Goal: Information Seeking & Learning: Learn about a topic

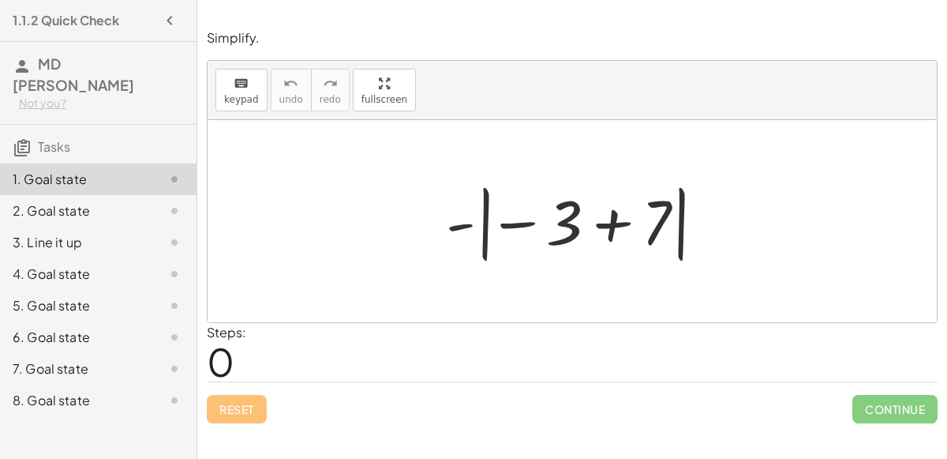
click at [418, 268] on div at bounding box center [573, 221] width 730 height 202
click at [472, 227] on div at bounding box center [578, 222] width 281 height 88
click at [554, 221] on div at bounding box center [578, 222] width 281 height 88
click at [612, 218] on div at bounding box center [578, 222] width 281 height 88
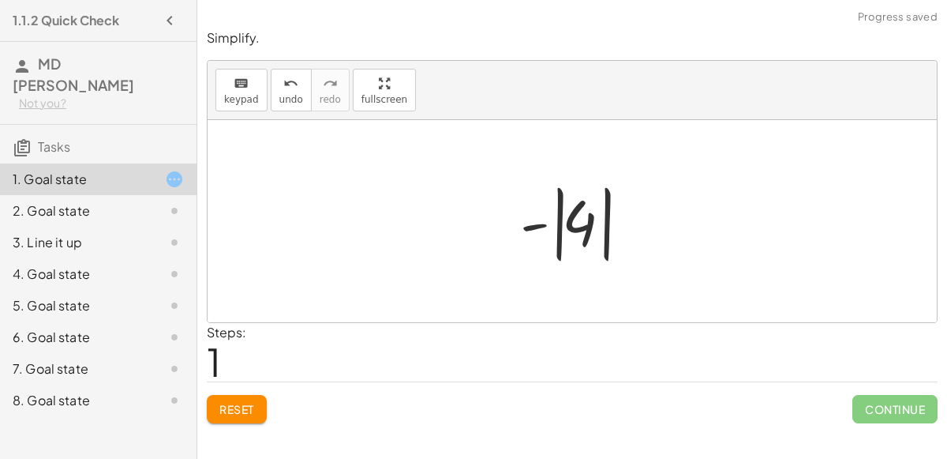
click at [532, 218] on div at bounding box center [578, 222] width 133 height 88
click at [587, 221] on div at bounding box center [578, 222] width 133 height 88
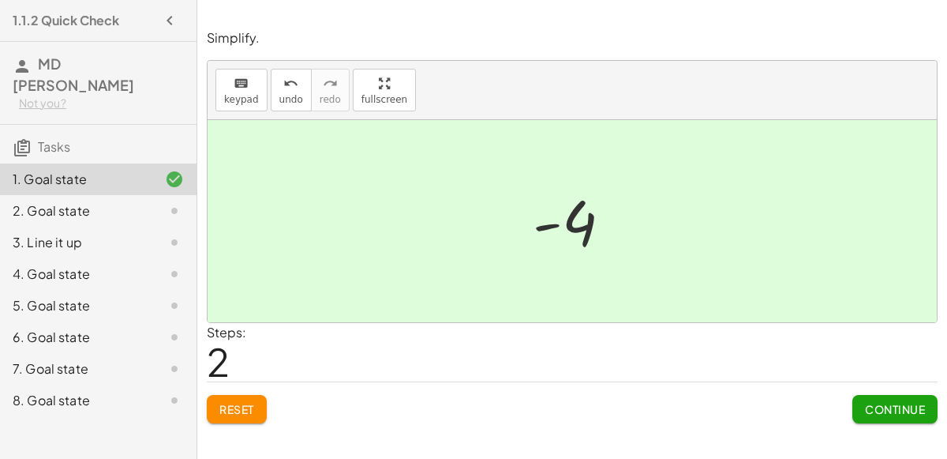
click at [924, 403] on span "Continue" at bounding box center [895, 409] width 60 height 14
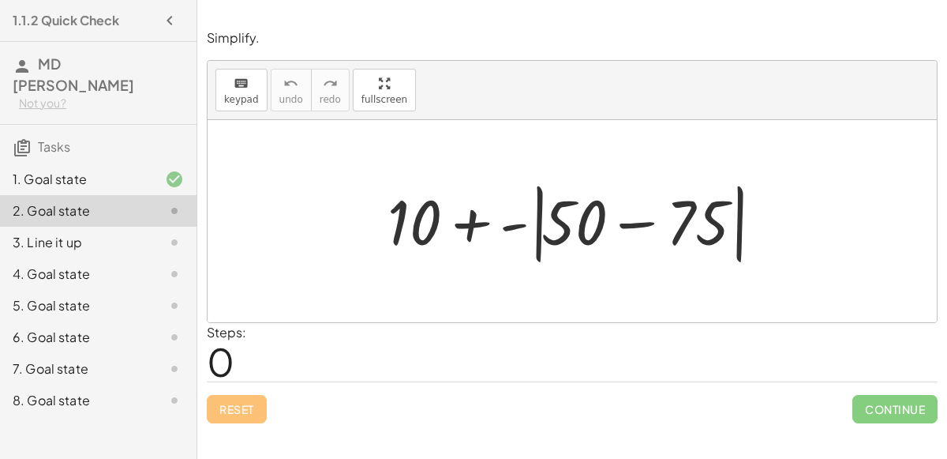
click at [513, 223] on div at bounding box center [579, 221] width 398 height 91
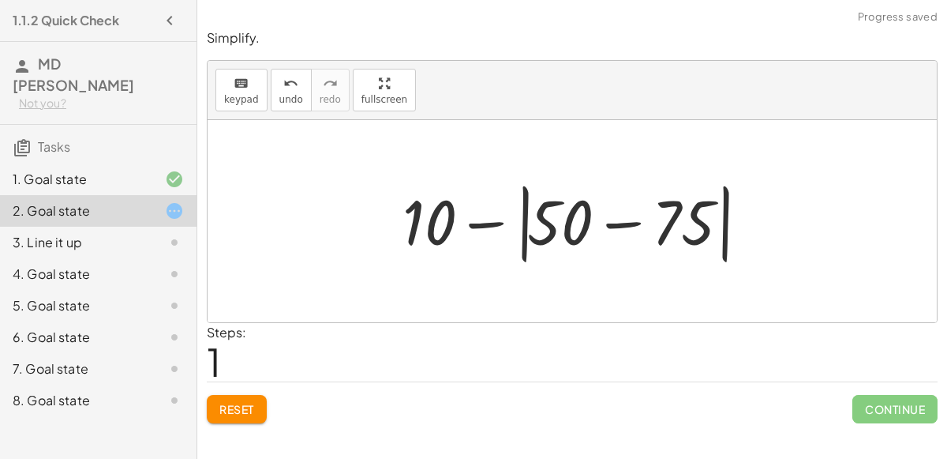
click at [614, 224] on div at bounding box center [579, 221] width 369 height 91
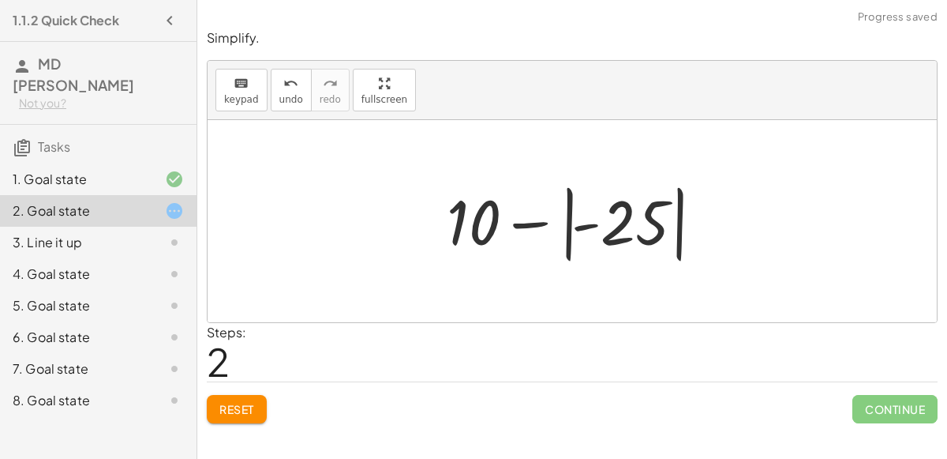
click at [579, 225] on div at bounding box center [578, 222] width 279 height 88
click at [529, 224] on div at bounding box center [578, 222] width 279 height 88
click at [484, 221] on div at bounding box center [578, 222] width 279 height 88
click at [610, 227] on div at bounding box center [578, 222] width 279 height 88
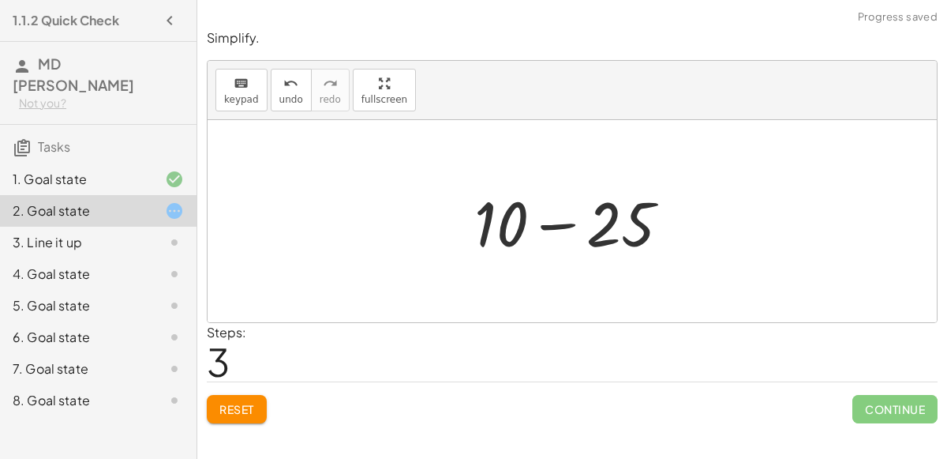
click at [546, 223] on div at bounding box center [579, 221] width 224 height 81
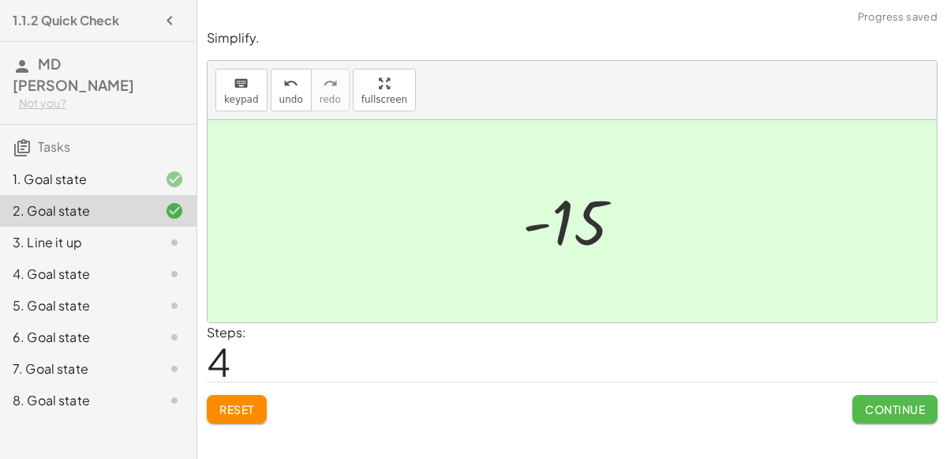
click at [890, 403] on span "Continue" at bounding box center [895, 409] width 60 height 14
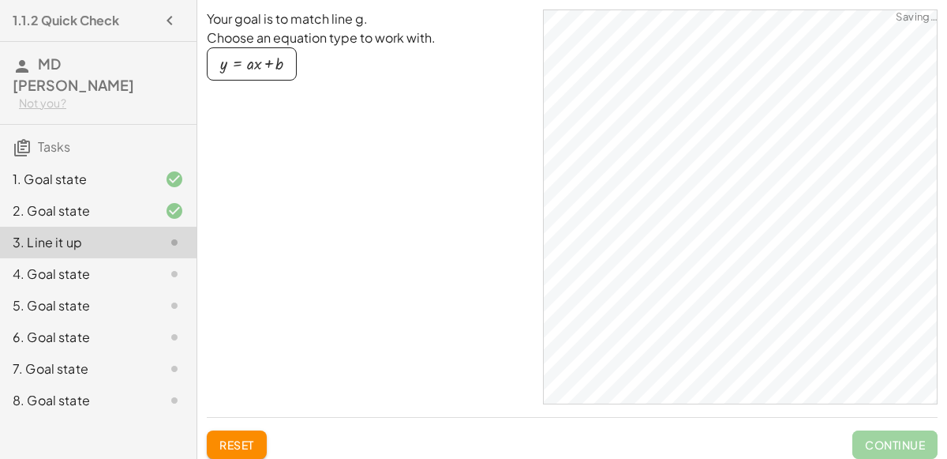
click at [273, 63] on div "button" at bounding box center [251, 63] width 63 height 17
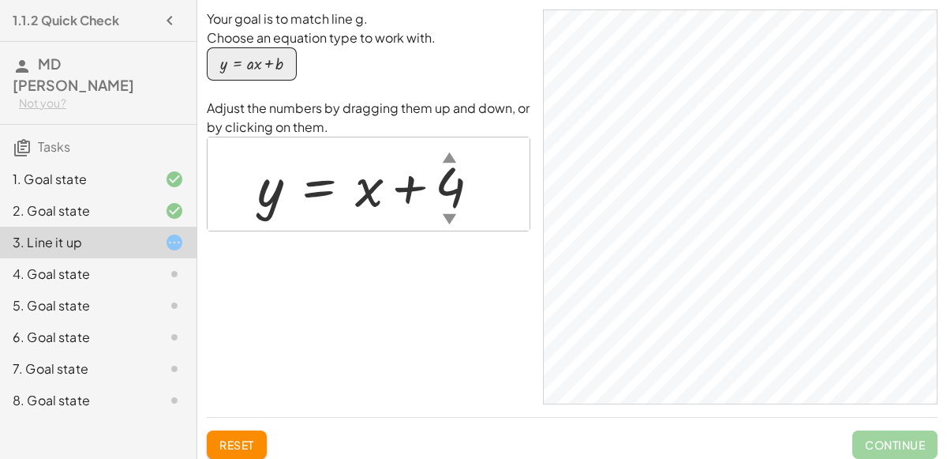
click at [445, 157] on div "▲" at bounding box center [449, 157] width 13 height 20
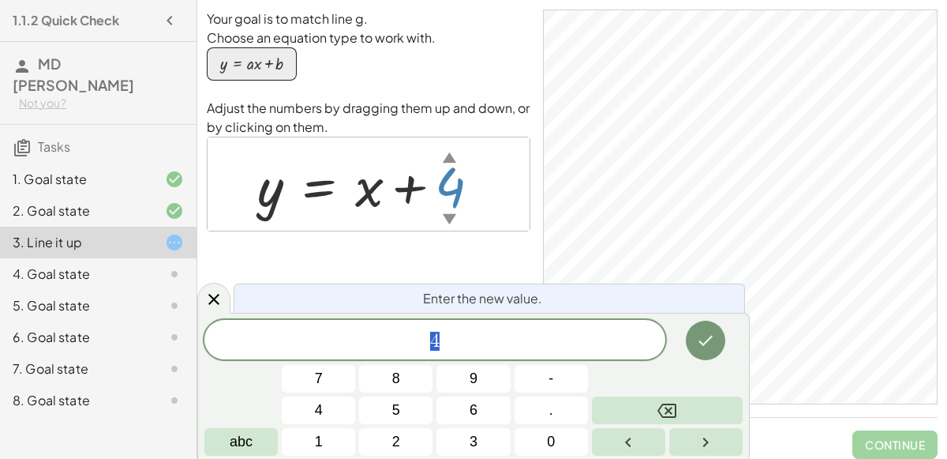
click at [445, 157] on div "▲" at bounding box center [449, 157] width 13 height 20
click at [486, 353] on div "4" at bounding box center [434, 339] width 461 height 39
click at [706, 346] on icon "Done" at bounding box center [705, 340] width 19 height 19
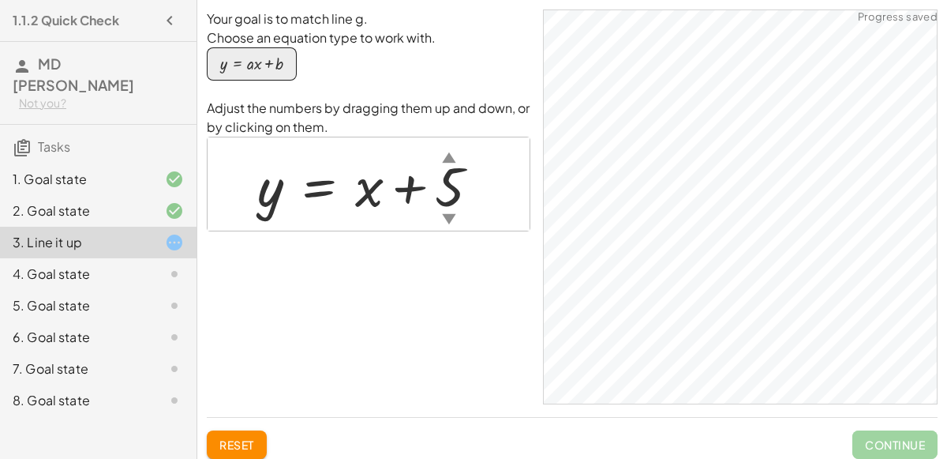
click at [448, 216] on div "▼" at bounding box center [448, 218] width 13 height 20
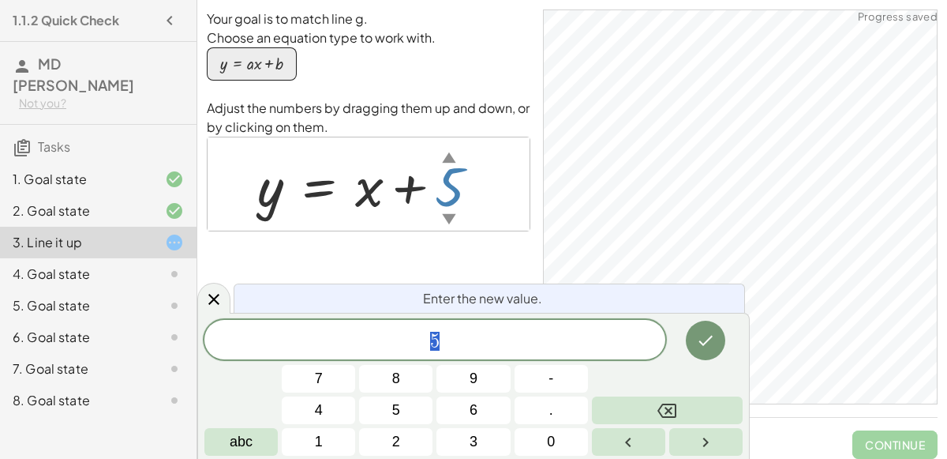
click at [448, 216] on div "▼" at bounding box center [448, 218] width 13 height 20
click at [370, 186] on div at bounding box center [375, 184] width 250 height 72
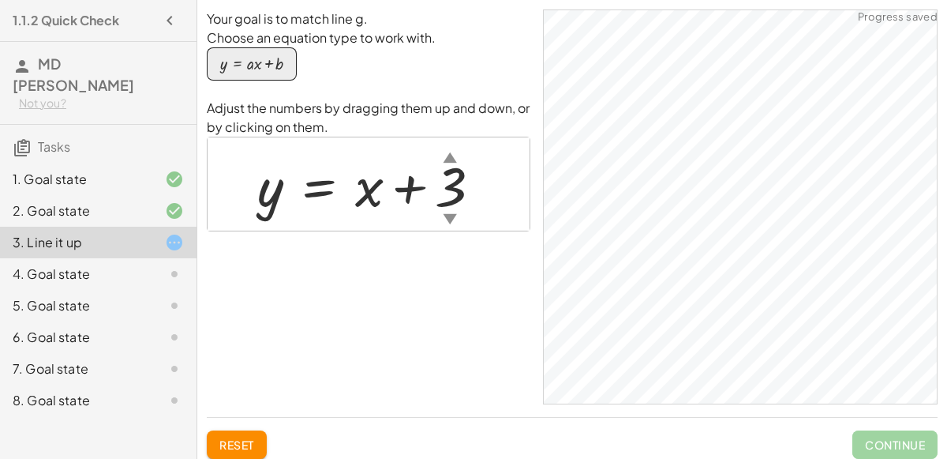
click at [447, 215] on div "▼" at bounding box center [449, 218] width 13 height 20
click at [453, 210] on div "▼" at bounding box center [449, 218] width 13 height 20
click at [448, 204] on div at bounding box center [375, 184] width 251 height 72
click at [333, 167] on div at bounding box center [370, 184] width 240 height 72
click at [356, 186] on div at bounding box center [370, 184] width 240 height 72
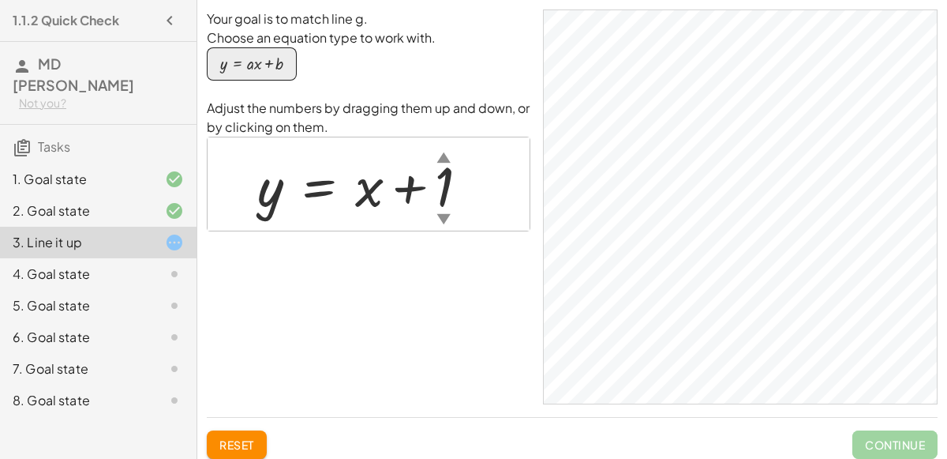
click at [335, 188] on div at bounding box center [370, 184] width 240 height 72
click at [276, 203] on div at bounding box center [370, 184] width 240 height 72
click at [369, 174] on div at bounding box center [370, 184] width 240 height 72
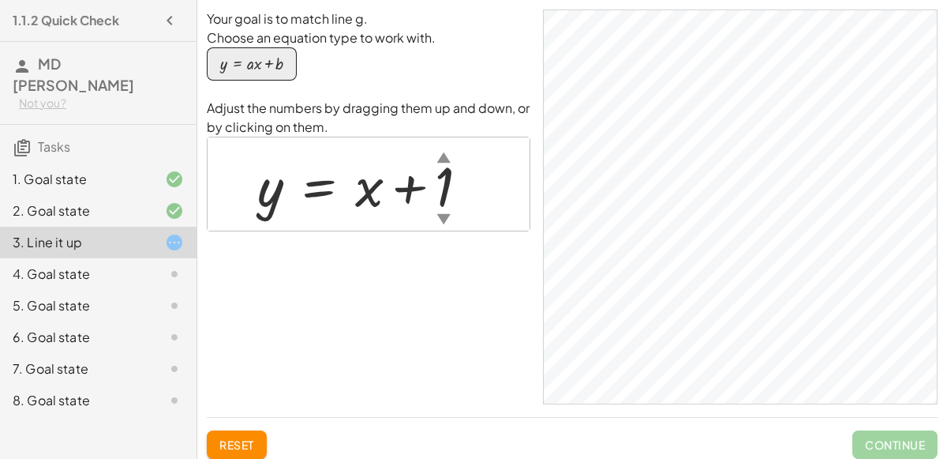
click at [443, 153] on div "▲" at bounding box center [443, 157] width 13 height 20
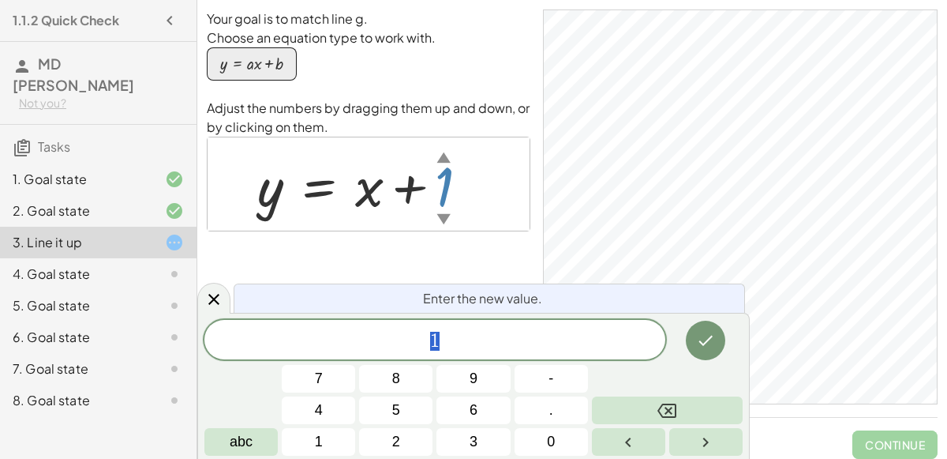
click at [448, 191] on div at bounding box center [370, 184] width 240 height 72
click at [441, 197] on div at bounding box center [370, 184] width 240 height 72
click at [379, 407] on button "5" at bounding box center [395, 410] width 73 height 28
click at [708, 354] on button "Done" at bounding box center [705, 340] width 39 height 39
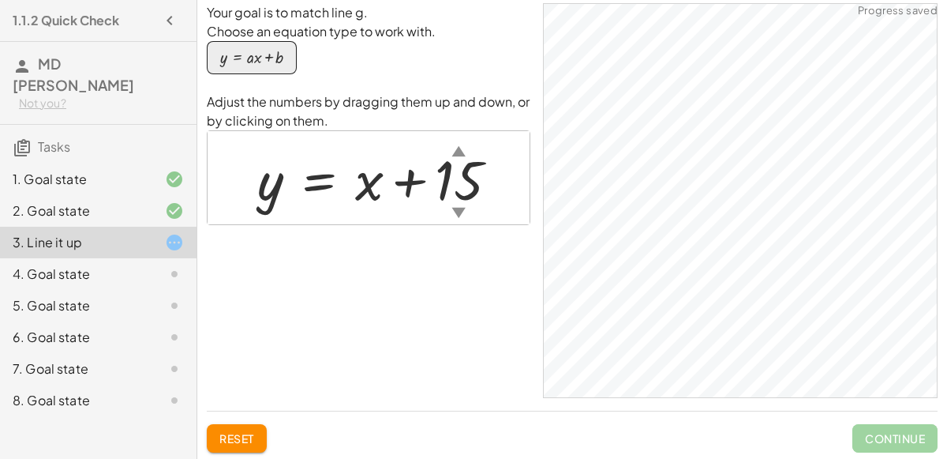
scroll to position [8, 0]
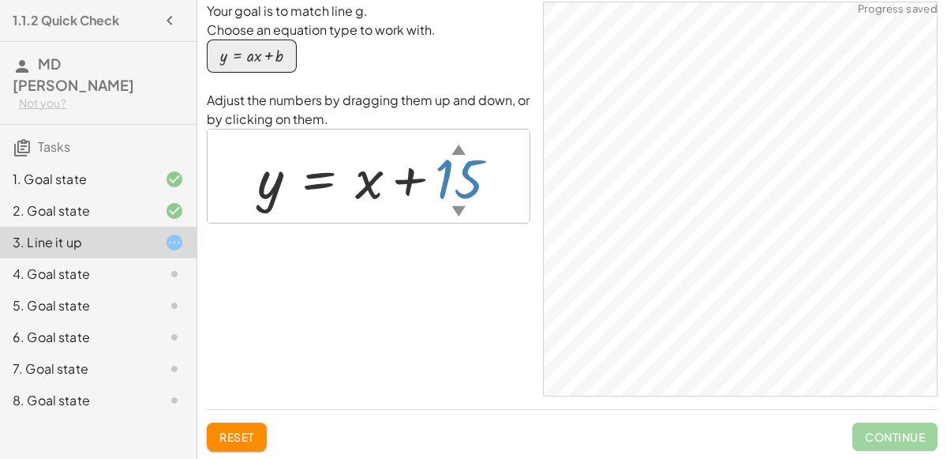
click at [453, 211] on div "▼" at bounding box center [458, 211] width 13 height 20
click div "▼"
click div
click div "▼"
click div
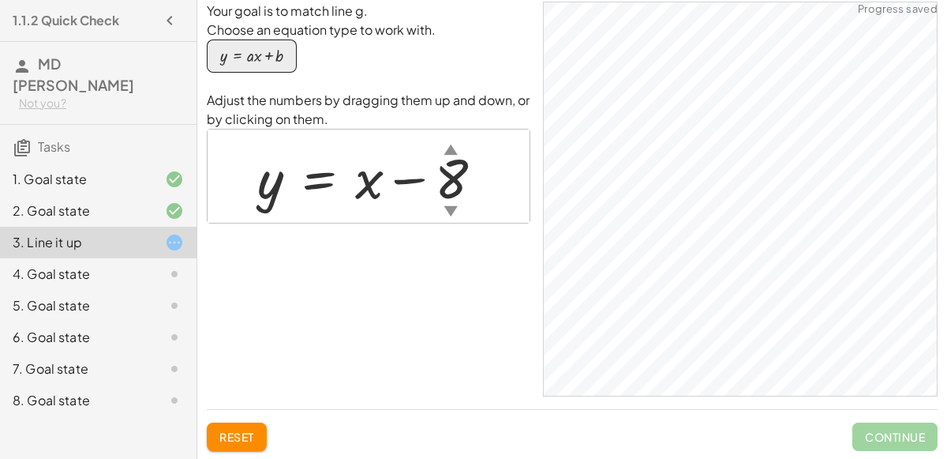
click div
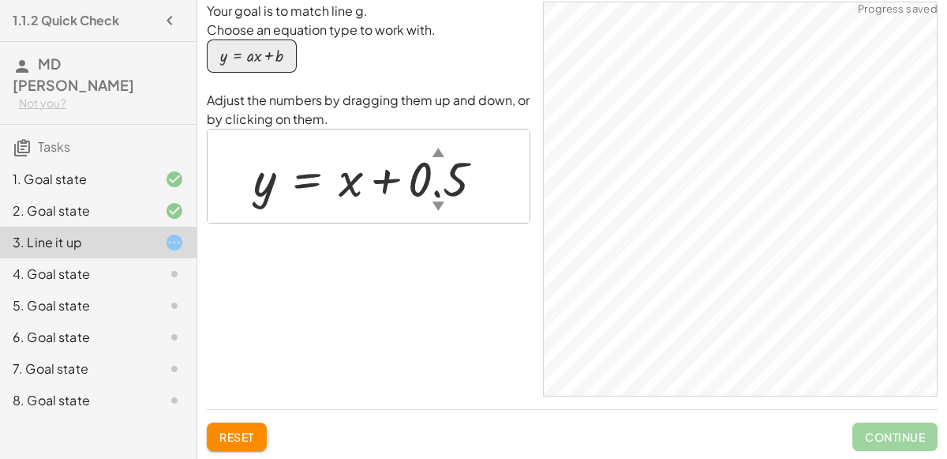
click div
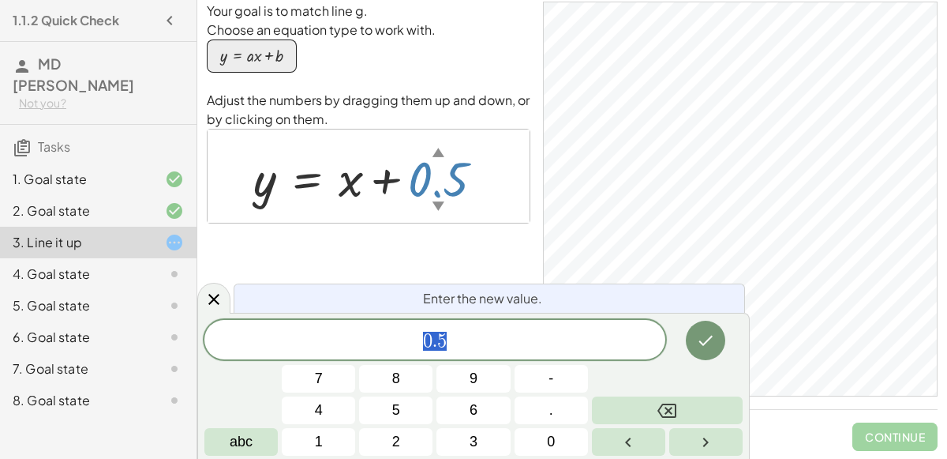
click div "y = + x + 0.5 ▲ ▼"
click span "0 . 5"
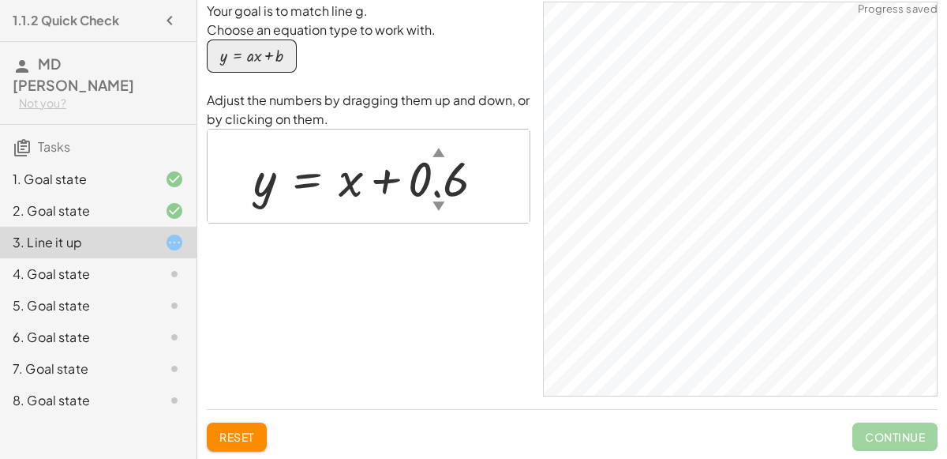
click div
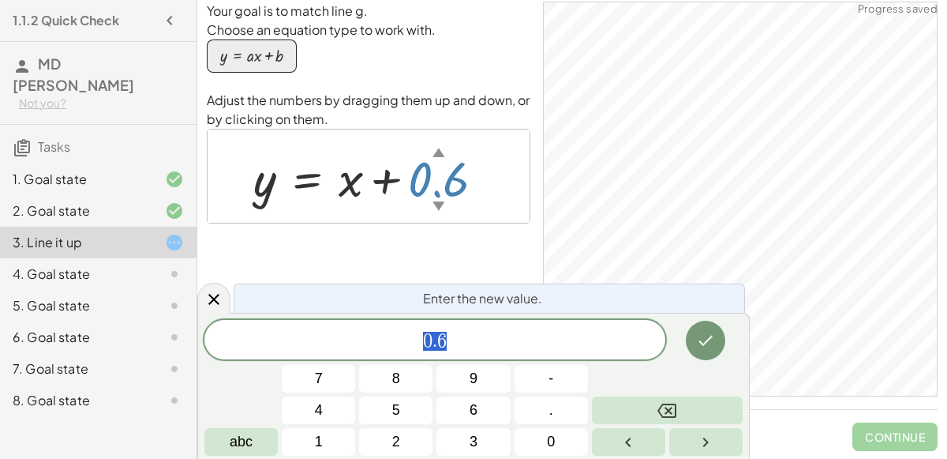
click span "0 . 6"
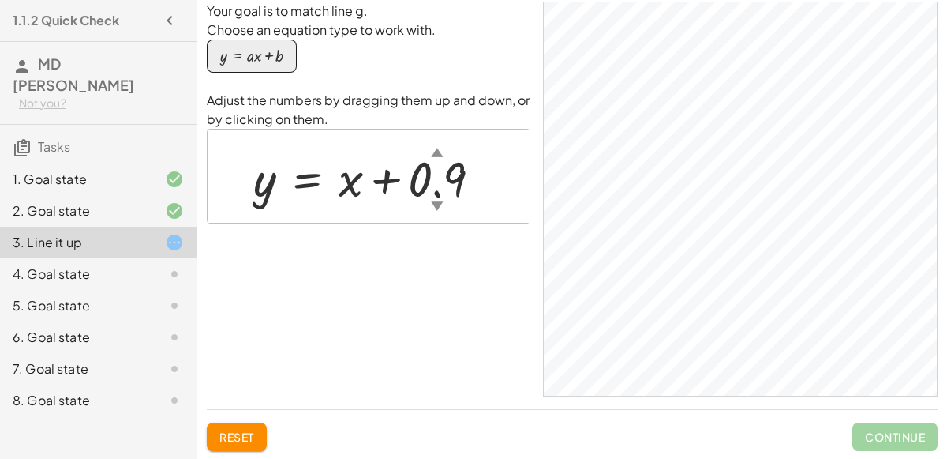
click div "button"
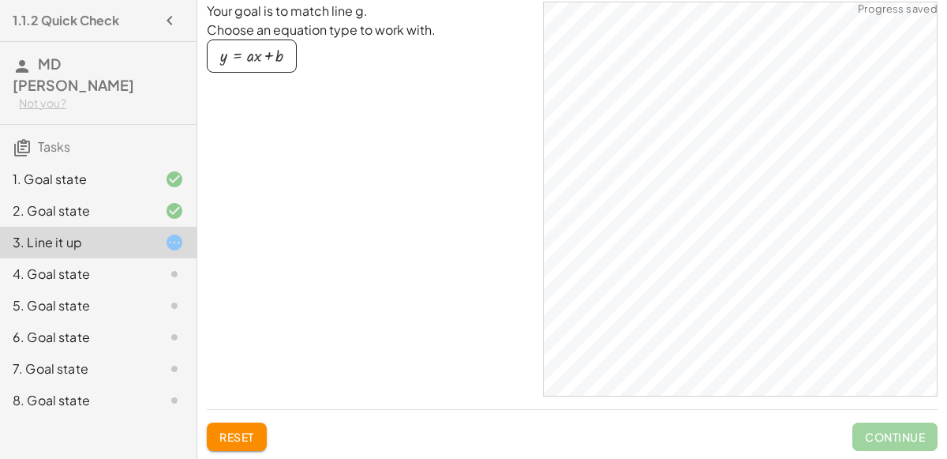
click div "y = + · a · x + b"
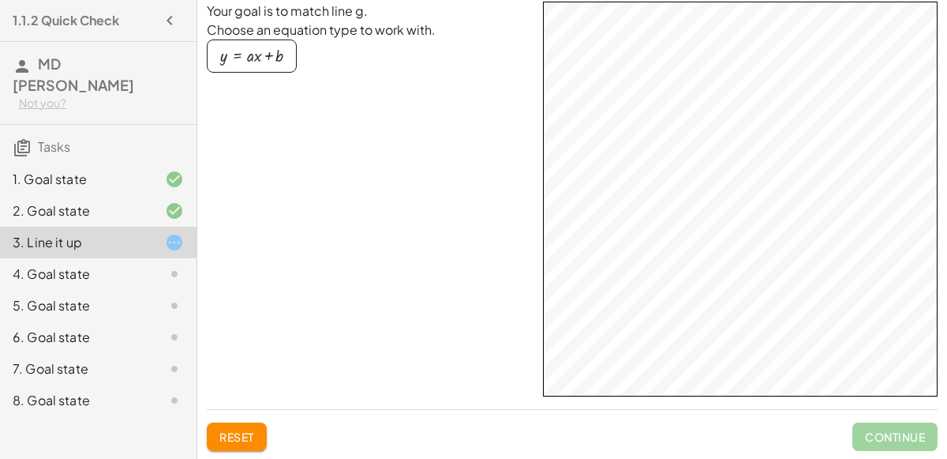
click div "button"
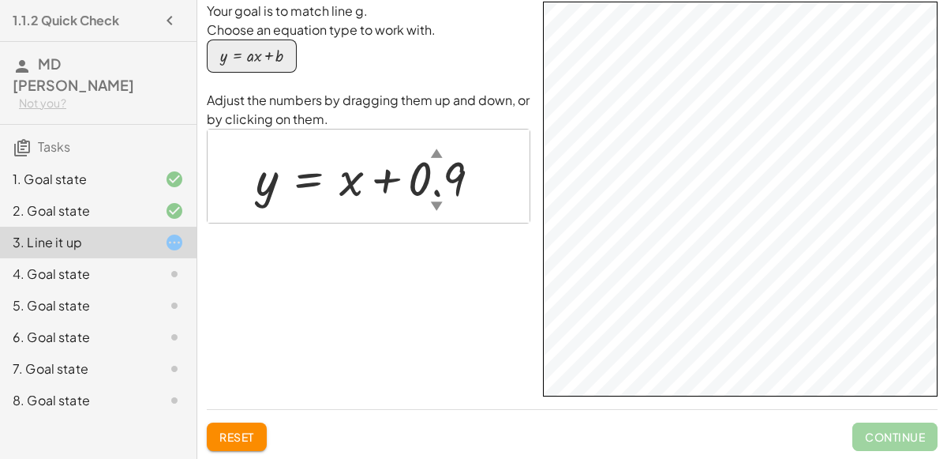
click html "1.1.2 Quick Check MD Rafi Not you? Tasks 1. Goal state 2. Goal state 3. Line it…"
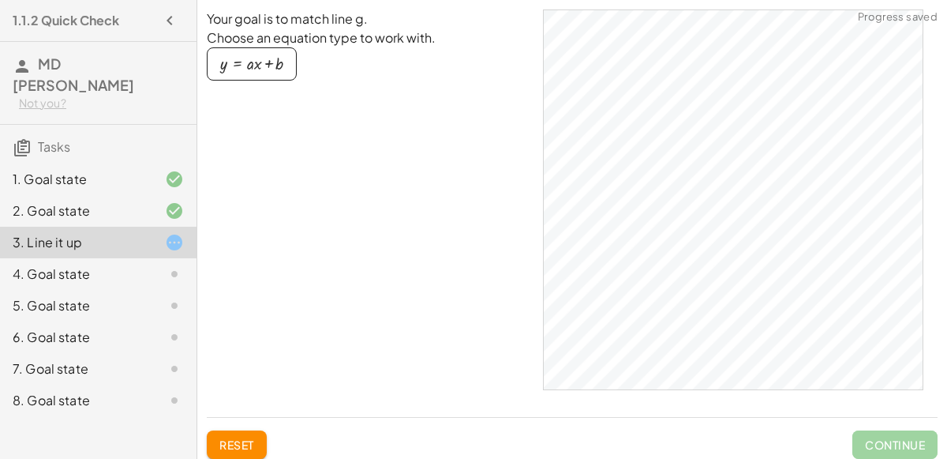
click at [246, 69] on div "button" at bounding box center [251, 63] width 63 height 17
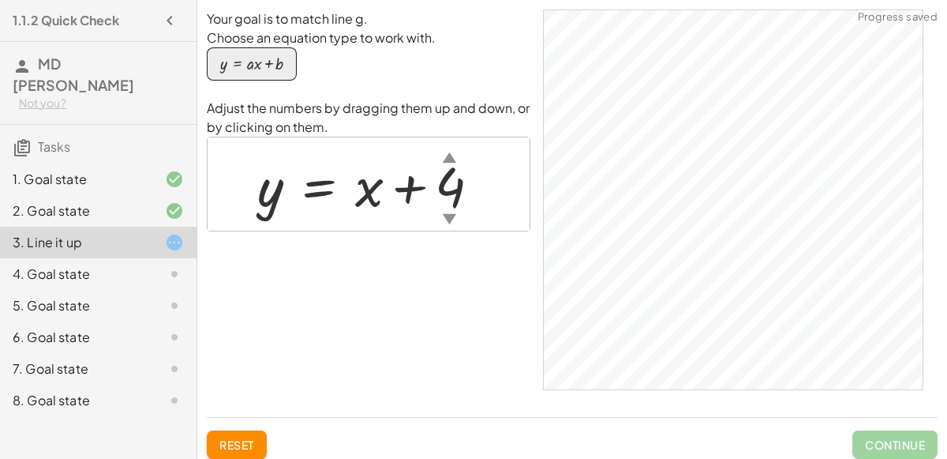
click at [367, 189] on div at bounding box center [375, 184] width 251 height 72
click at [449, 202] on div at bounding box center [375, 184] width 251 height 72
click at [443, 201] on div at bounding box center [376, 184] width 252 height 72
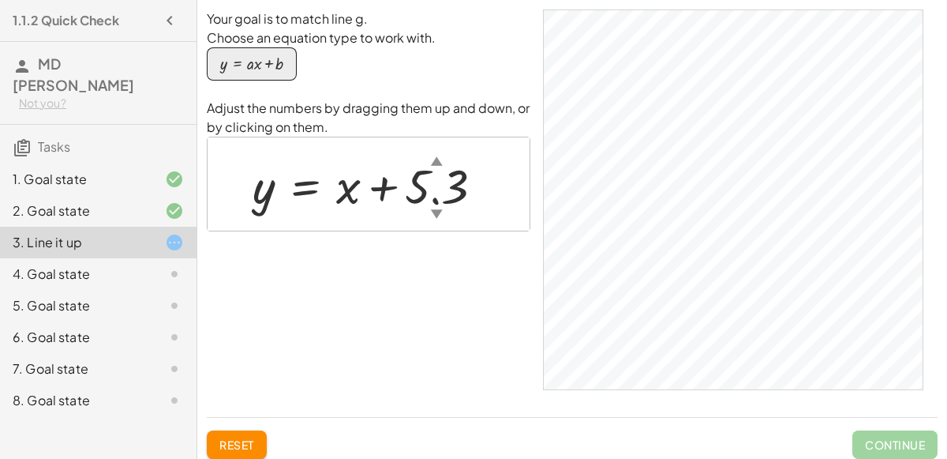
click at [464, 188] on div at bounding box center [375, 184] width 260 height 63
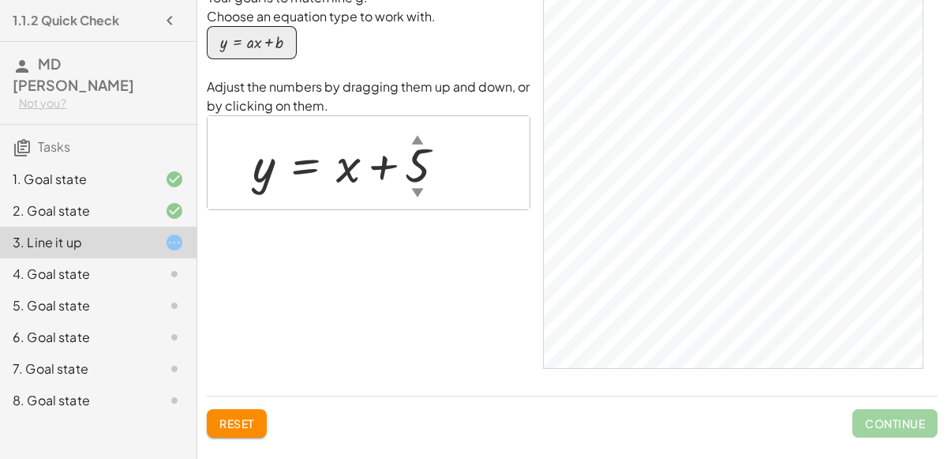
scroll to position [20, 0]
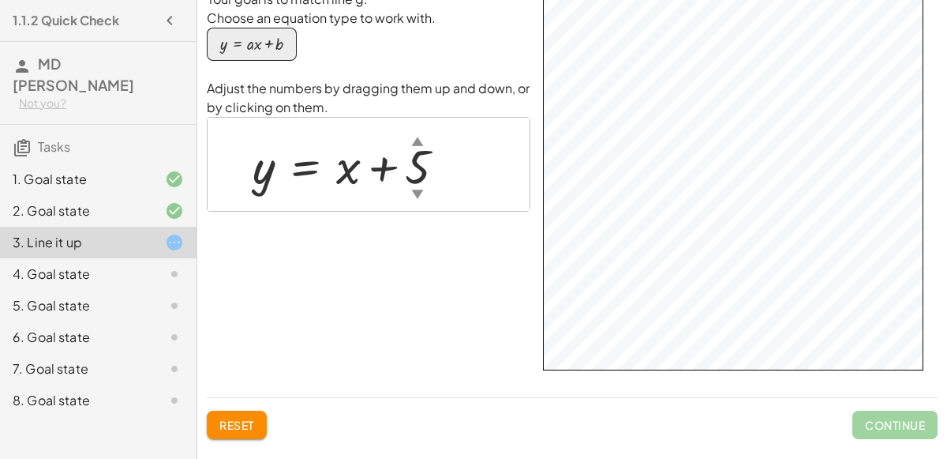
click at [428, 162] on div at bounding box center [356, 164] width 222 height 63
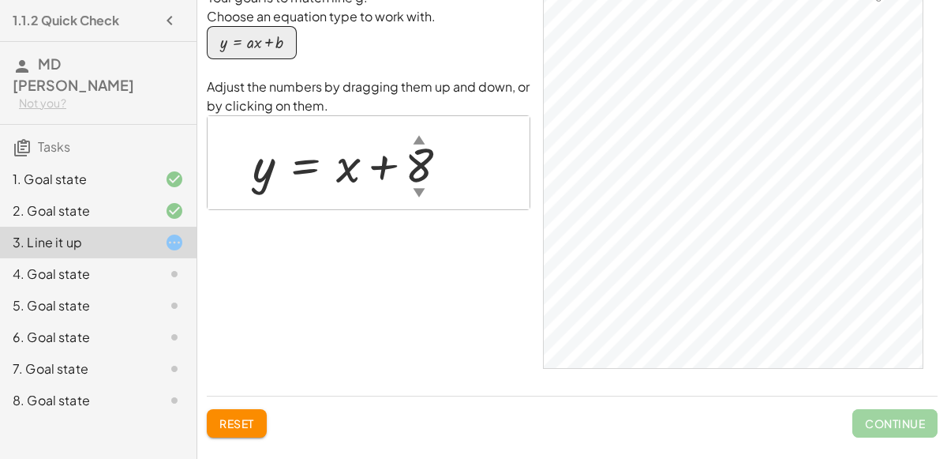
scroll to position [0, 0]
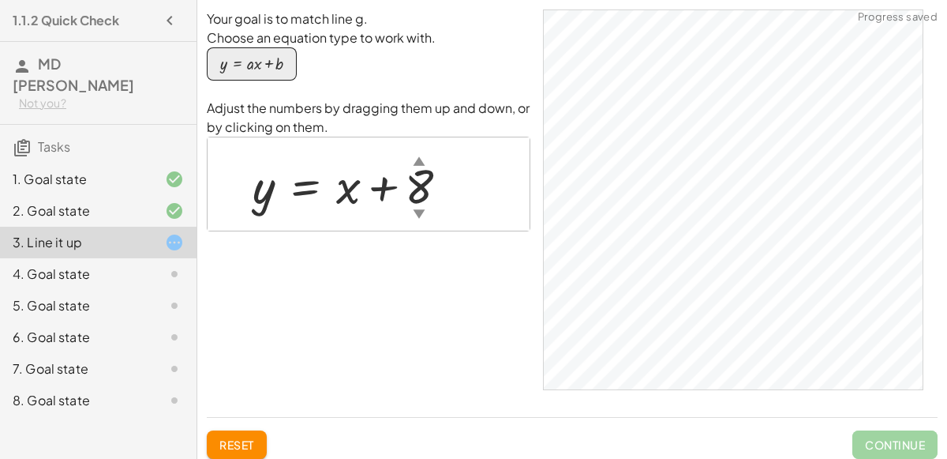
click at [415, 202] on div at bounding box center [357, 184] width 225 height 63
click at [437, 176] on div at bounding box center [364, 184] width 238 height 63
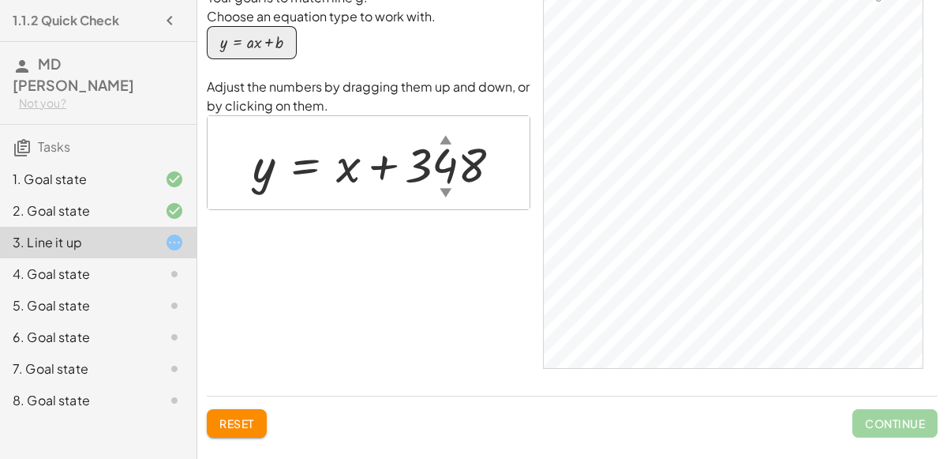
click at [466, 170] on div at bounding box center [384, 163] width 278 height 63
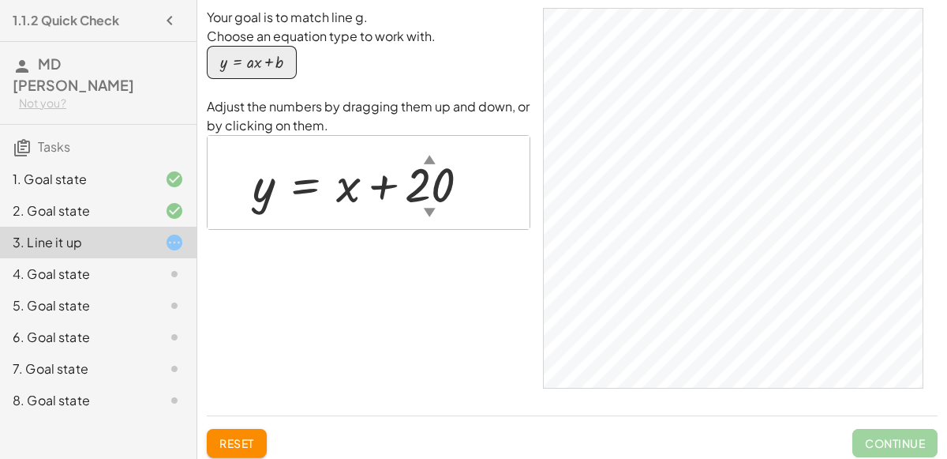
scroll to position [0, 0]
click at [416, 201] on div at bounding box center [368, 184] width 246 height 63
click at [493, 270] on div "Your goal is to match line g. Choose an equation type to work with. y = + · a ·…" at bounding box center [369, 206] width 324 height 395
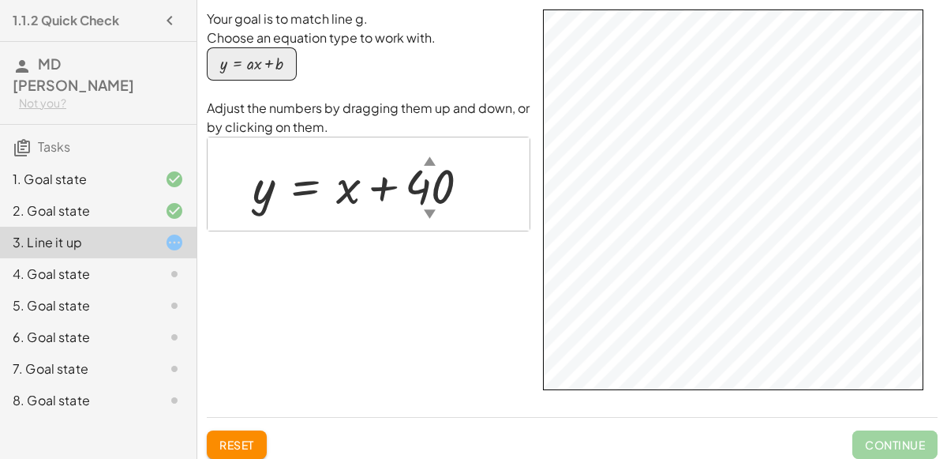
click at [930, 21] on div "Your goal is to match line g. Choose an equation type to work with. y = + · a ·…" at bounding box center [572, 206] width 731 height 395
click at [435, 187] on div at bounding box center [368, 184] width 246 height 63
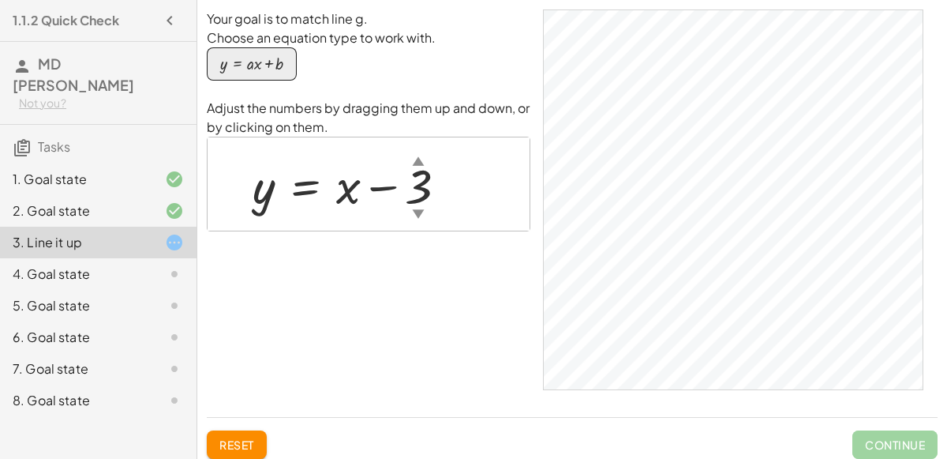
click at [443, 233] on div "Your goal is to match line g. Choose an equation type to work with. y = + · a ·…" at bounding box center [369, 206] width 324 height 395
click at [332, 197] on div at bounding box center [356, 184] width 223 height 63
click at [335, 197] on div at bounding box center [356, 184] width 223 height 63
click at [342, 197] on div at bounding box center [356, 184] width 223 height 63
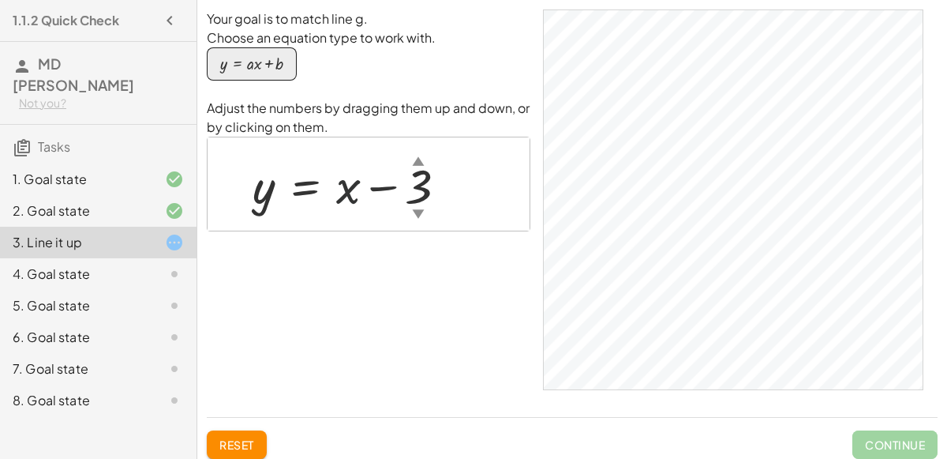
click at [342, 197] on div at bounding box center [356, 184] width 223 height 63
click at [388, 187] on div at bounding box center [356, 184] width 223 height 63
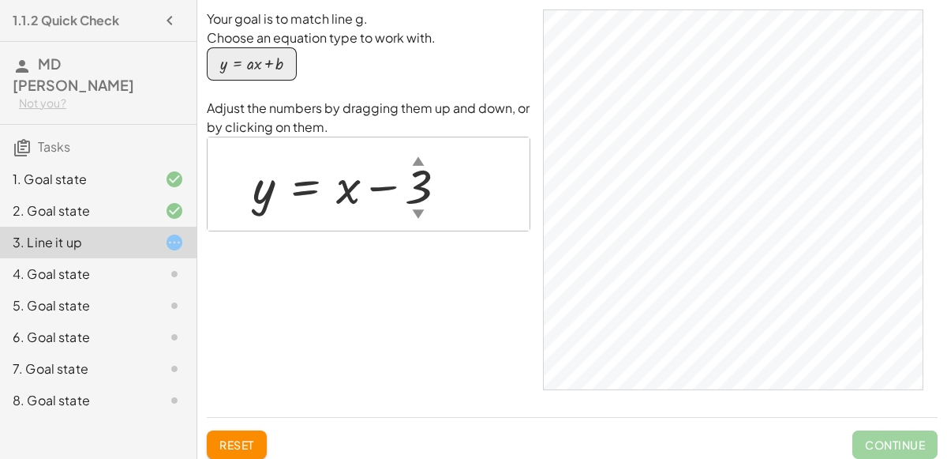
click at [265, 197] on div at bounding box center [356, 184] width 223 height 63
click at [419, 152] on div "▲" at bounding box center [418, 160] width 12 height 17
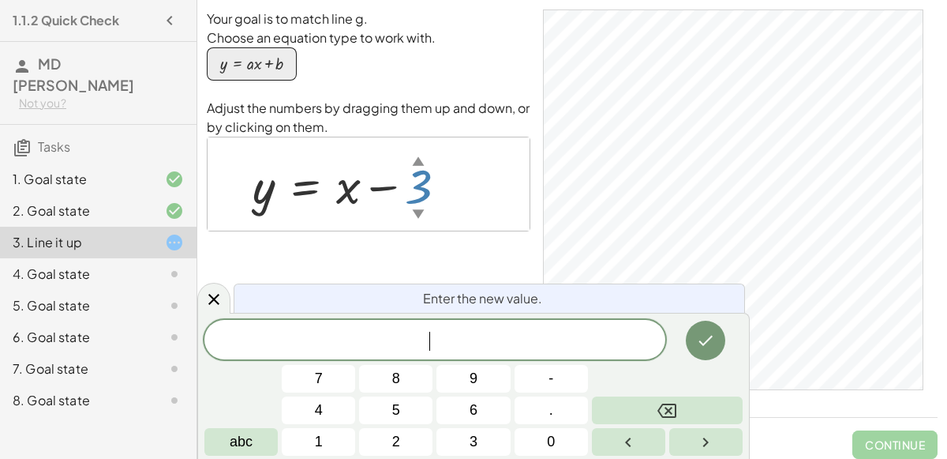
click at [419, 198] on div at bounding box center [356, 184] width 223 height 63
click at [321, 352] on div "​" at bounding box center [434, 339] width 461 height 39
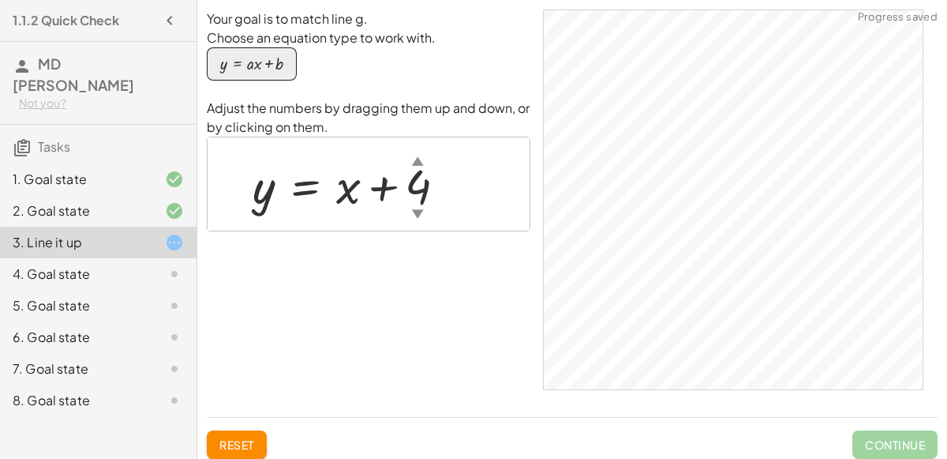
click at [389, 171] on div at bounding box center [356, 184] width 222 height 63
click at [429, 188] on div at bounding box center [356, 184] width 222 height 63
click at [405, 198] on div at bounding box center [354, 184] width 219 height 63
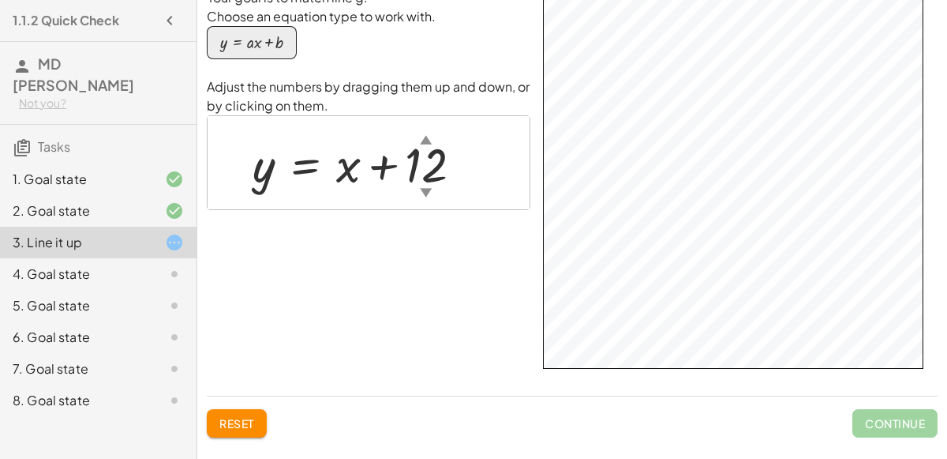
click at [487, 168] on div "Your goal is to match line g. Choose an equation type to work with. y = + · a ·…" at bounding box center [572, 185] width 731 height 395
click at [411, 157] on div at bounding box center [364, 163] width 238 height 63
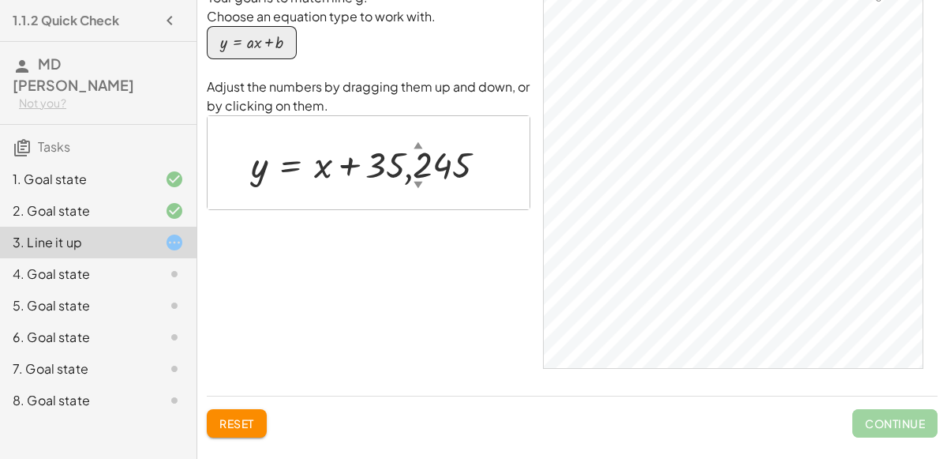
click at [418, 143] on div "▲" at bounding box center [418, 145] width 9 height 13
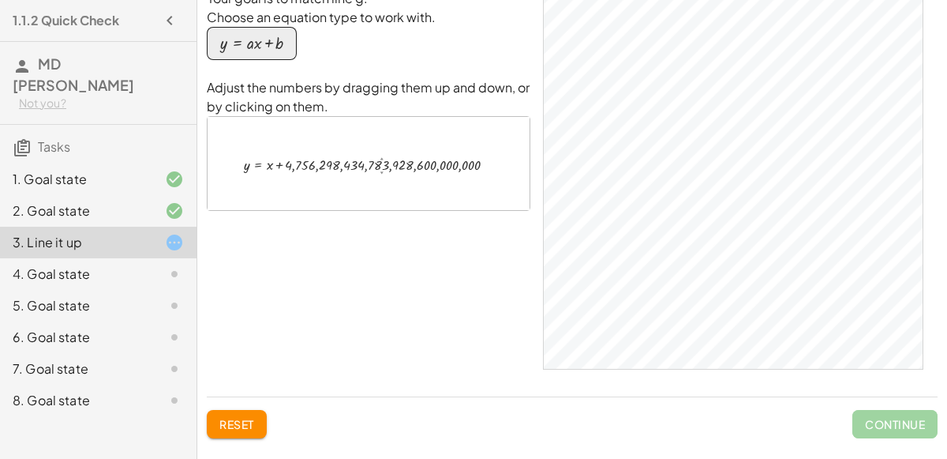
click at [388, 154] on div at bounding box center [375, 163] width 279 height 23
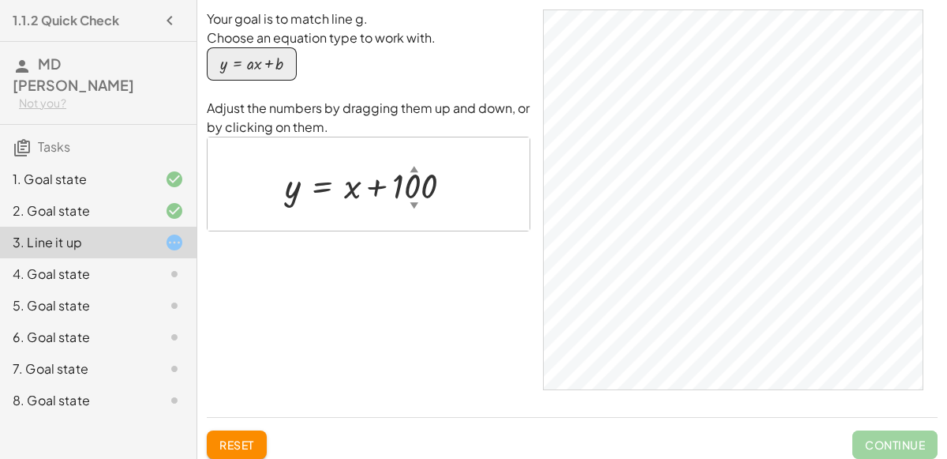
click at [831, 242] on div "Your goal is to match line g. Choose an equation type to work with. y = + · a ·…" at bounding box center [572, 206] width 731 height 395
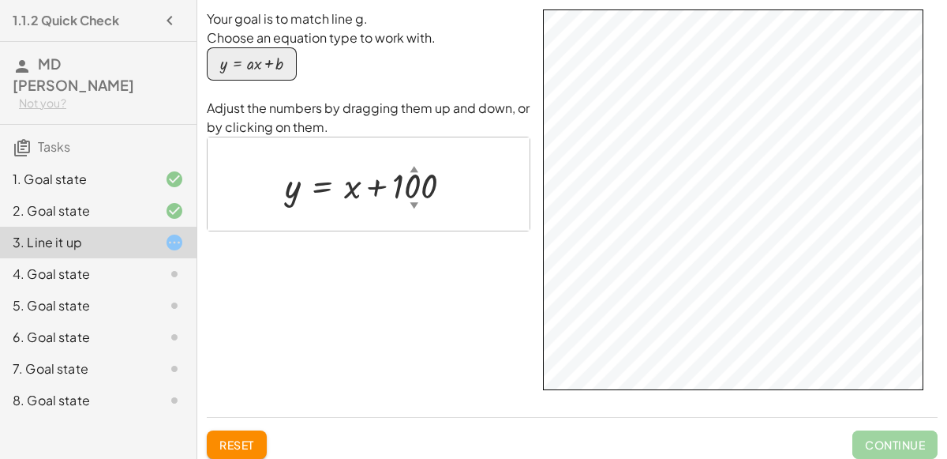
drag, startPoint x: 542, startPoint y: 291, endPoint x: 946, endPoint y: -9, distance: 502.3
click at [946, 0] on html "1.1.2 Quick Check MD Rafi Not you? Tasks 1. Goal state 2. Goal state 3. Line it…" at bounding box center [473, 240] width 947 height 481
click at [413, 198] on div at bounding box center [375, 184] width 196 height 47
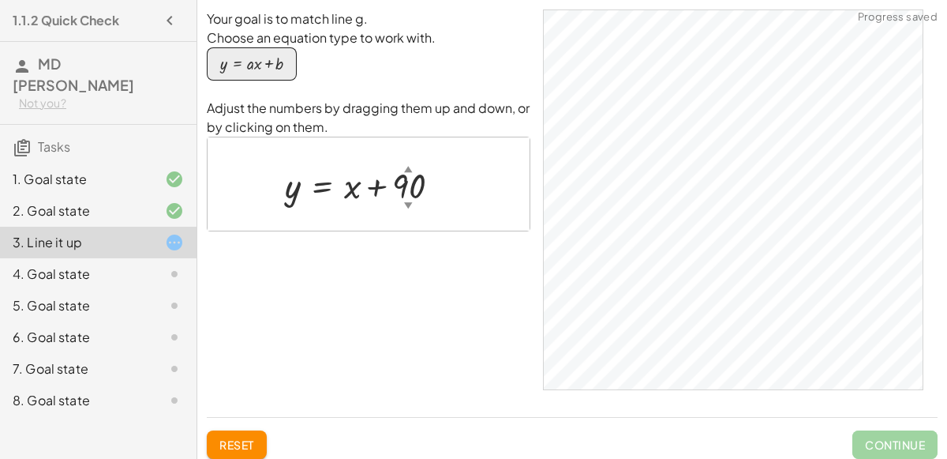
click at [463, 279] on div "Your goal is to match line g. Choose an equation type to work with. y = + · a ·…" at bounding box center [369, 206] width 324 height 395
click at [441, 235] on div "Your goal is to match line g. Choose an equation type to work with. y = + · a ·…" at bounding box center [369, 206] width 324 height 395
click at [426, 217] on div at bounding box center [369, 183] width 322 height 93
click at [405, 167] on div "▲" at bounding box center [408, 169] width 9 height 12
click at [418, 171] on div "▲" at bounding box center [415, 169] width 9 height 12
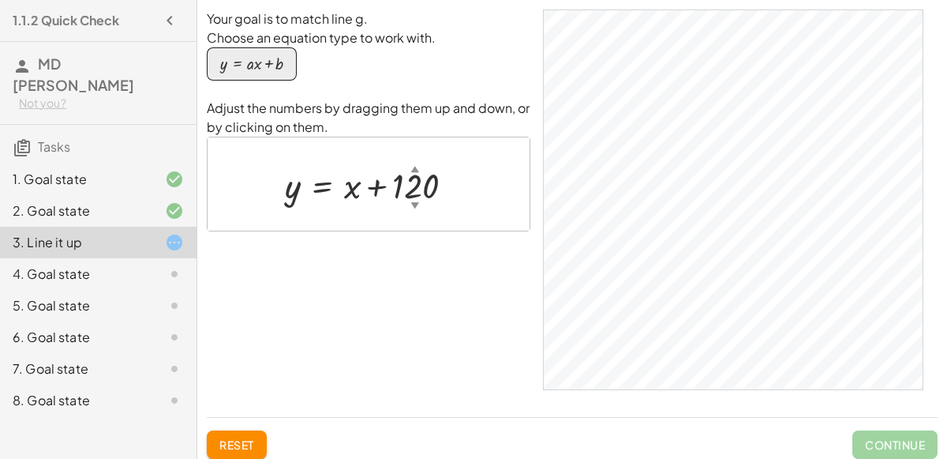
click at [418, 171] on div "▲" at bounding box center [415, 169] width 9 height 12
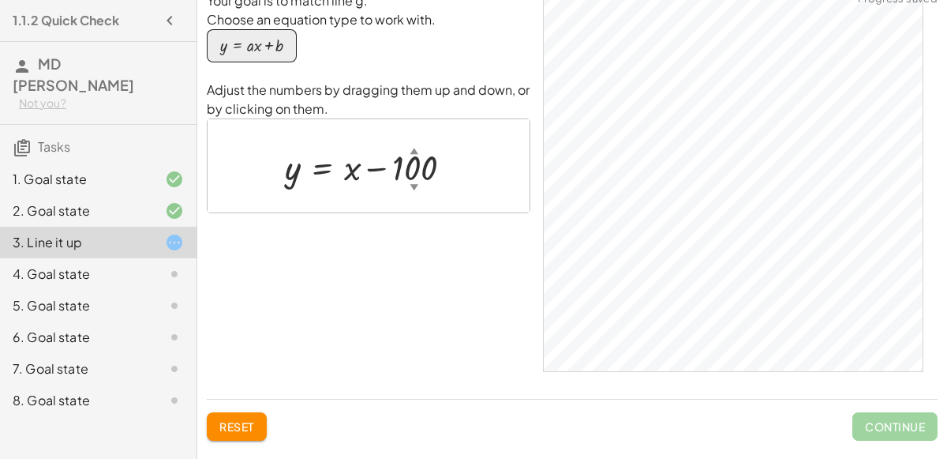
scroll to position [21, 0]
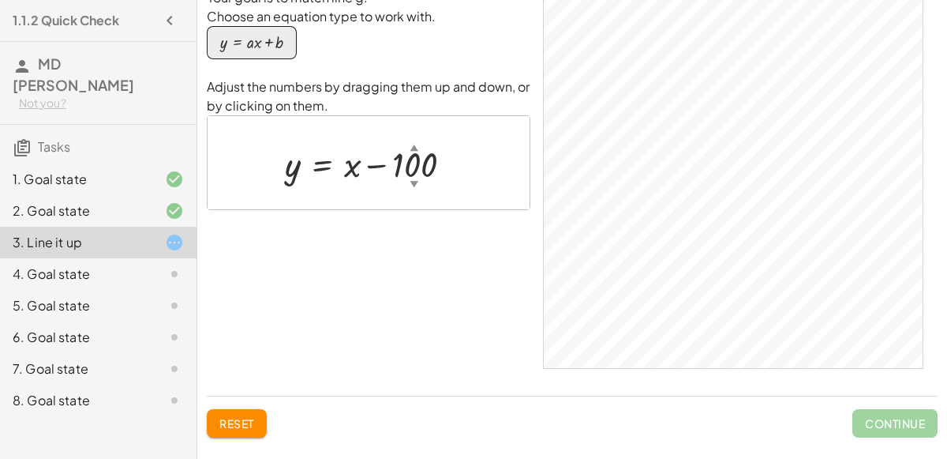
click at [655, 369] on div "Your goal is to match line g. Choose an equation type to work with. y = + · a ·…" at bounding box center [572, 185] width 731 height 395
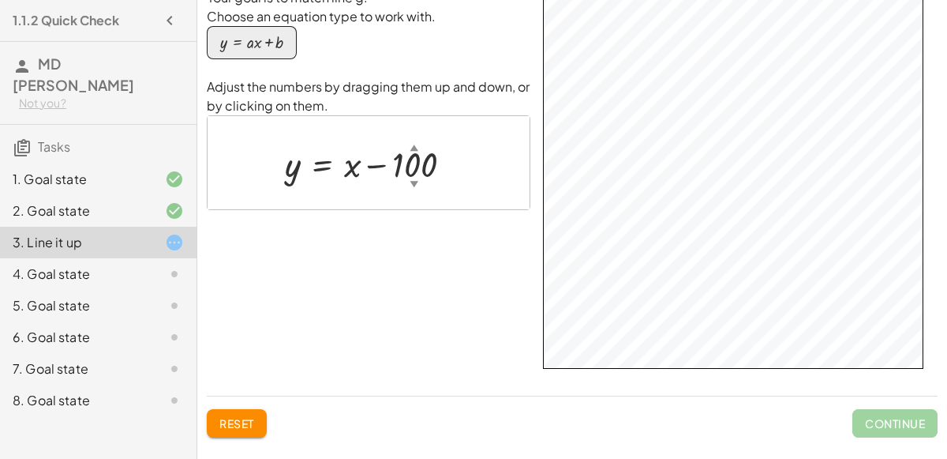
click at [869, 0] on html "1.1.2 Quick Check MD Rafi Not you? Tasks 1. Goal state 2. Goal state 3. Line it…" at bounding box center [473, 219] width 947 height 481
click at [406, 163] on div at bounding box center [375, 163] width 196 height 47
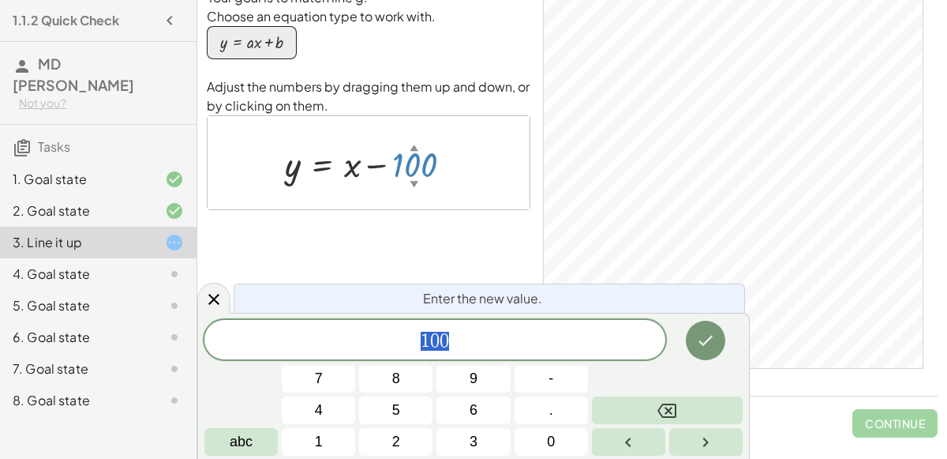
click at [411, 181] on div "▼" at bounding box center [415, 184] width 9 height 12
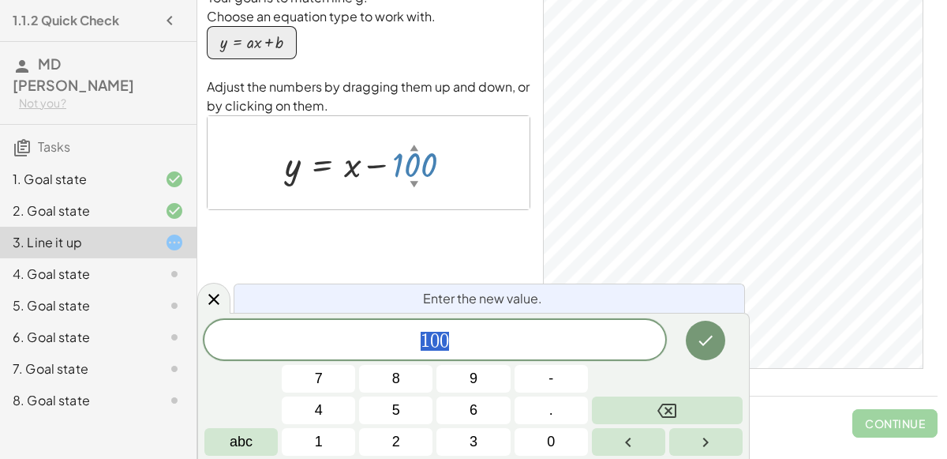
click at [411, 181] on div "▼" at bounding box center [415, 184] width 9 height 12
click at [100, 265] on div "4. Goal state" at bounding box center [76, 274] width 127 height 19
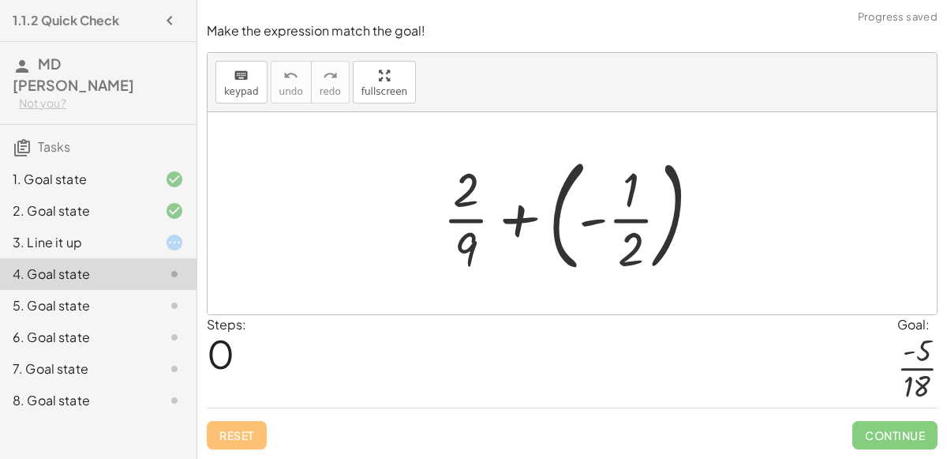
click at [506, 212] on div at bounding box center [578, 213] width 287 height 131
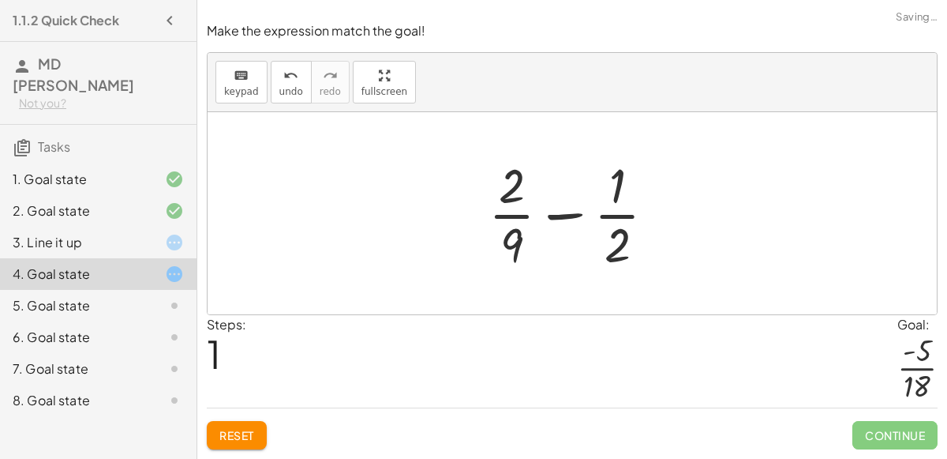
click at [561, 219] on div at bounding box center [579, 213] width 196 height 122
click at [617, 205] on div at bounding box center [579, 213] width 196 height 122
click at [516, 252] on div at bounding box center [579, 213] width 196 height 122
click at [508, 175] on div at bounding box center [579, 213] width 196 height 122
click at [614, 240] on div at bounding box center [579, 213] width 196 height 122
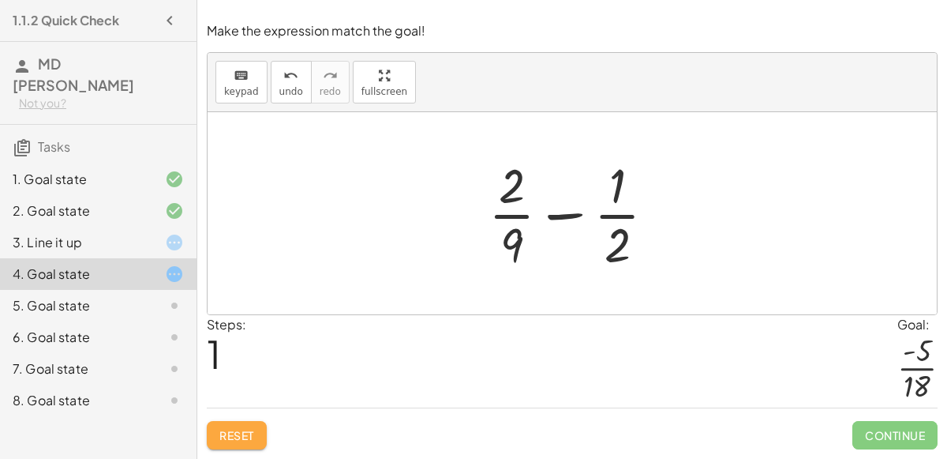
click at [236, 433] on span "Reset" at bounding box center [236, 435] width 35 height 14
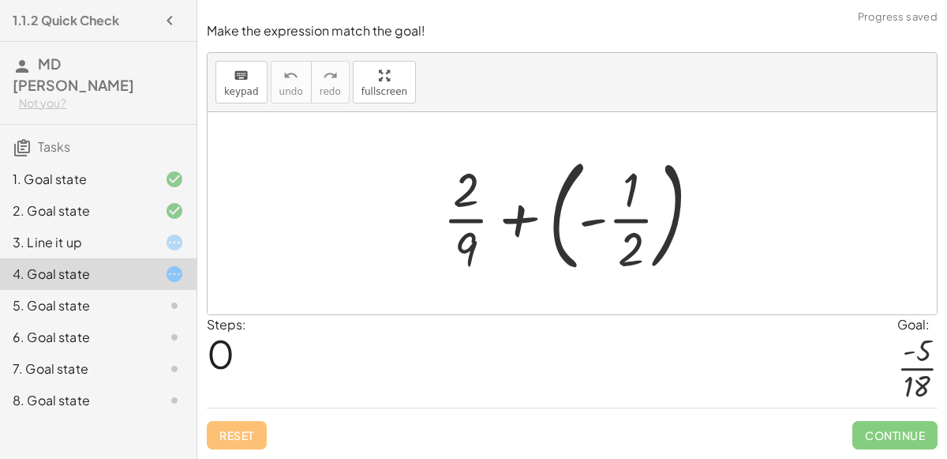
click at [603, 220] on div at bounding box center [578, 213] width 287 height 131
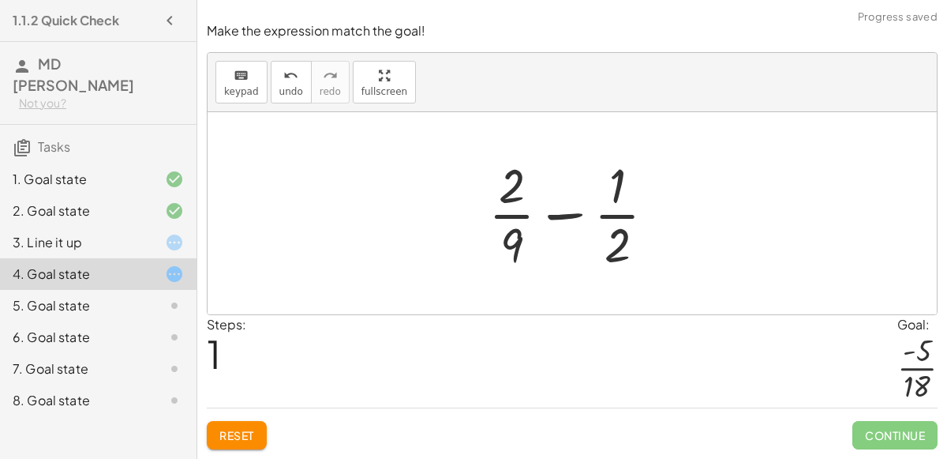
click at [609, 214] on div at bounding box center [579, 213] width 196 height 122
click at [246, 439] on span "Reset" at bounding box center [236, 435] width 35 height 14
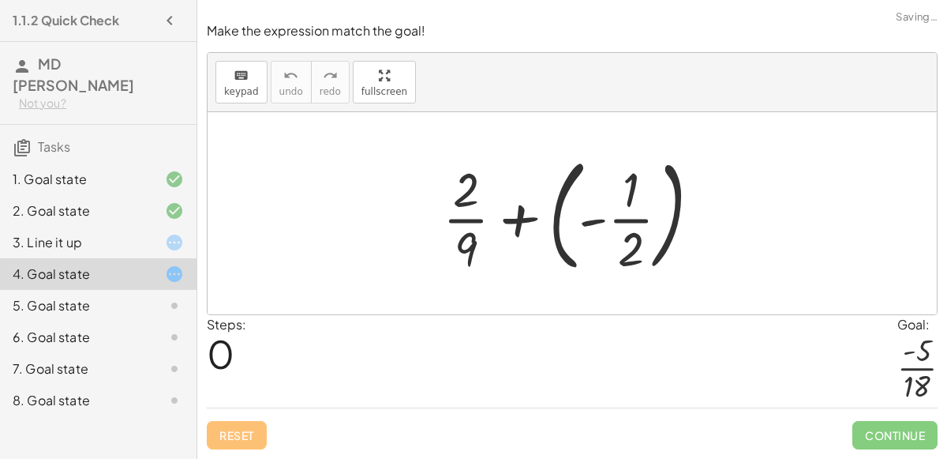
click at [510, 225] on div at bounding box center [578, 213] width 287 height 131
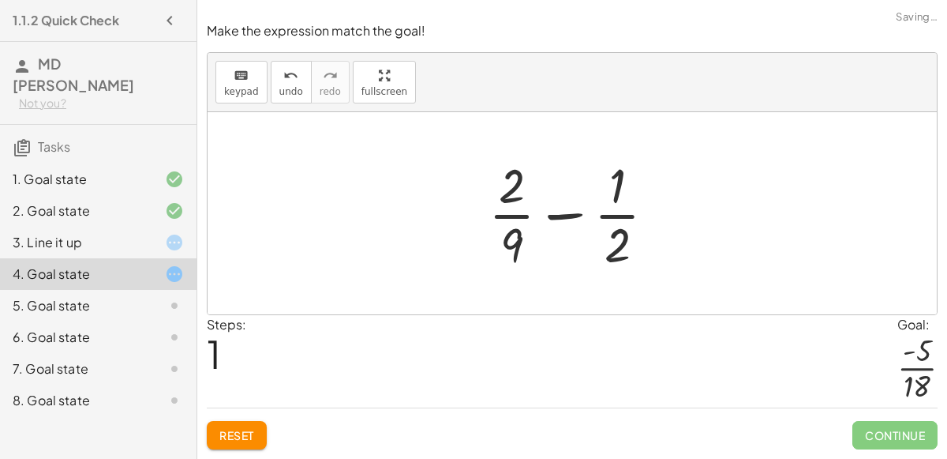
click at [234, 419] on div "Reset Continue" at bounding box center [572, 428] width 731 height 42
click at [221, 443] on button "Reset" at bounding box center [237, 435] width 60 height 28
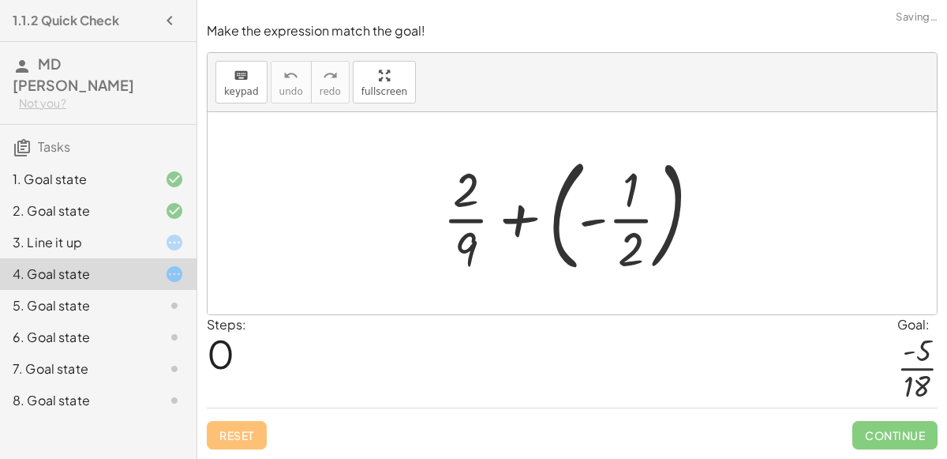
click at [632, 216] on div at bounding box center [578, 213] width 287 height 131
click at [634, 178] on div at bounding box center [578, 213] width 287 height 131
click at [456, 220] on div at bounding box center [578, 213] width 287 height 131
click at [462, 253] on div at bounding box center [578, 213] width 287 height 131
click at [493, 211] on div at bounding box center [578, 213] width 287 height 131
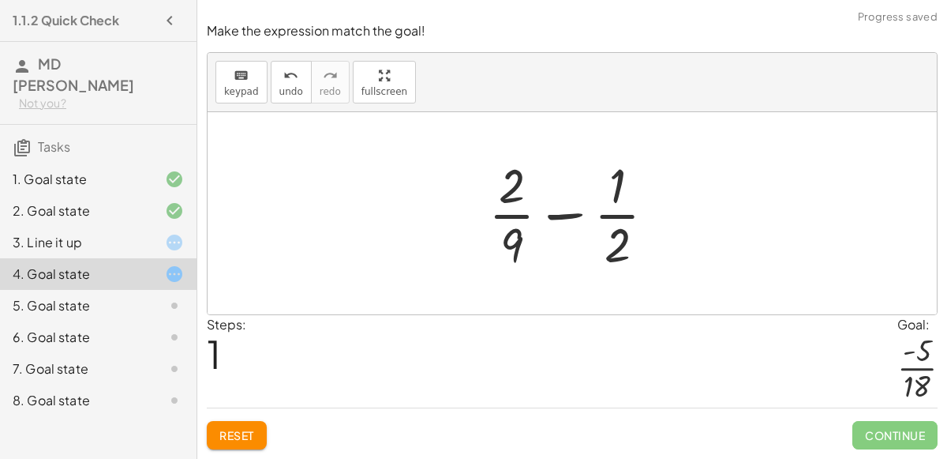
click at [608, 246] on div at bounding box center [579, 213] width 196 height 122
click at [509, 196] on div at bounding box center [579, 213] width 196 height 122
click at [501, 250] on div at bounding box center [579, 213] width 196 height 122
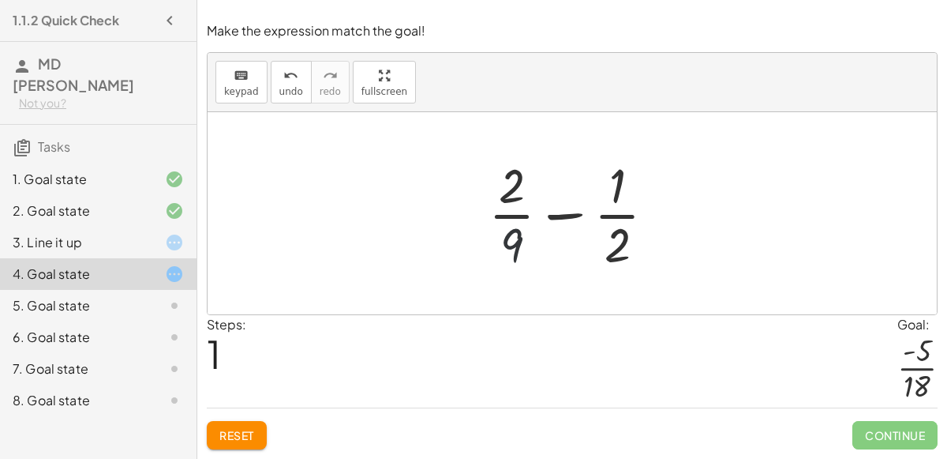
click at [501, 250] on div at bounding box center [579, 213] width 196 height 122
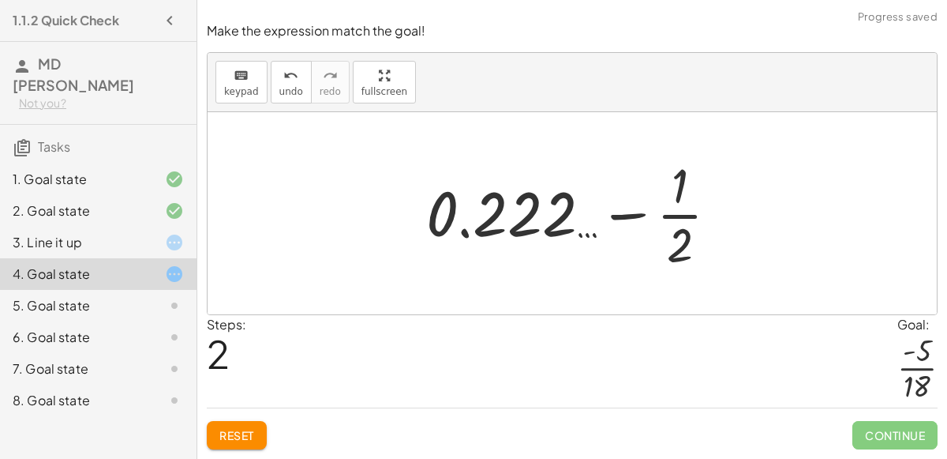
click at [443, 231] on div at bounding box center [578, 213] width 321 height 122
click at [669, 245] on div at bounding box center [578, 213] width 321 height 122
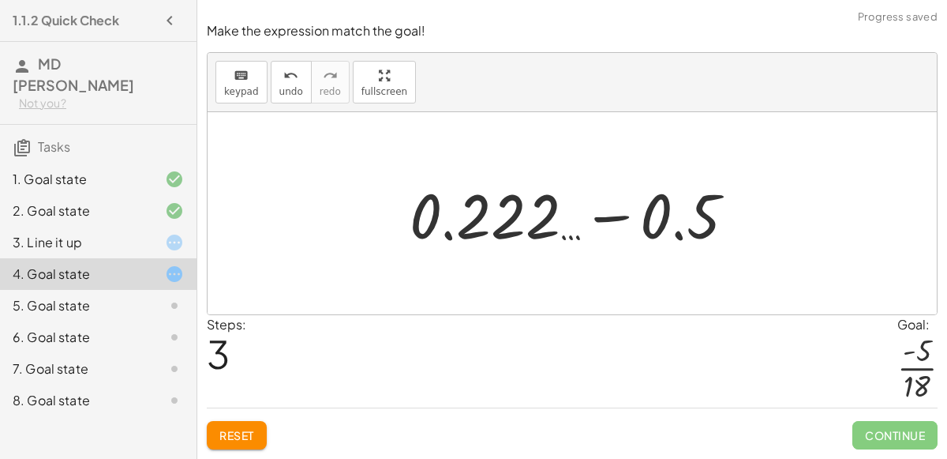
click at [624, 221] on div at bounding box center [579, 213] width 355 height 81
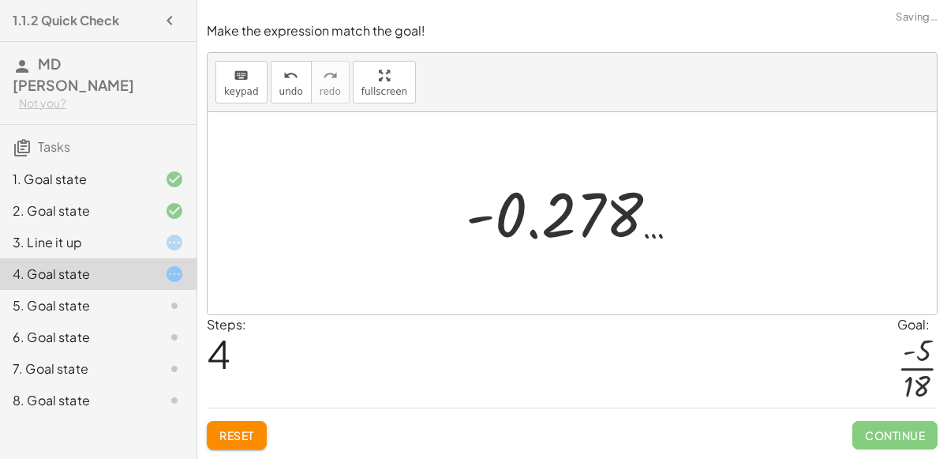
click at [592, 201] on div at bounding box center [579, 213] width 242 height 78
click at [551, 216] on div at bounding box center [579, 213] width 242 height 78
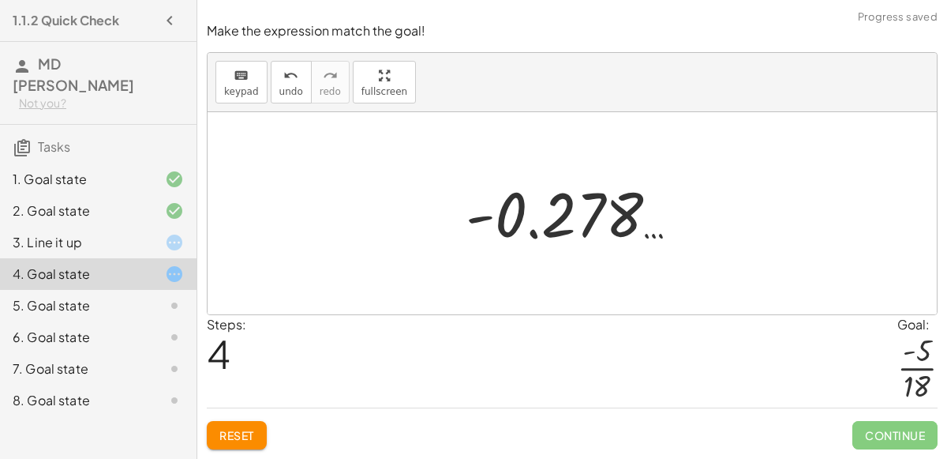
click at [551, 216] on div at bounding box center [579, 213] width 242 height 78
click at [237, 418] on div "Reset Continue" at bounding box center [572, 428] width 731 height 42
click at [235, 425] on button "Reset" at bounding box center [237, 435] width 60 height 28
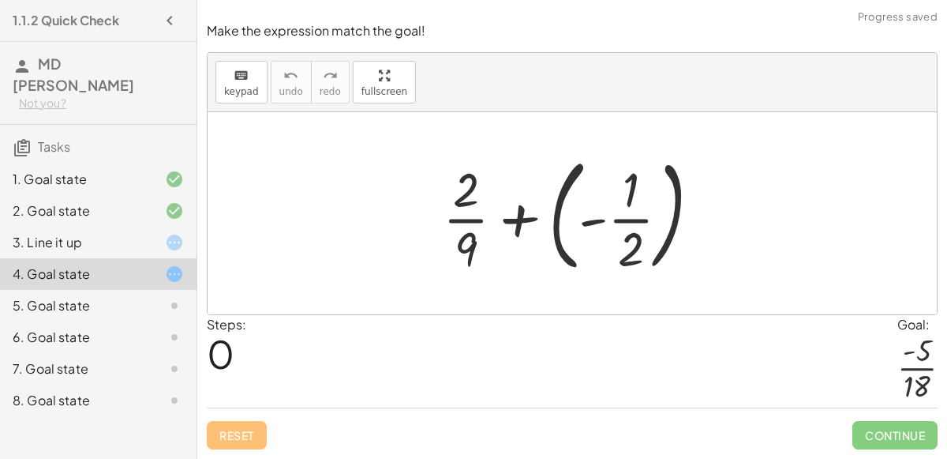
click at [475, 197] on div at bounding box center [578, 213] width 287 height 131
click at [243, 79] on icon "keyboard" at bounding box center [241, 75] width 15 height 19
click at [216, 97] on button "keyboard keypad" at bounding box center [242, 82] width 52 height 43
click at [118, 353] on div "5. Goal state" at bounding box center [98, 369] width 197 height 32
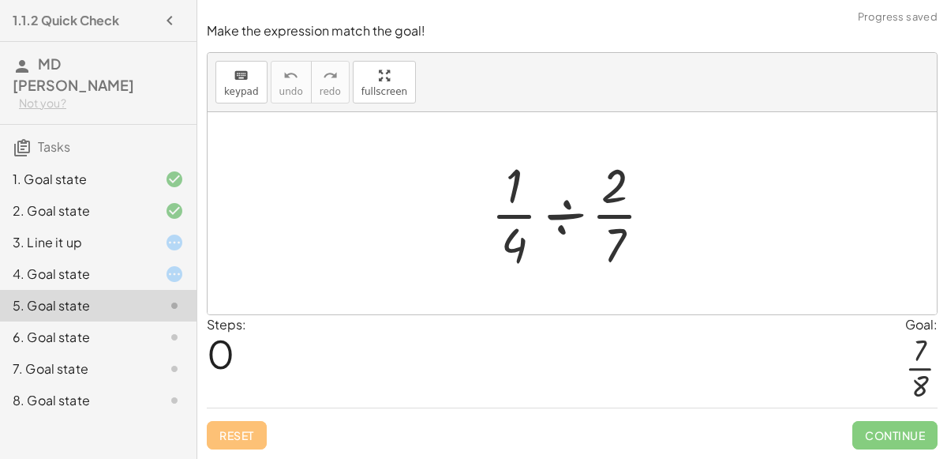
click at [617, 206] on div at bounding box center [578, 213] width 190 height 122
click at [580, 213] on div at bounding box center [578, 213] width 190 height 122
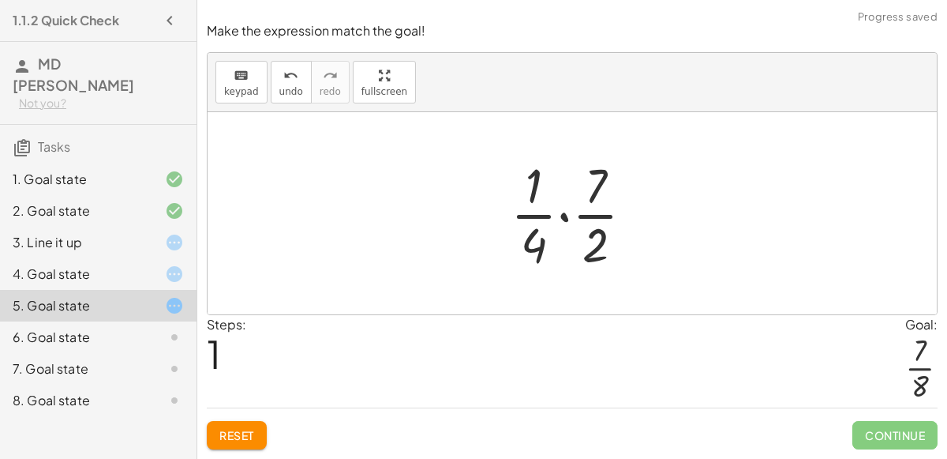
click at [562, 223] on div at bounding box center [579, 213] width 152 height 122
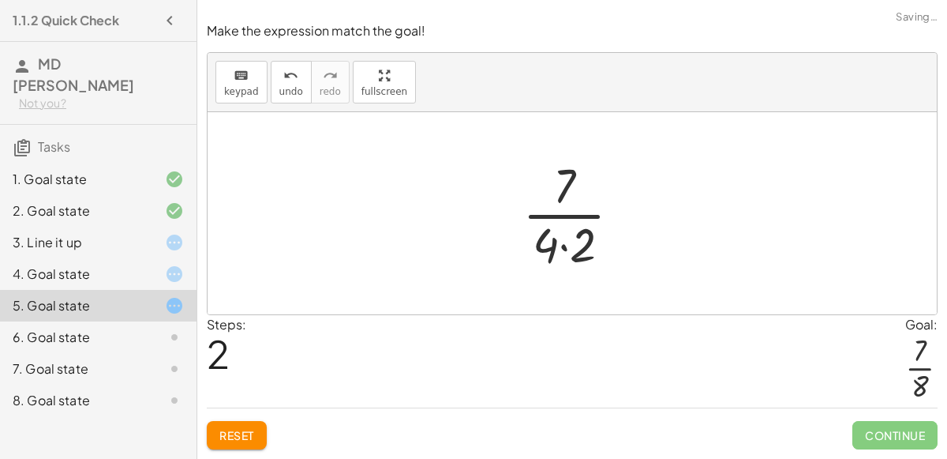
click at [585, 248] on div at bounding box center [578, 213] width 127 height 122
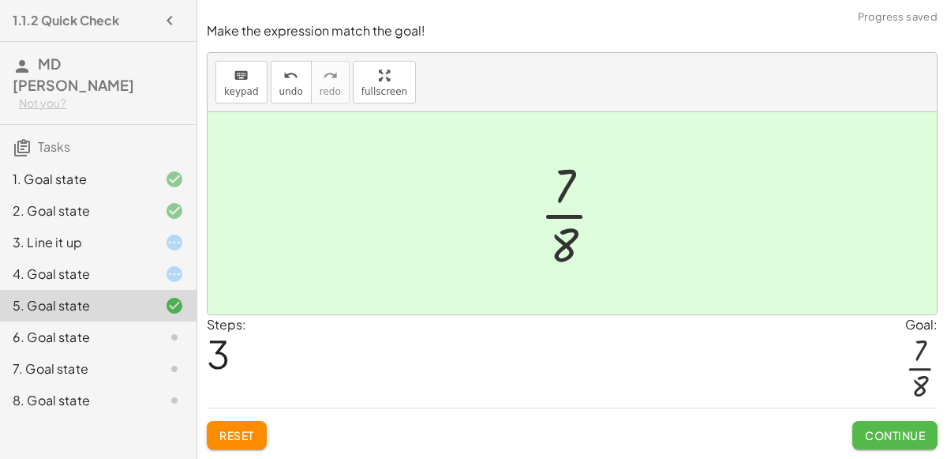
click at [923, 435] on span "Continue" at bounding box center [895, 435] width 60 height 14
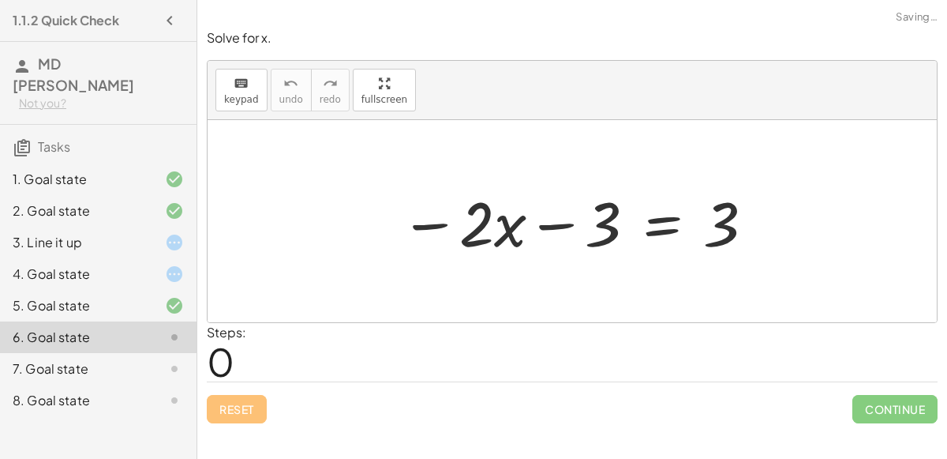
click at [560, 238] on div at bounding box center [578, 221] width 372 height 81
click at [533, 234] on div at bounding box center [578, 221] width 372 height 81
click at [502, 230] on div at bounding box center [578, 221] width 372 height 81
click at [693, 218] on div at bounding box center [578, 221] width 372 height 81
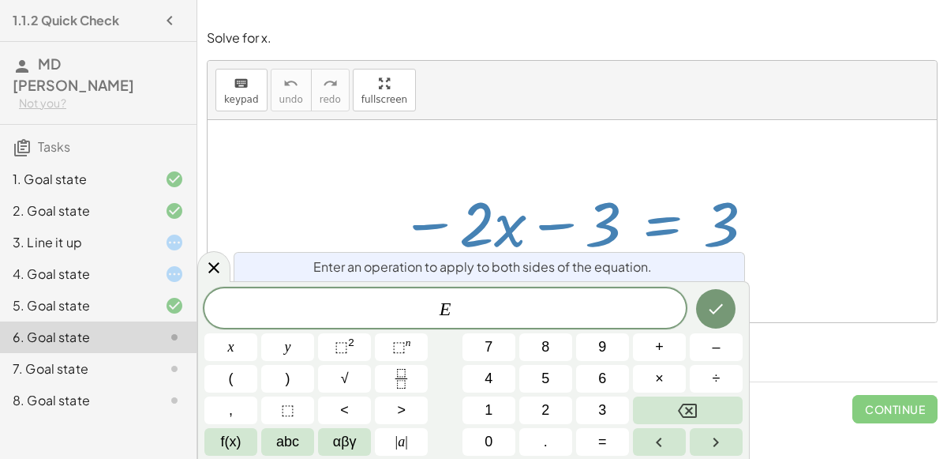
click at [554, 298] on span "E ​" at bounding box center [445, 309] width 482 height 22
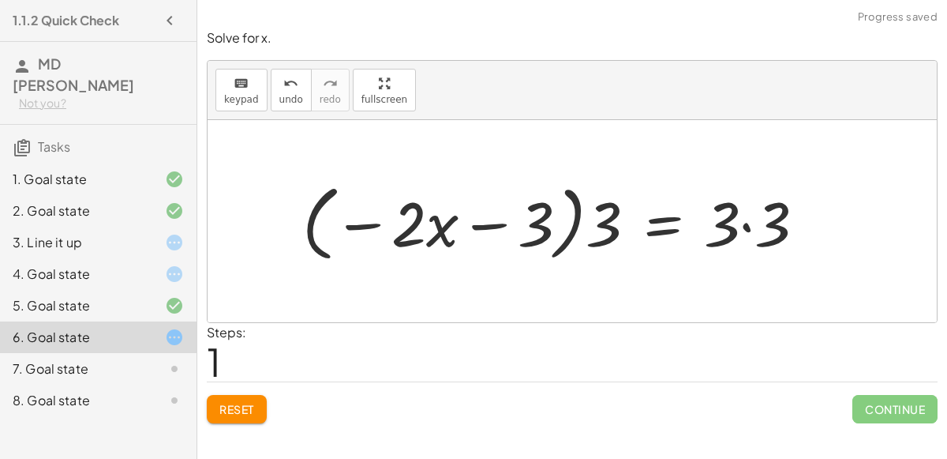
click at [573, 219] on div at bounding box center [561, 221] width 532 height 91
click at [485, 221] on div at bounding box center [561, 221] width 532 height 91
click at [435, 226] on div at bounding box center [561, 221] width 532 height 91
click at [542, 223] on div at bounding box center [561, 221] width 532 height 91
click at [351, 216] on div at bounding box center [561, 221] width 532 height 91
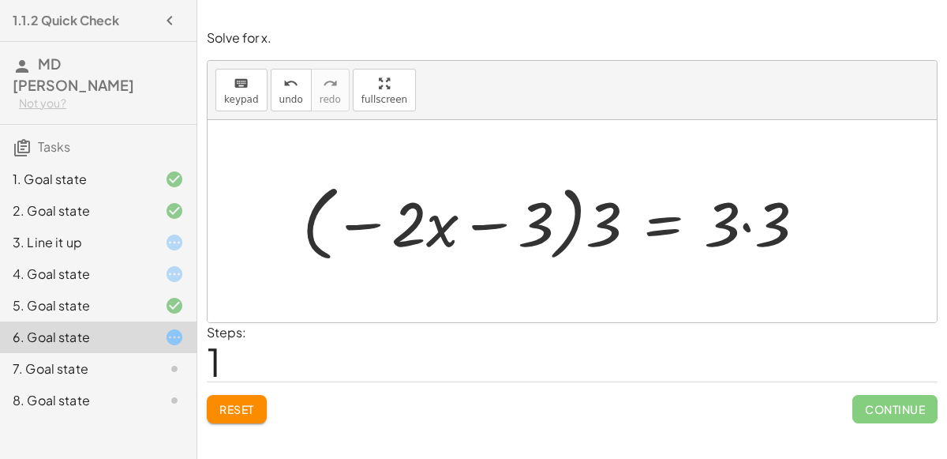
click at [409, 235] on div at bounding box center [561, 221] width 532 height 91
click at [609, 228] on div at bounding box center [561, 221] width 532 height 91
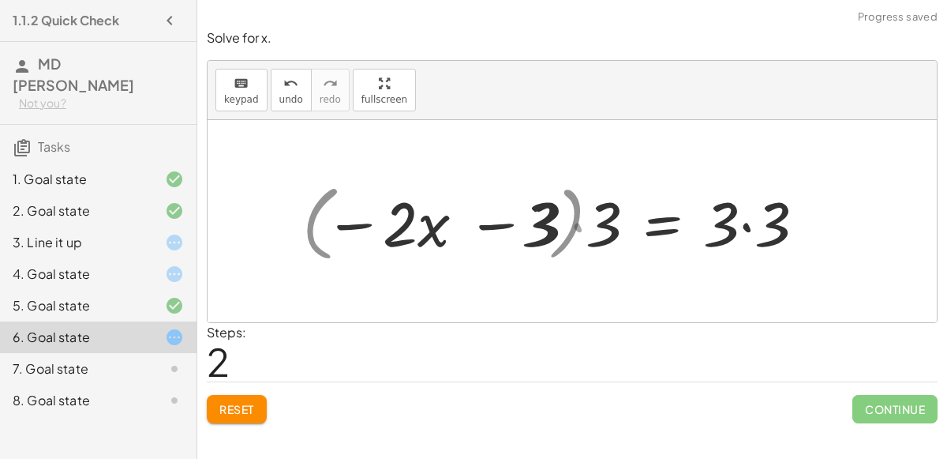
click at [642, 222] on div at bounding box center [561, 221] width 510 height 81
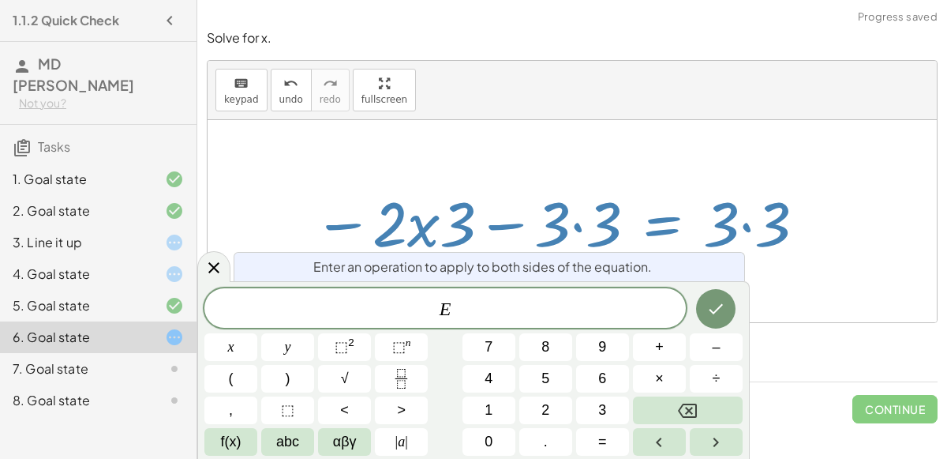
click at [590, 215] on div at bounding box center [561, 221] width 510 height 81
click at [355, 145] on div at bounding box center [573, 221] width 730 height 202
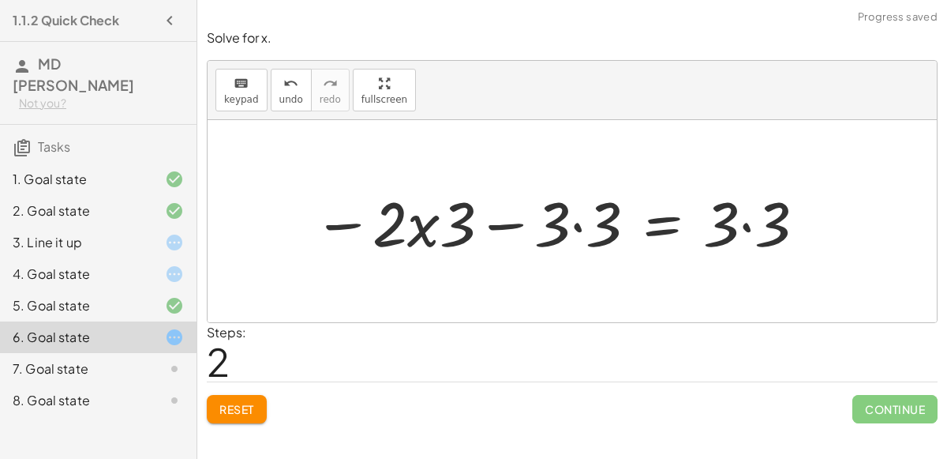
click at [508, 232] on div at bounding box center [561, 221] width 510 height 81
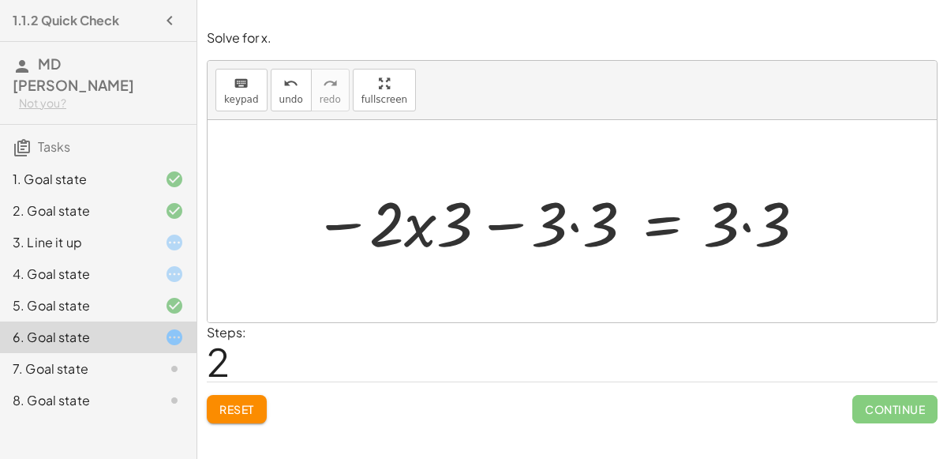
click at [453, 225] on div at bounding box center [561, 221] width 510 height 81
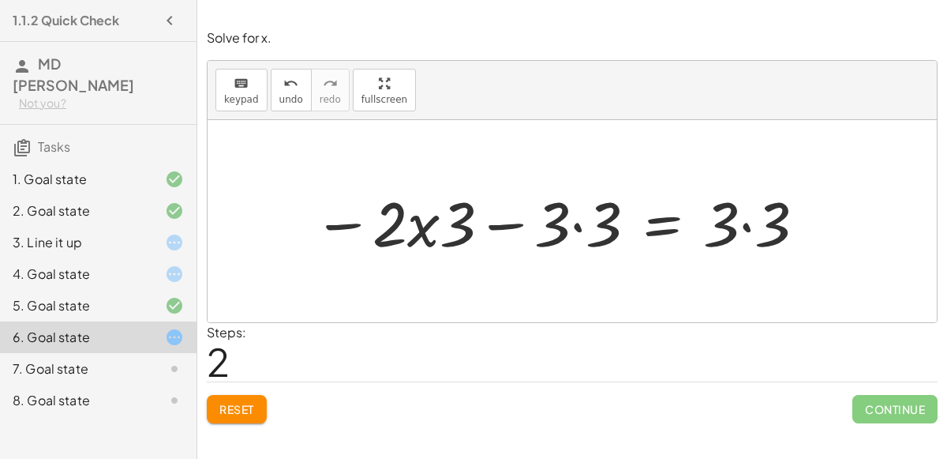
click at [453, 225] on div at bounding box center [561, 221] width 510 height 81
click at [556, 219] on div at bounding box center [561, 221] width 510 height 81
click at [716, 224] on div at bounding box center [561, 221] width 510 height 81
click at [466, 212] on div at bounding box center [561, 221] width 510 height 81
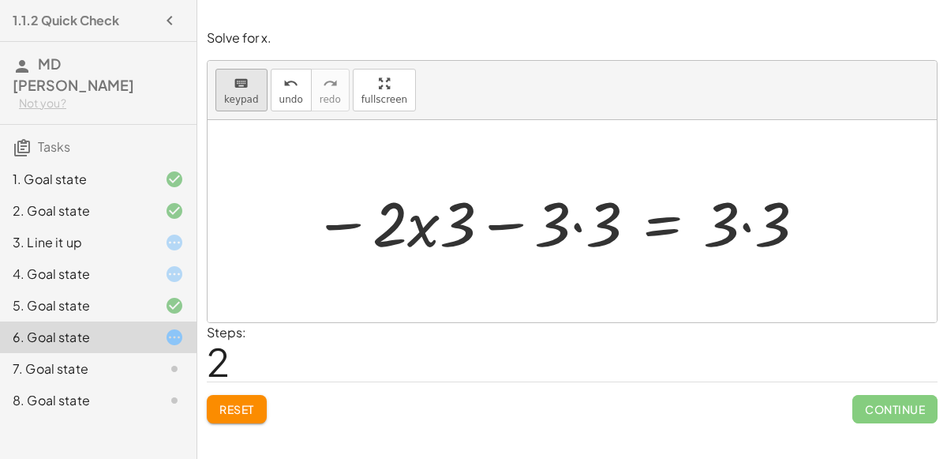
click at [240, 81] on icon "keyboard" at bounding box center [241, 83] width 15 height 19
click at [408, 247] on div at bounding box center [561, 221] width 510 height 81
click at [245, 405] on span "Reset" at bounding box center [236, 409] width 35 height 14
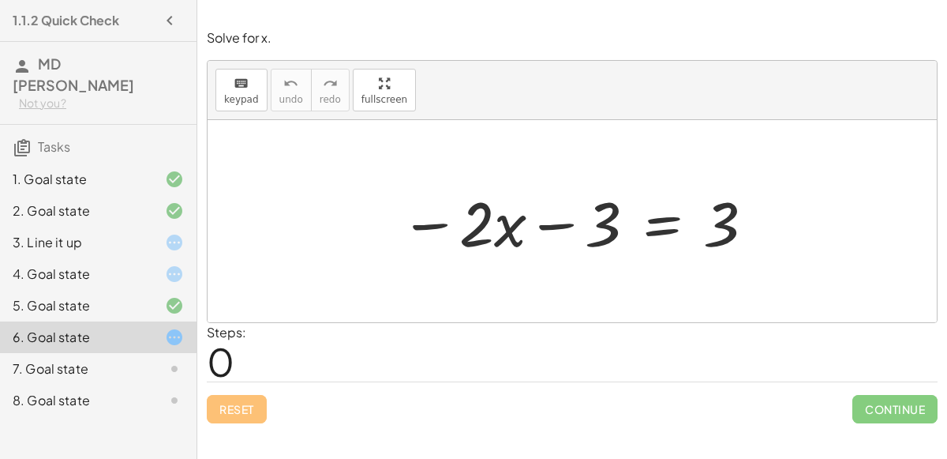
click at [451, 204] on div at bounding box center [578, 221] width 372 height 81
click at [490, 223] on div at bounding box center [578, 221] width 372 height 81
click at [613, 224] on div at bounding box center [578, 221] width 372 height 81
click at [538, 236] on div at bounding box center [578, 221] width 372 height 81
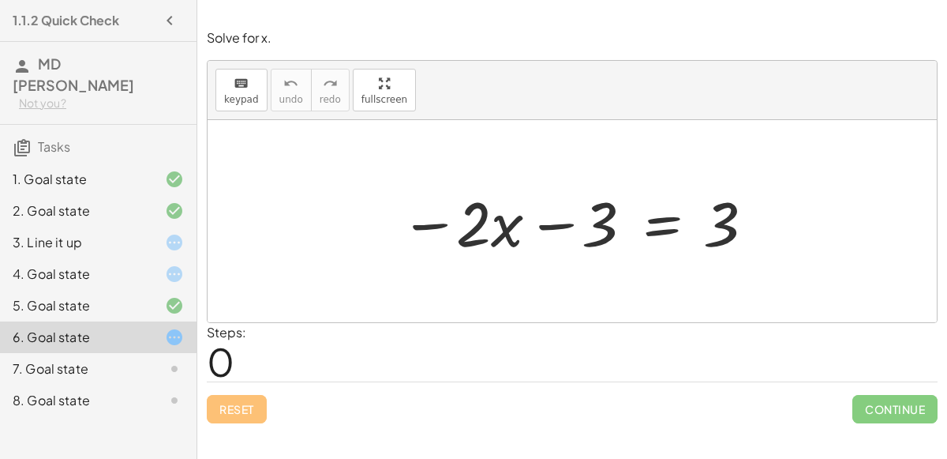
click at [565, 215] on div at bounding box center [578, 221] width 372 height 81
click at [507, 208] on div at bounding box center [578, 221] width 372 height 81
click at [563, 216] on div at bounding box center [578, 221] width 372 height 81
click at [630, 223] on div at bounding box center [578, 221] width 372 height 81
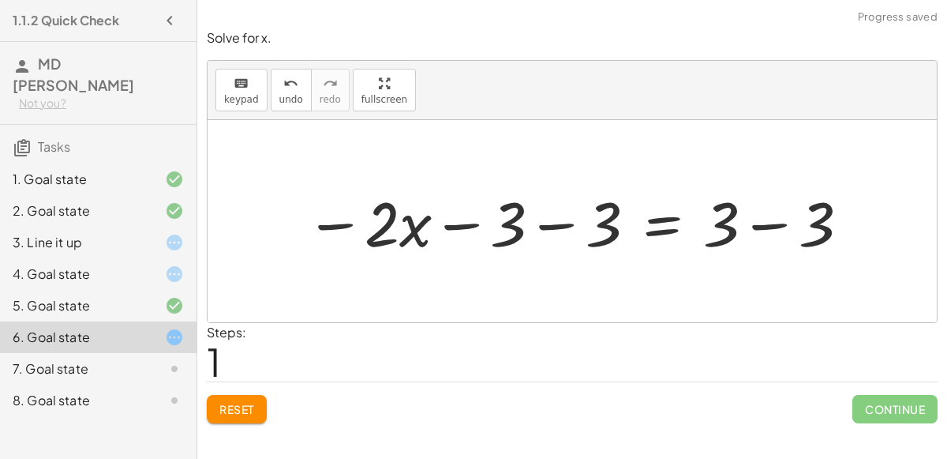
click at [724, 228] on div at bounding box center [579, 221] width 562 height 81
click at [568, 244] on div at bounding box center [579, 221] width 562 height 81
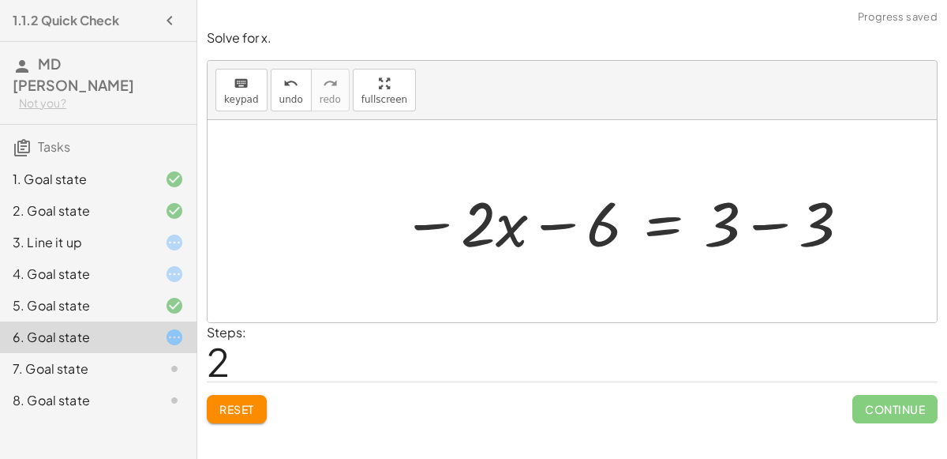
click at [579, 217] on div at bounding box center [627, 221] width 466 height 81
click at [763, 223] on div at bounding box center [627, 221] width 466 height 81
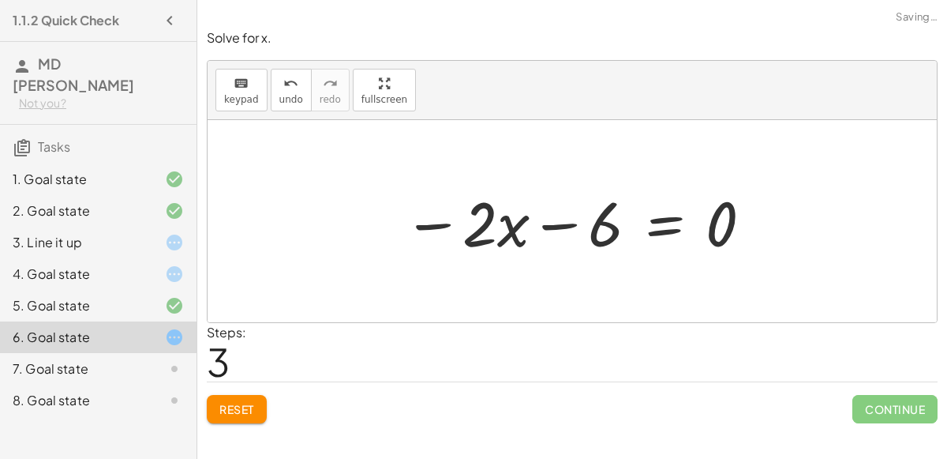
click at [565, 219] on div at bounding box center [579, 221] width 366 height 81
click at [227, 410] on span "Reset" at bounding box center [236, 409] width 35 height 14
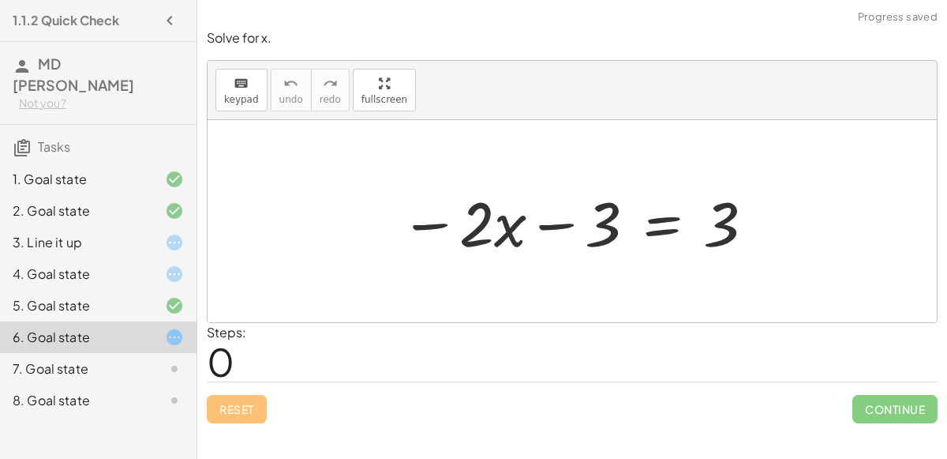
click at [568, 226] on div at bounding box center [578, 221] width 372 height 81
click at [422, 219] on div at bounding box center [578, 221] width 372 height 81
click at [654, 228] on div at bounding box center [578, 221] width 372 height 81
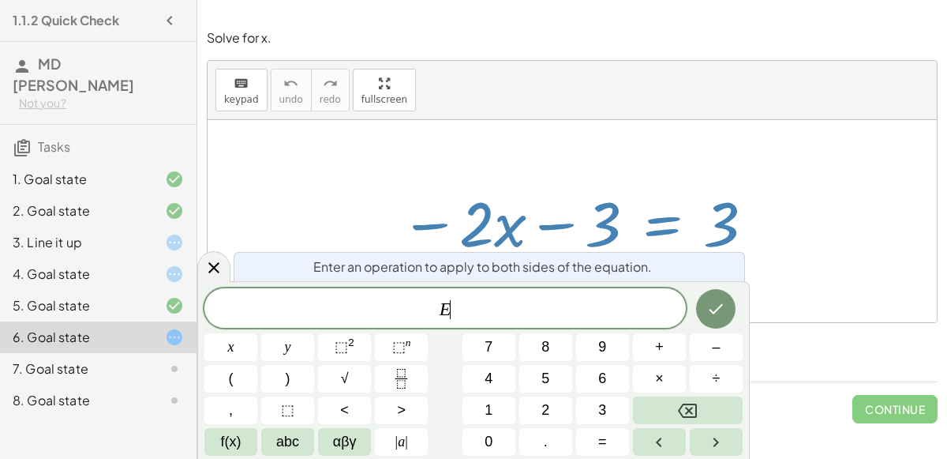
click at [475, 323] on div "E ​" at bounding box center [445, 307] width 482 height 39
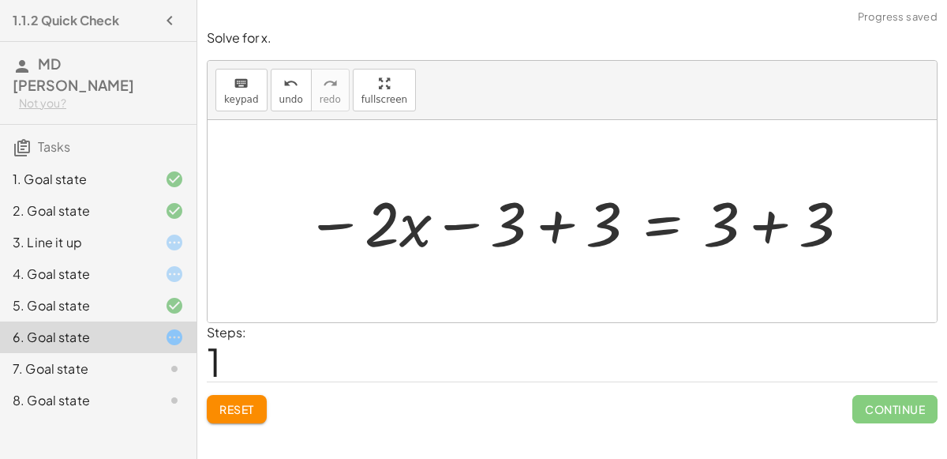
click at [557, 231] on div at bounding box center [579, 221] width 562 height 81
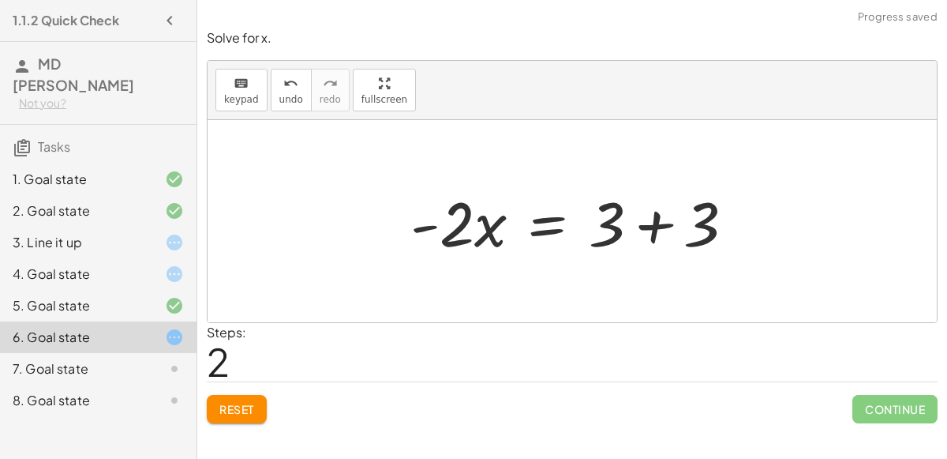
click at [648, 218] on div at bounding box center [579, 221] width 353 height 81
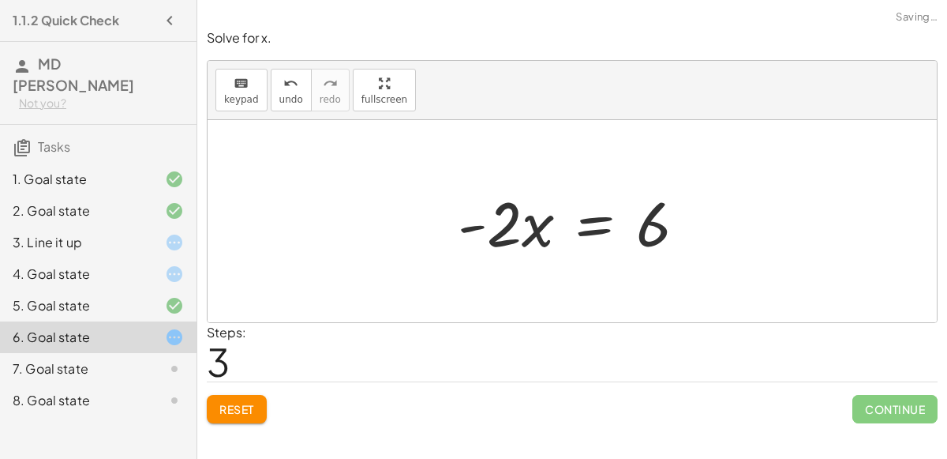
click at [550, 225] on div at bounding box center [578, 221] width 257 height 81
click at [593, 223] on div at bounding box center [578, 221] width 257 height 81
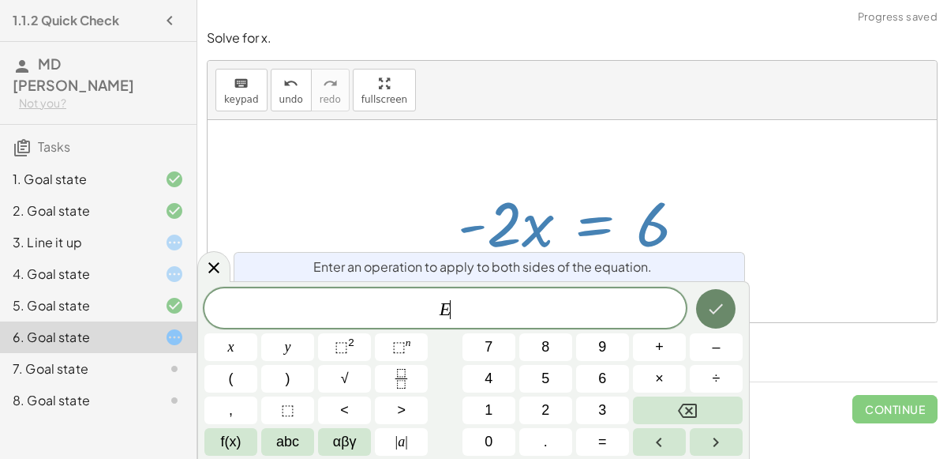
click at [714, 296] on button "Done" at bounding box center [715, 308] width 39 height 39
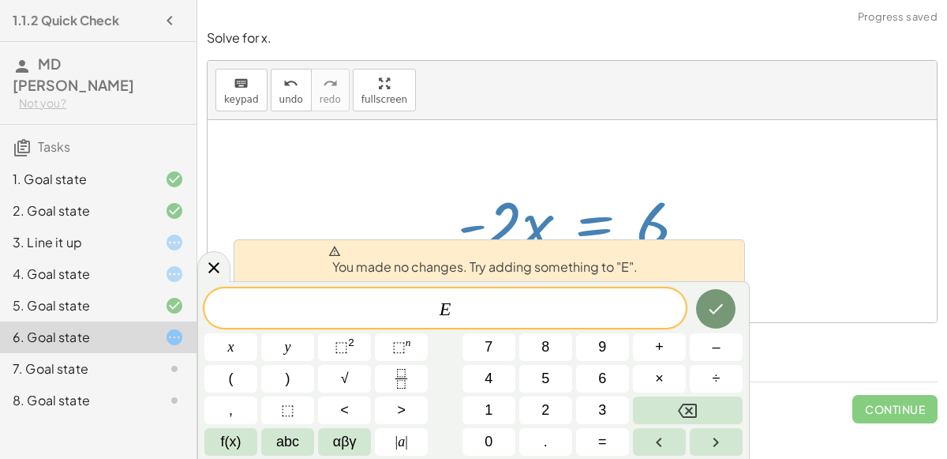
click at [565, 155] on div at bounding box center [573, 221] width 730 height 202
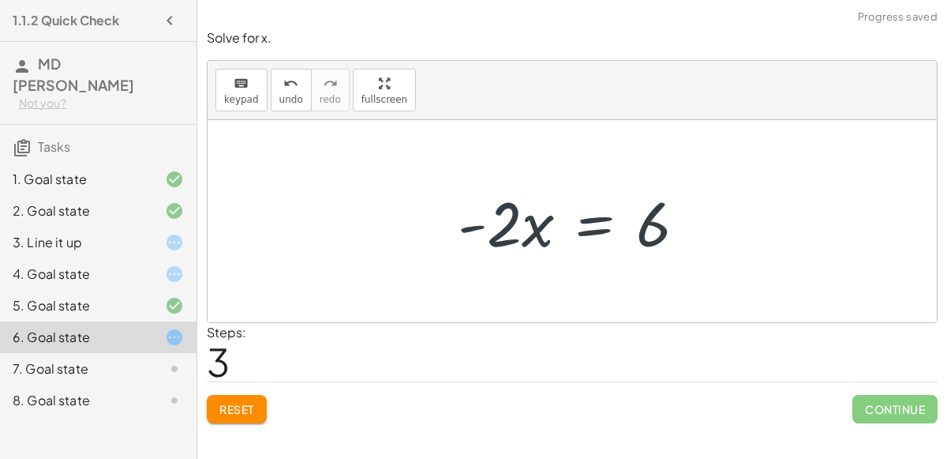
click at [530, 221] on div at bounding box center [578, 221] width 257 height 81
click at [490, 223] on div at bounding box center [578, 221] width 257 height 81
click at [591, 226] on div at bounding box center [578, 221] width 257 height 81
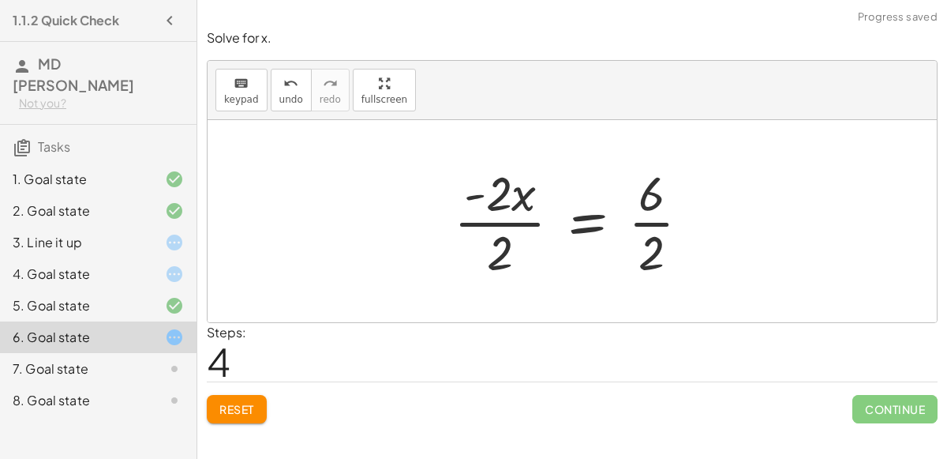
click at [673, 236] on div at bounding box center [578, 221] width 265 height 122
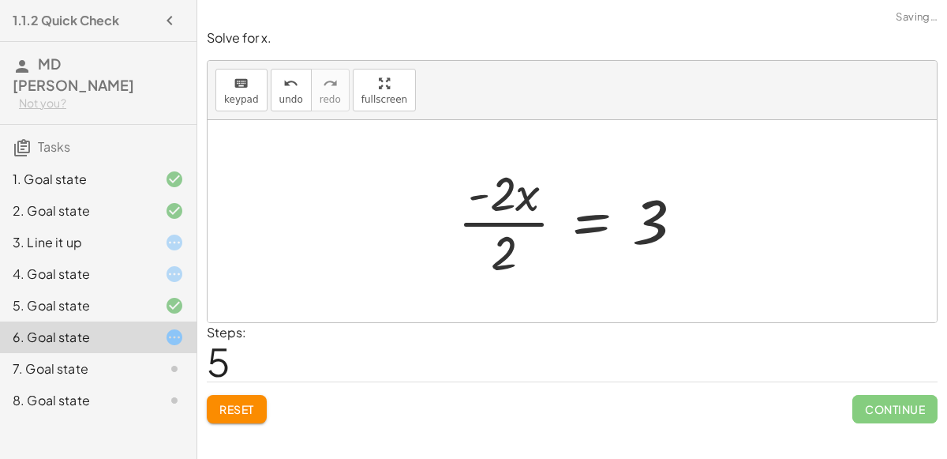
click at [497, 219] on div at bounding box center [577, 221] width 254 height 122
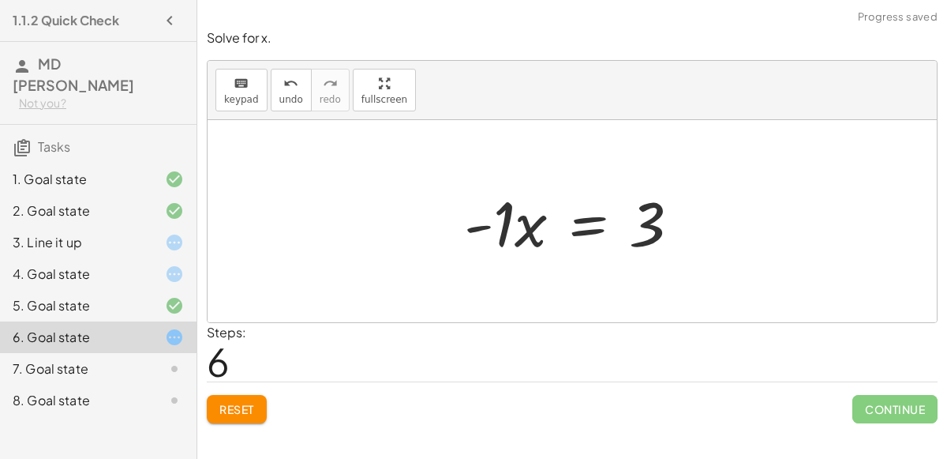
click at [497, 219] on div at bounding box center [578, 221] width 245 height 81
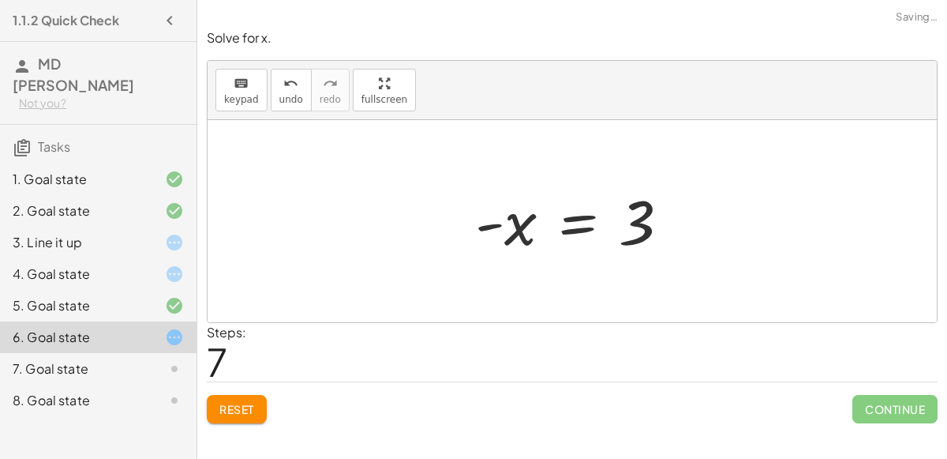
click at [497, 219] on div at bounding box center [578, 221] width 223 height 78
click at [544, 215] on div at bounding box center [578, 221] width 223 height 78
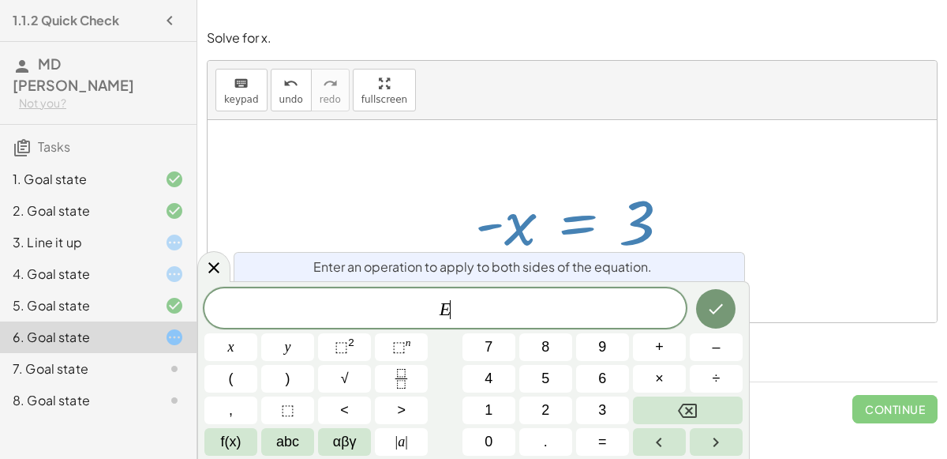
click at [497, 242] on div at bounding box center [578, 221] width 223 height 78
click at [722, 297] on button "Done" at bounding box center [715, 308] width 39 height 39
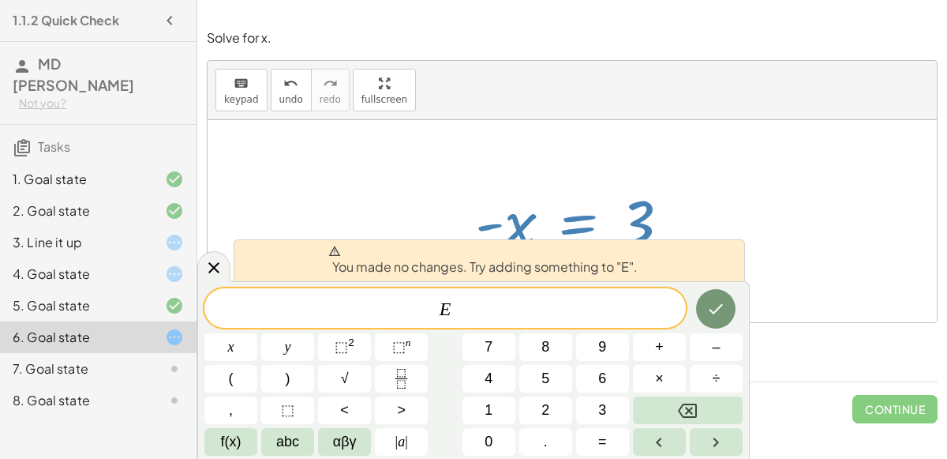
click at [487, 187] on div at bounding box center [578, 221] width 223 height 78
click at [206, 264] on icon at bounding box center [213, 267] width 19 height 19
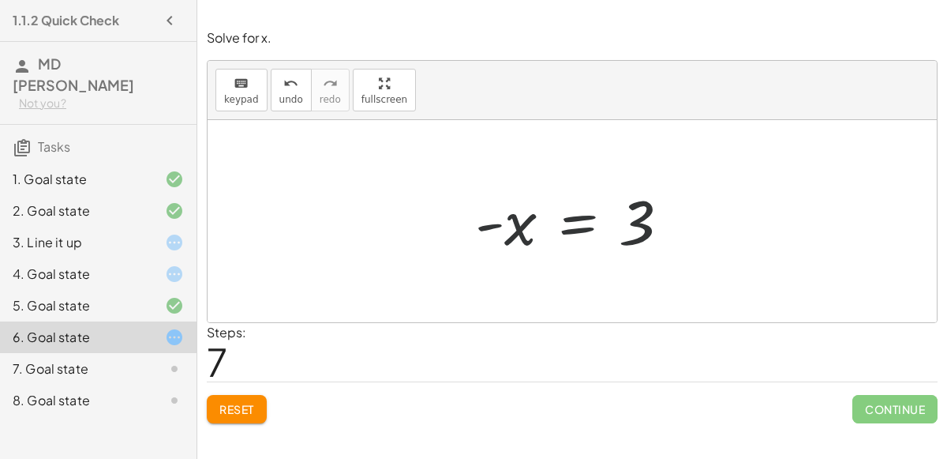
click at [516, 220] on div at bounding box center [578, 221] width 223 height 78
click at [572, 226] on div at bounding box center [578, 221] width 223 height 78
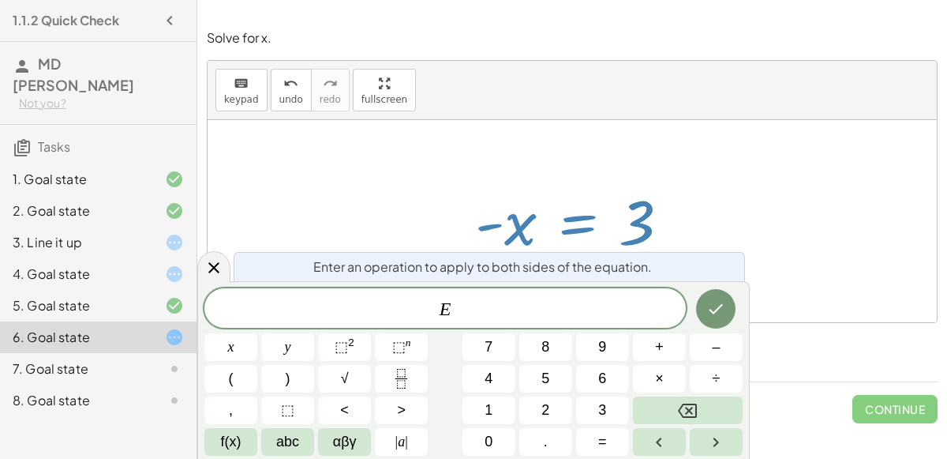
click at [718, 226] on div at bounding box center [573, 221] width 730 height 202
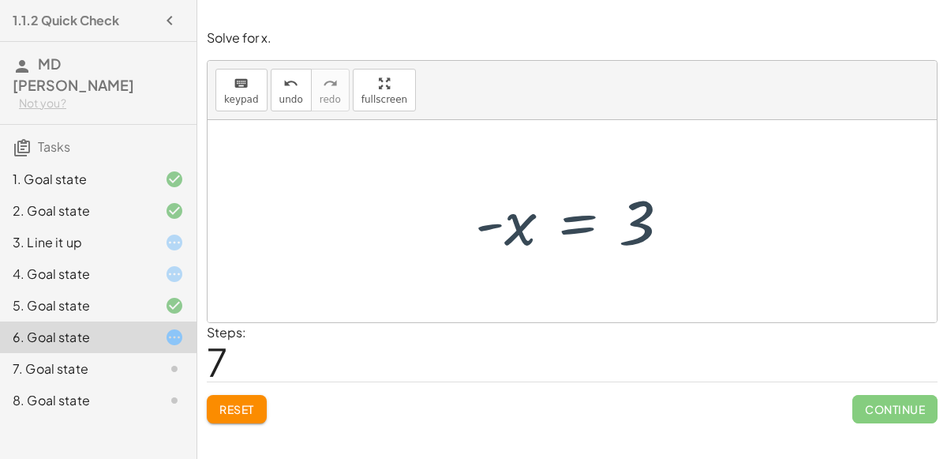
click at [647, 231] on div at bounding box center [578, 221] width 223 height 78
click at [563, 228] on div at bounding box center [578, 221] width 223 height 78
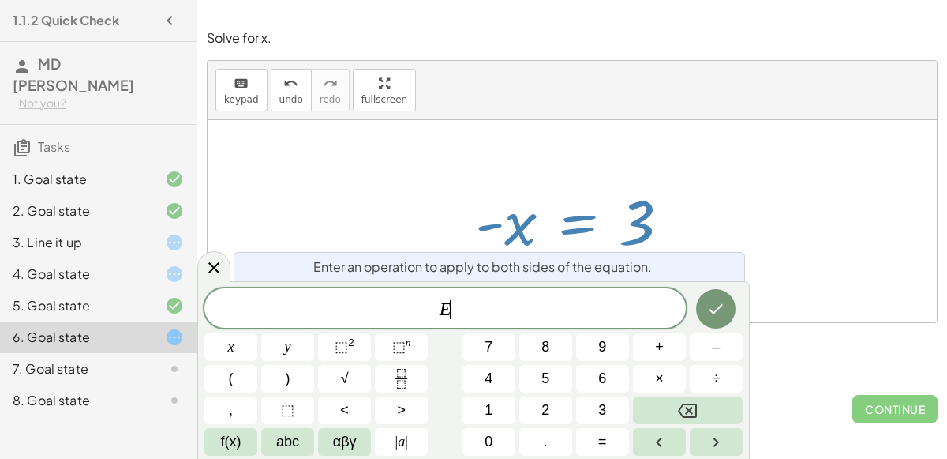
click at [460, 140] on div at bounding box center [573, 221] width 730 height 202
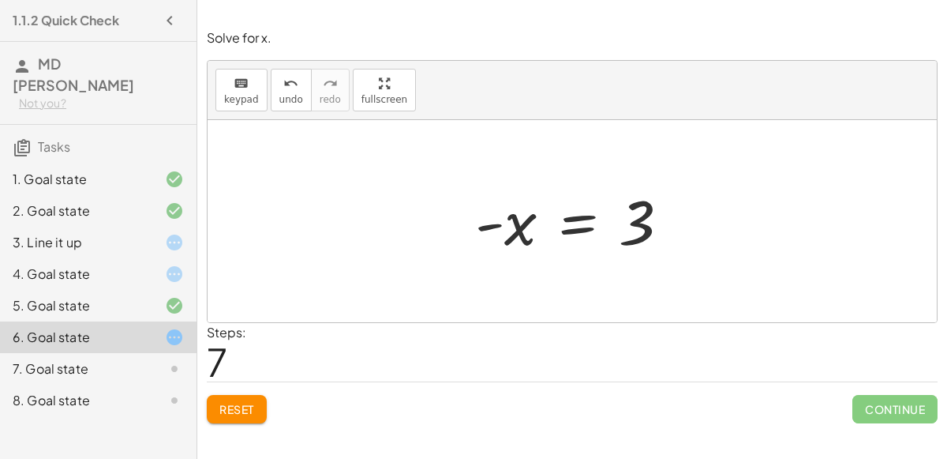
click at [242, 385] on div "Reset Continue" at bounding box center [572, 402] width 731 height 42
click at [231, 402] on span "Reset" at bounding box center [236, 409] width 35 height 14
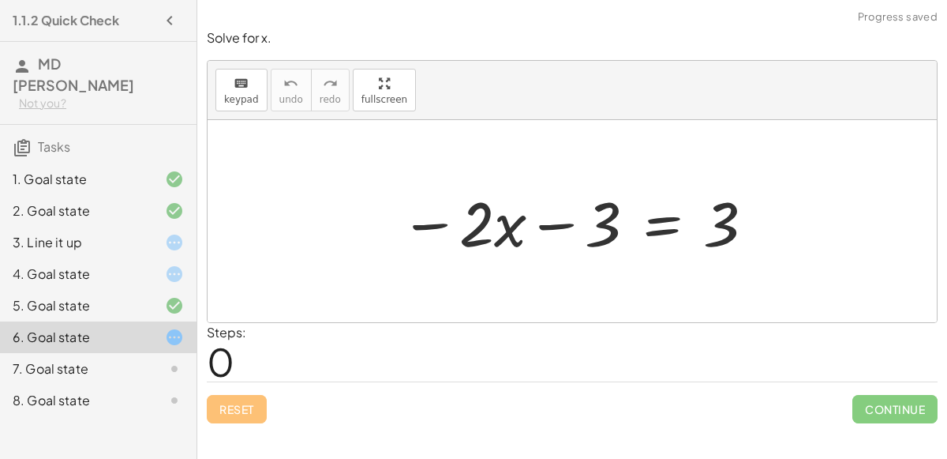
click at [98, 353] on div "7. Goal state" at bounding box center [98, 369] width 197 height 32
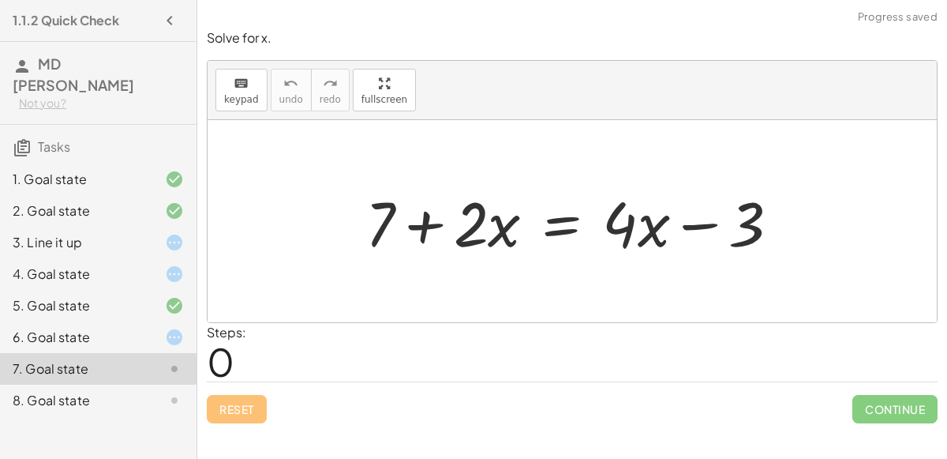
click at [558, 219] on div at bounding box center [579, 221] width 443 height 81
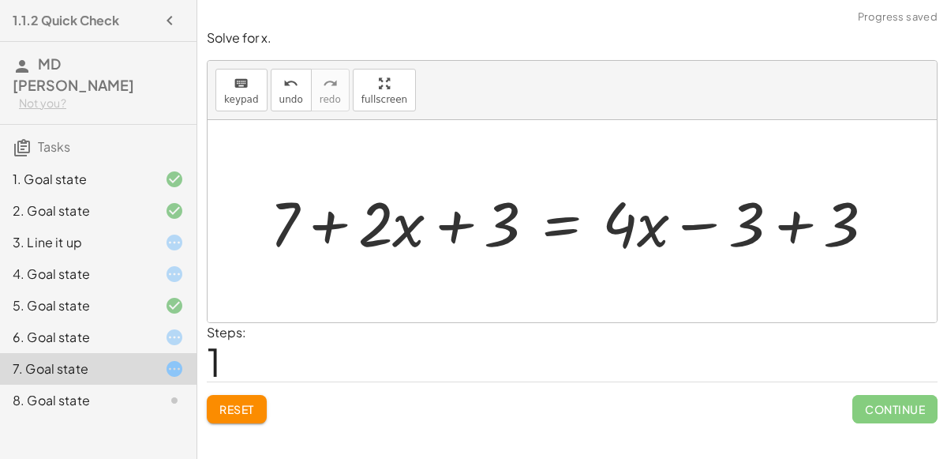
click at [798, 224] on div at bounding box center [578, 221] width 633 height 81
click at [445, 219] on div at bounding box center [483, 221] width 443 height 81
click at [326, 225] on div at bounding box center [483, 221] width 443 height 81
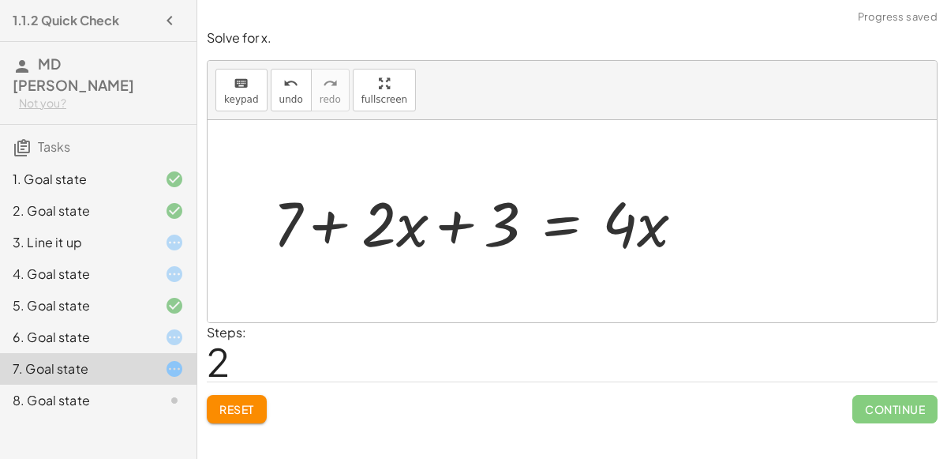
click at [293, 216] on div at bounding box center [483, 221] width 443 height 81
click at [631, 228] on div at bounding box center [483, 221] width 443 height 81
click at [370, 223] on div at bounding box center [483, 221] width 443 height 81
click at [531, 213] on div at bounding box center [483, 221] width 443 height 81
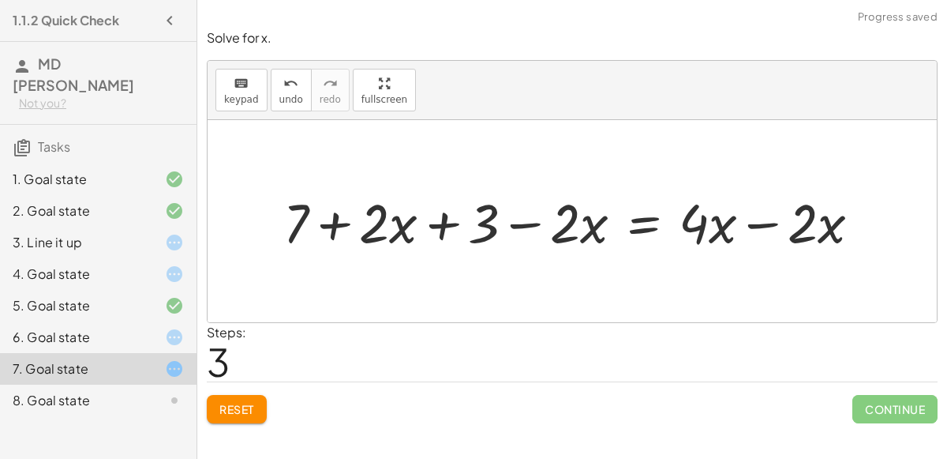
click at [523, 226] on div at bounding box center [579, 221] width 606 height 71
click at [407, 219] on div at bounding box center [579, 221] width 606 height 71
click at [402, 220] on div at bounding box center [579, 221] width 606 height 71
click at [775, 220] on div at bounding box center [579, 221] width 606 height 71
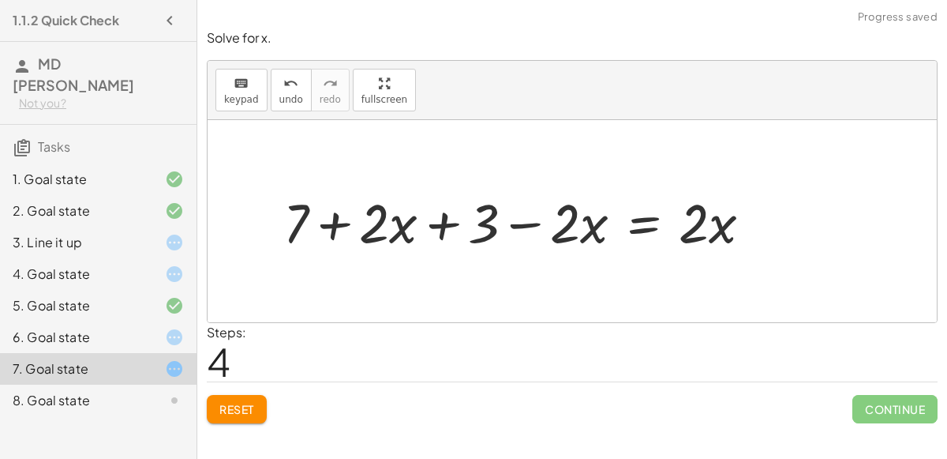
click at [738, 223] on div at bounding box center [524, 221] width 497 height 71
click at [540, 223] on div at bounding box center [524, 221] width 497 height 71
click at [482, 223] on div at bounding box center [524, 221] width 497 height 71
click at [219, 415] on button "Reset" at bounding box center [237, 409] width 60 height 28
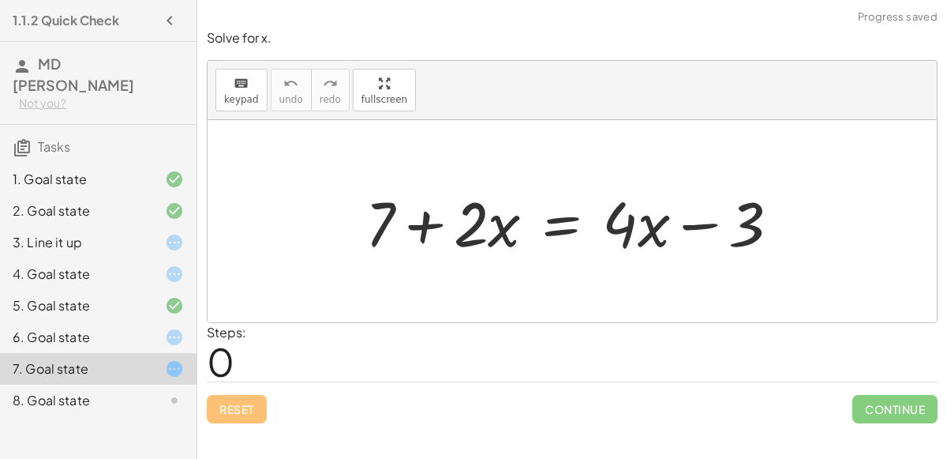
click at [156, 391] on div at bounding box center [162, 400] width 44 height 19
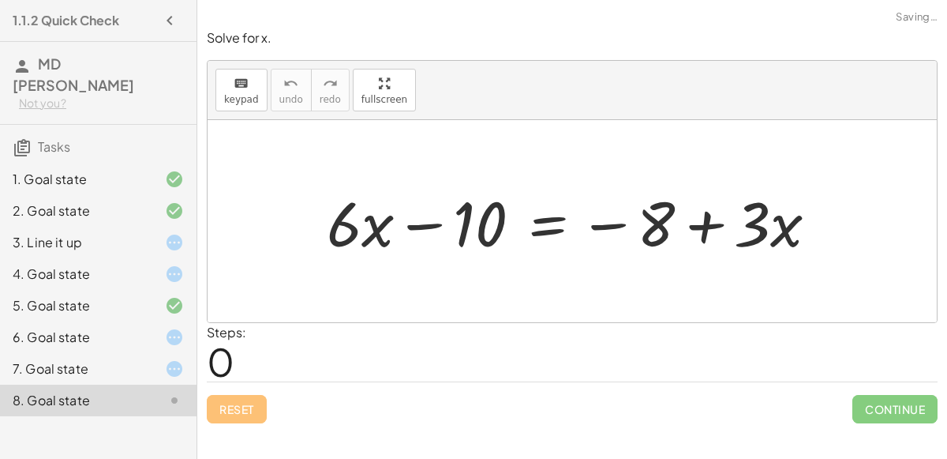
click at [657, 219] on div at bounding box center [579, 221] width 520 height 81
click at [711, 219] on div at bounding box center [579, 221] width 520 height 81
click at [437, 224] on div at bounding box center [579, 221] width 520 height 81
click at [49, 265] on div "4. Goal state" at bounding box center [76, 274] width 127 height 19
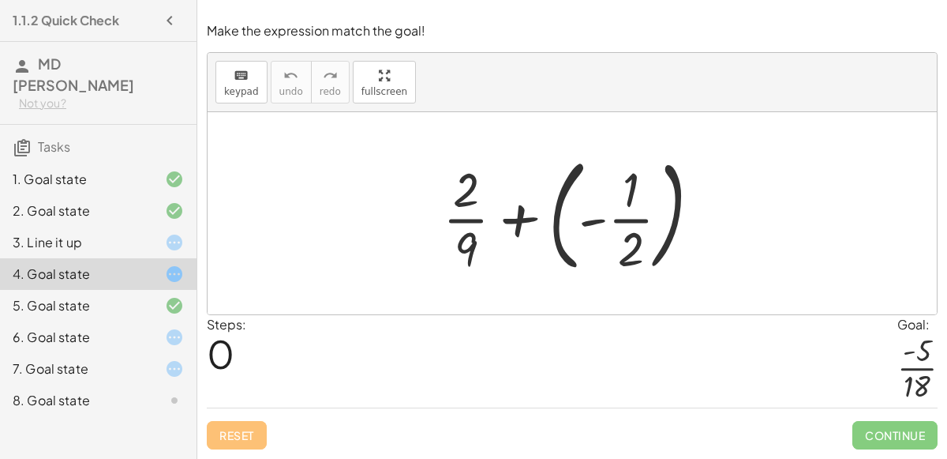
click at [527, 216] on div at bounding box center [578, 213] width 287 height 131
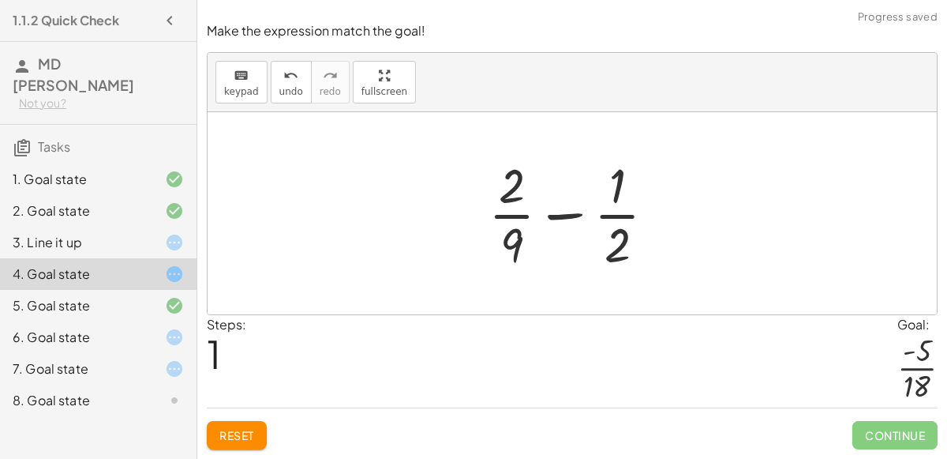
click at [613, 215] on div at bounding box center [579, 213] width 196 height 122
click at [574, 213] on div at bounding box center [579, 213] width 196 height 122
click at [501, 197] on div at bounding box center [579, 213] width 196 height 122
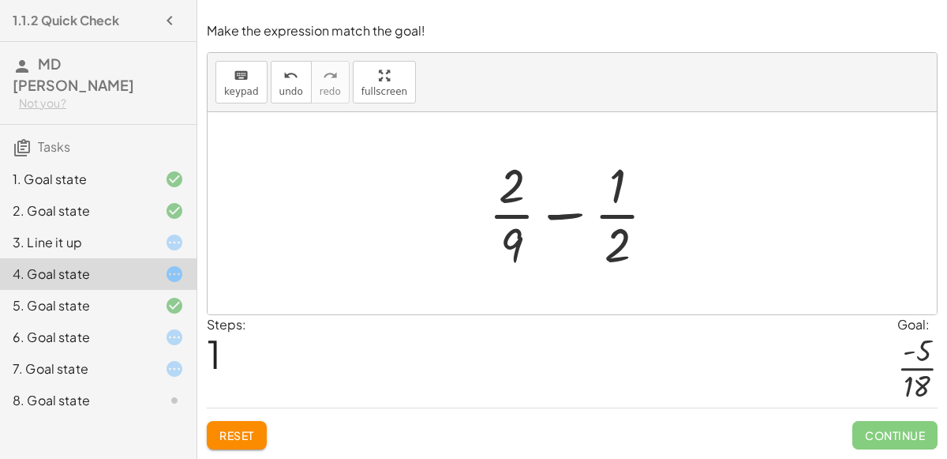
click at [507, 231] on div at bounding box center [579, 213] width 196 height 122
click at [258, 429] on button "Reset" at bounding box center [237, 435] width 60 height 28
click at [649, 268] on div at bounding box center [579, 213] width 196 height 122
click at [632, 252] on div at bounding box center [579, 213] width 196 height 122
click at [629, 250] on div at bounding box center [579, 213] width 196 height 122
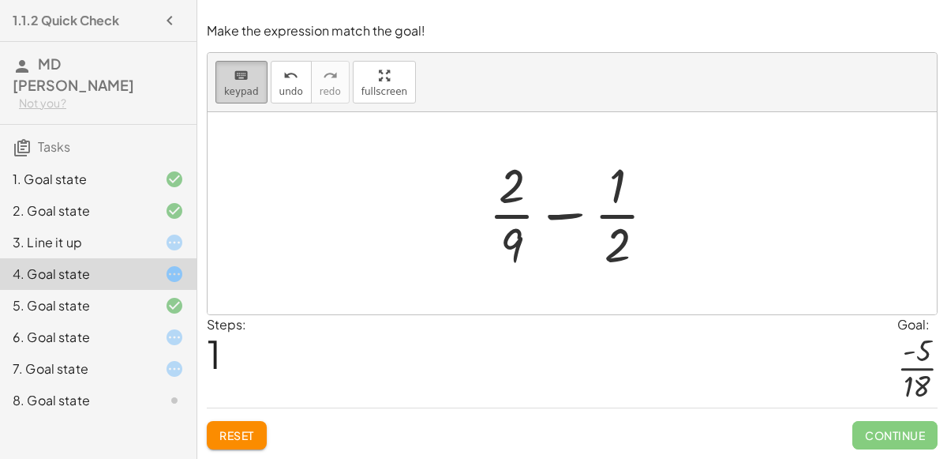
click at [253, 103] on button "keyboard keypad" at bounding box center [242, 82] width 52 height 43
click at [242, 74] on icon "keyboard" at bounding box center [241, 75] width 15 height 19
click at [620, 187] on div at bounding box center [618, 185] width 17 height 55
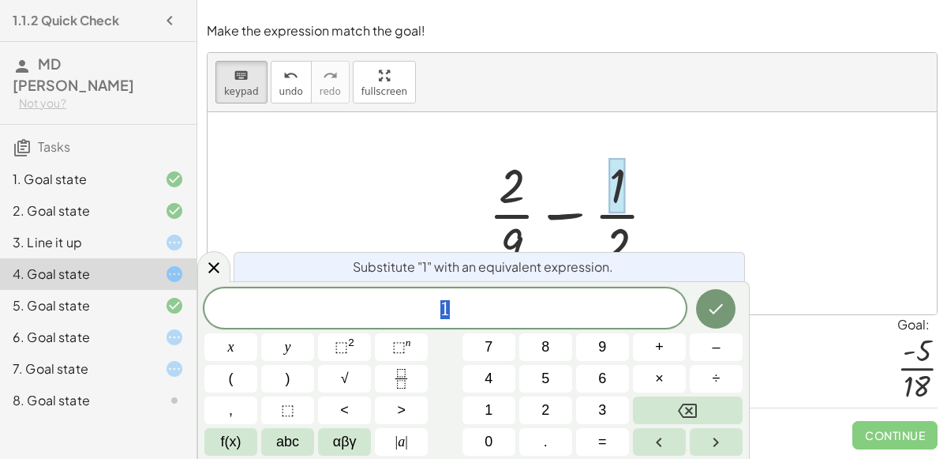
click at [514, 174] on div at bounding box center [579, 213] width 196 height 122
click at [553, 298] on span "1" at bounding box center [445, 309] width 482 height 22
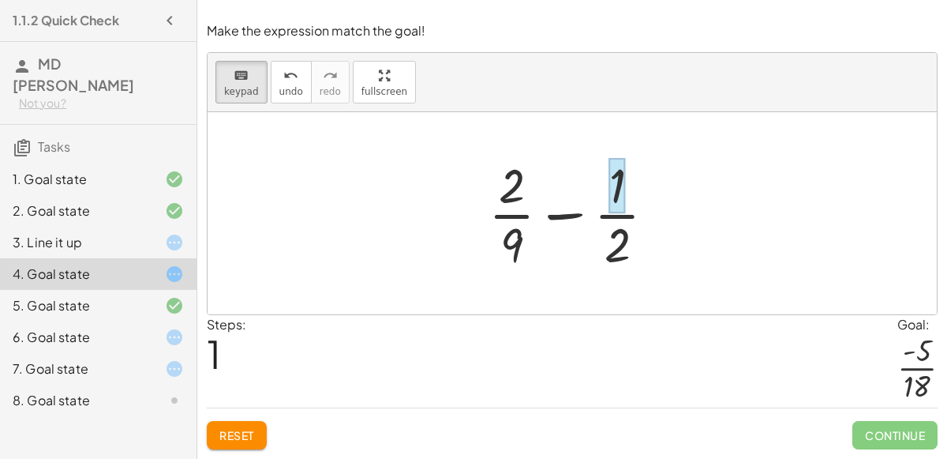
click at [617, 185] on div at bounding box center [618, 185] width 17 height 55
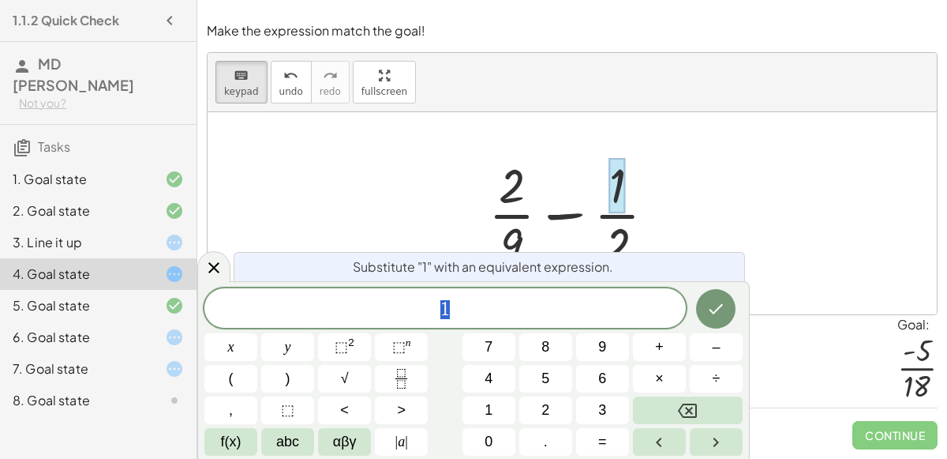
click at [554, 310] on span "1" at bounding box center [445, 309] width 482 height 22
click at [503, 191] on div at bounding box center [579, 213] width 196 height 122
click at [208, 268] on icon at bounding box center [213, 266] width 19 height 19
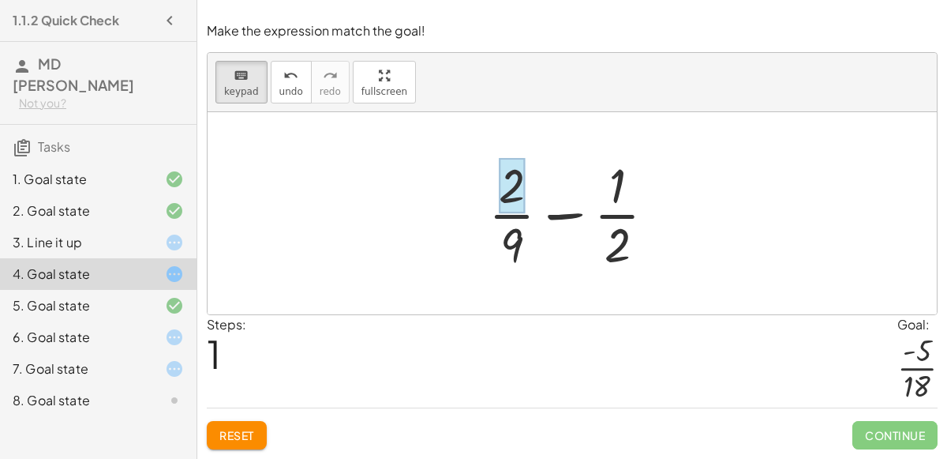
click at [506, 203] on div at bounding box center [512, 185] width 26 height 55
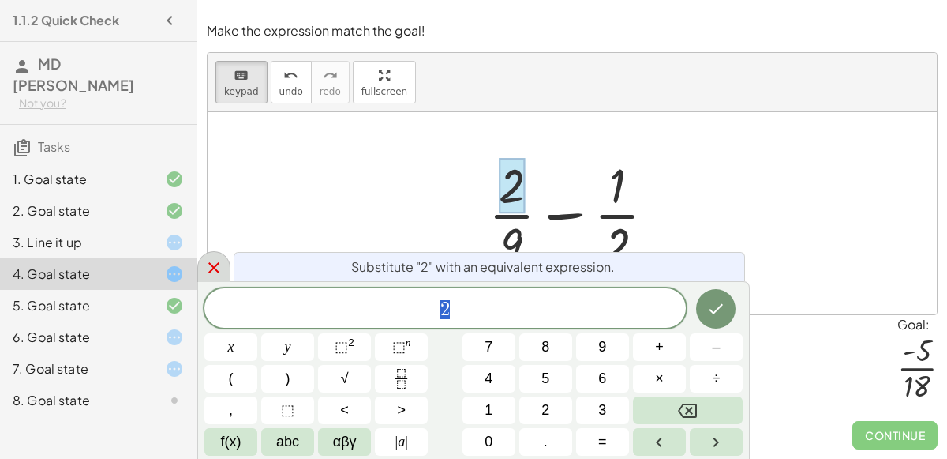
click at [218, 270] on icon at bounding box center [213, 267] width 19 height 19
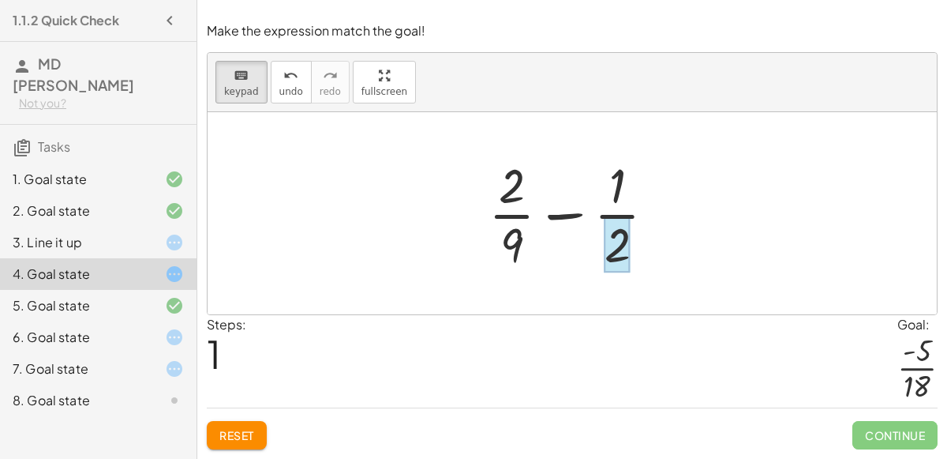
click at [627, 252] on div at bounding box center [618, 244] width 26 height 55
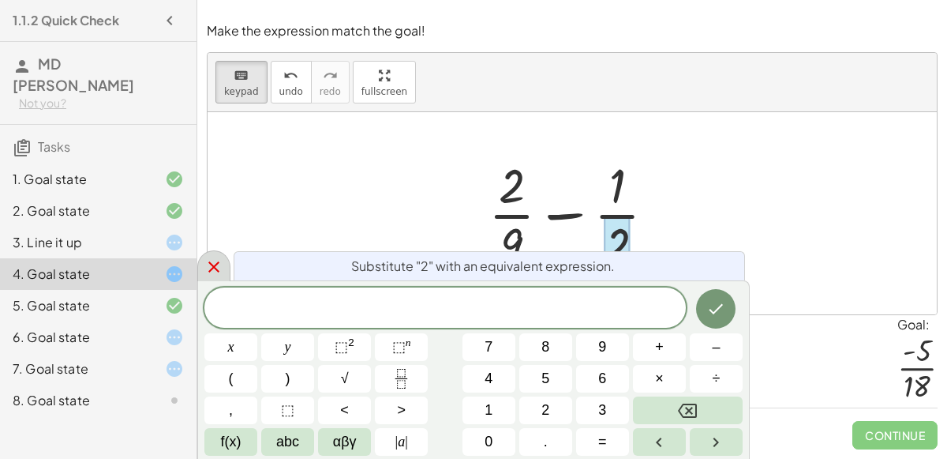
click at [219, 254] on div at bounding box center [213, 265] width 33 height 31
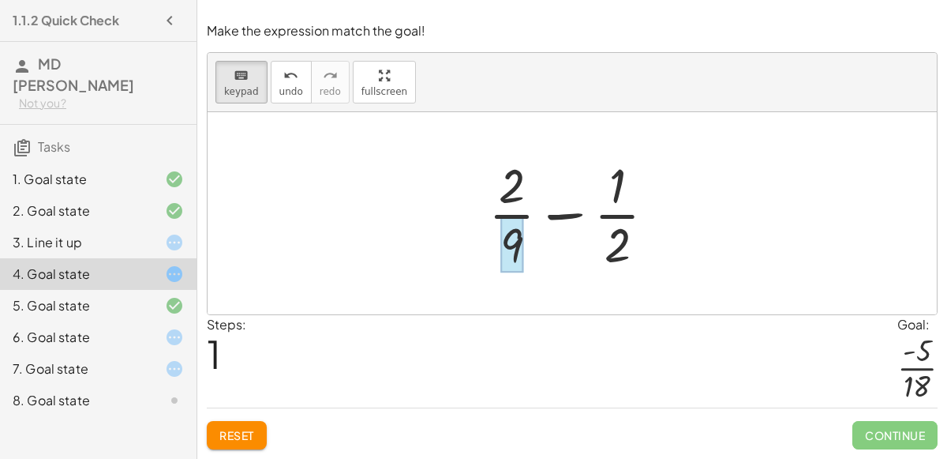
click at [504, 242] on div at bounding box center [512, 244] width 23 height 55
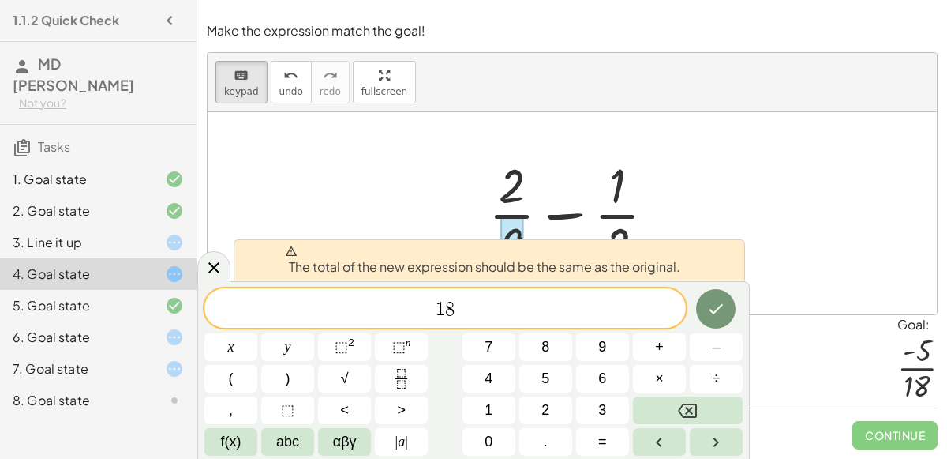
click at [195, 261] on div "4. Goal state" at bounding box center [98, 274] width 197 height 32
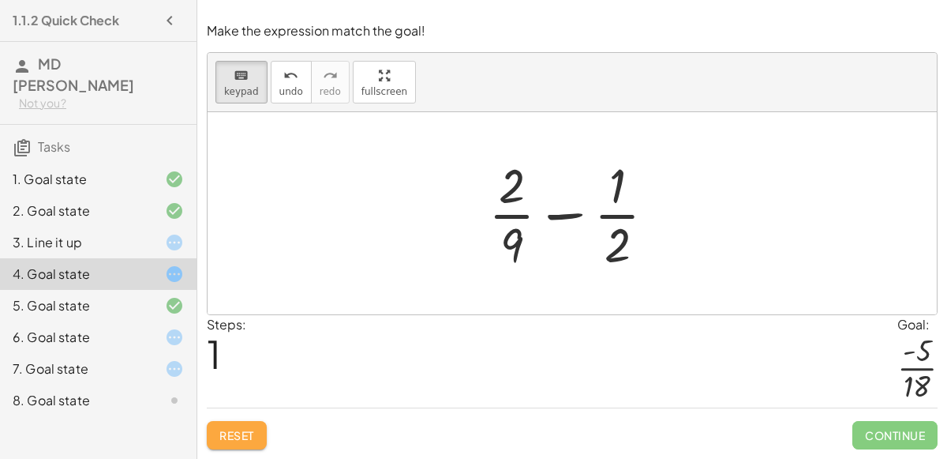
click at [241, 443] on button "Reset" at bounding box center [237, 435] width 60 height 28
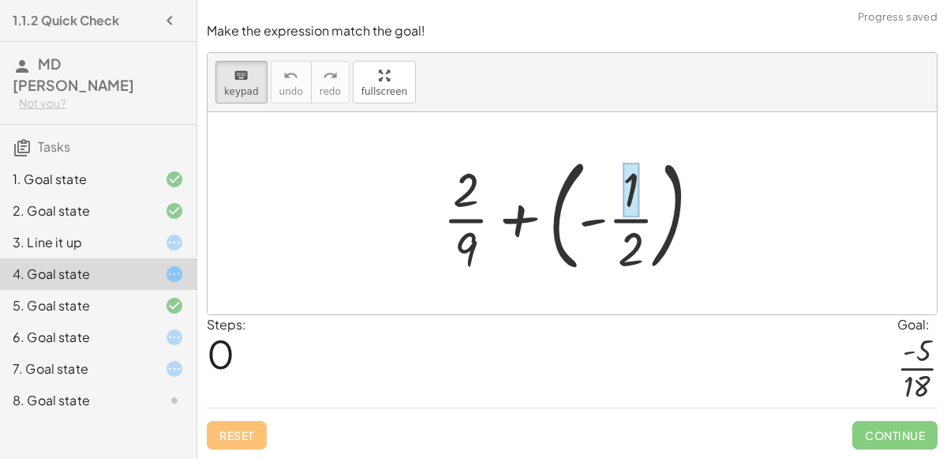
click at [625, 193] on div at bounding box center [631, 190] width 17 height 55
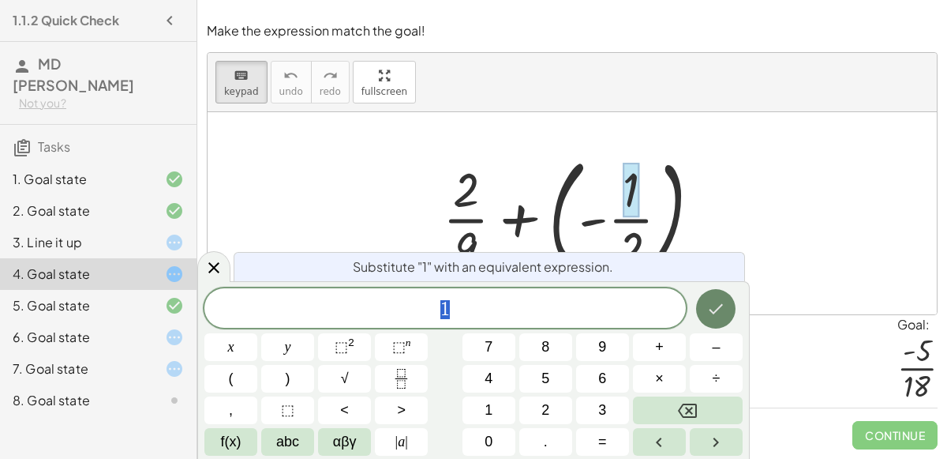
click at [730, 305] on button "Done" at bounding box center [715, 308] width 39 height 39
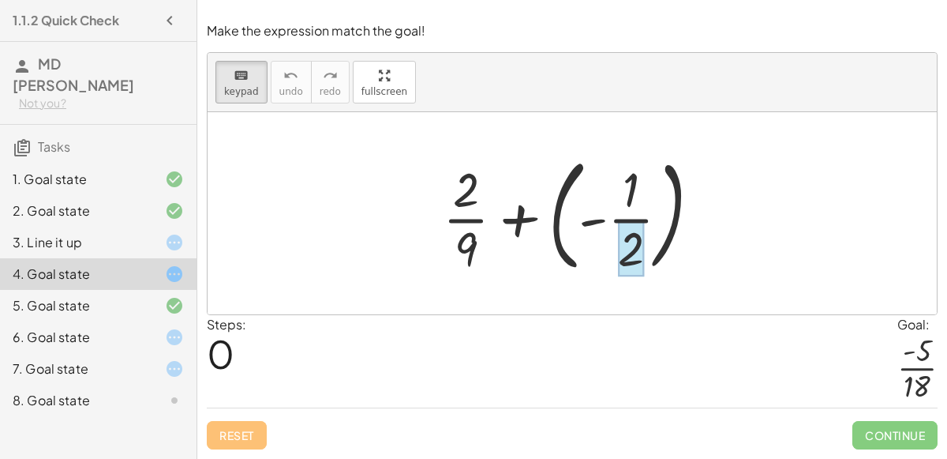
click at [636, 250] on div at bounding box center [631, 248] width 26 height 55
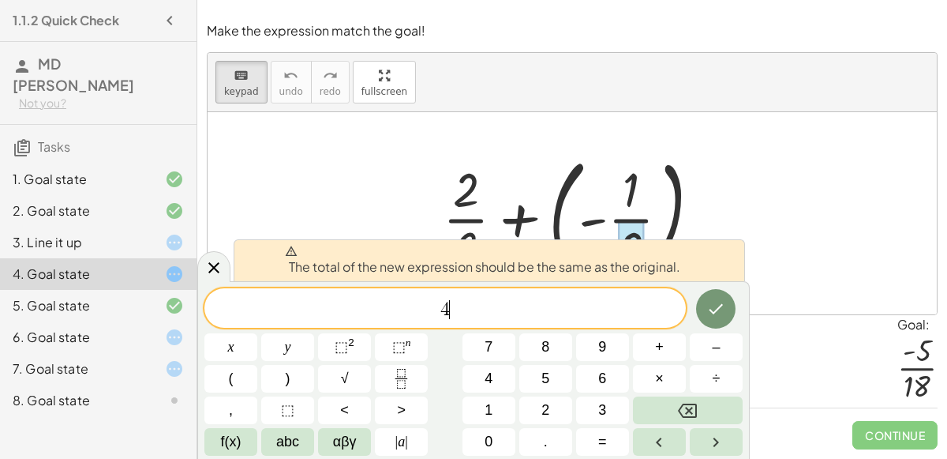
click at [626, 217] on div at bounding box center [578, 213] width 287 height 131
click at [203, 287] on div "The total of the new expression should be the same as the original. 4 x y ⬚ 2 ⬚…" at bounding box center [473, 370] width 553 height 178
click at [207, 272] on icon at bounding box center [213, 267] width 19 height 19
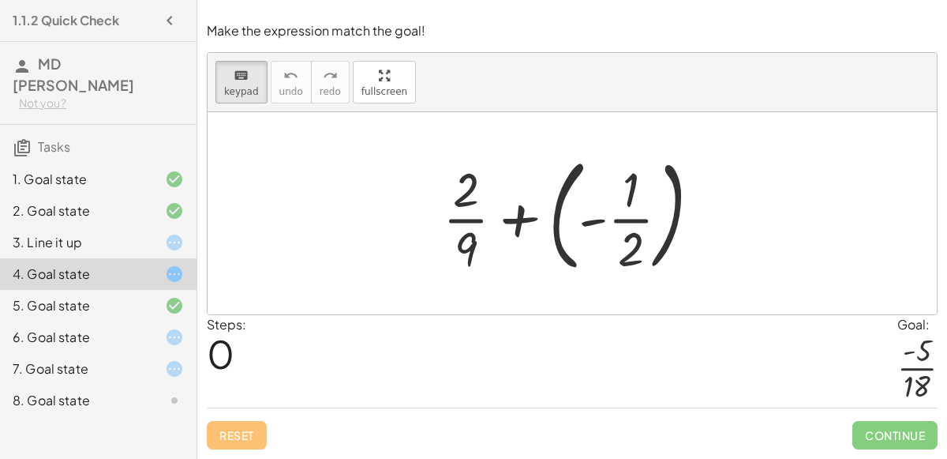
click at [513, 216] on div at bounding box center [578, 213] width 287 height 131
click at [542, 212] on div at bounding box center [578, 213] width 287 height 131
click at [576, 219] on div at bounding box center [578, 213] width 287 height 131
click at [584, 222] on div at bounding box center [578, 213] width 287 height 131
click at [527, 221] on div at bounding box center [578, 213] width 287 height 131
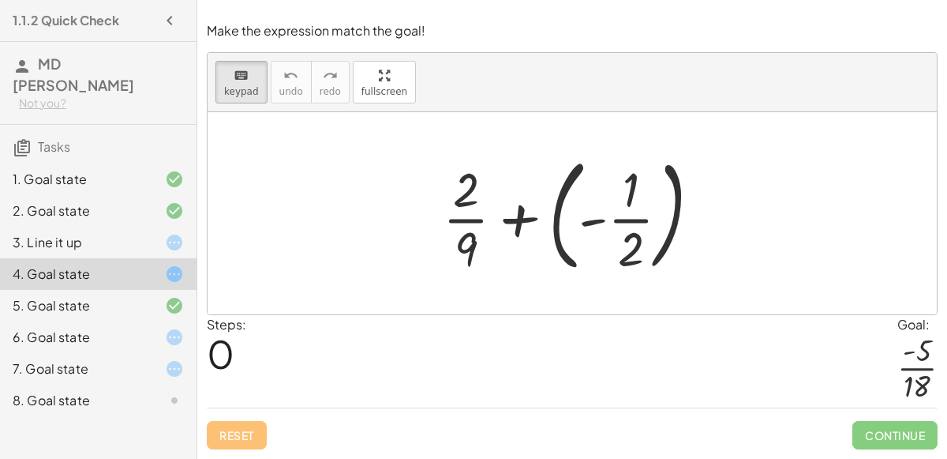
click at [527, 221] on div at bounding box center [578, 213] width 287 height 131
click at [240, 81] on icon "keyboard" at bounding box center [241, 75] width 15 height 19
click at [530, 219] on div at bounding box center [578, 213] width 287 height 131
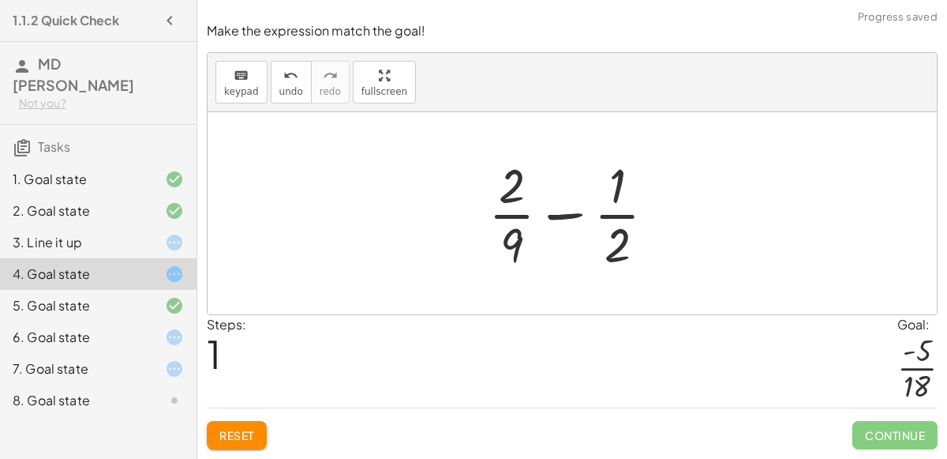
click at [602, 227] on div at bounding box center [579, 213] width 196 height 122
click at [625, 252] on div at bounding box center [579, 213] width 196 height 122
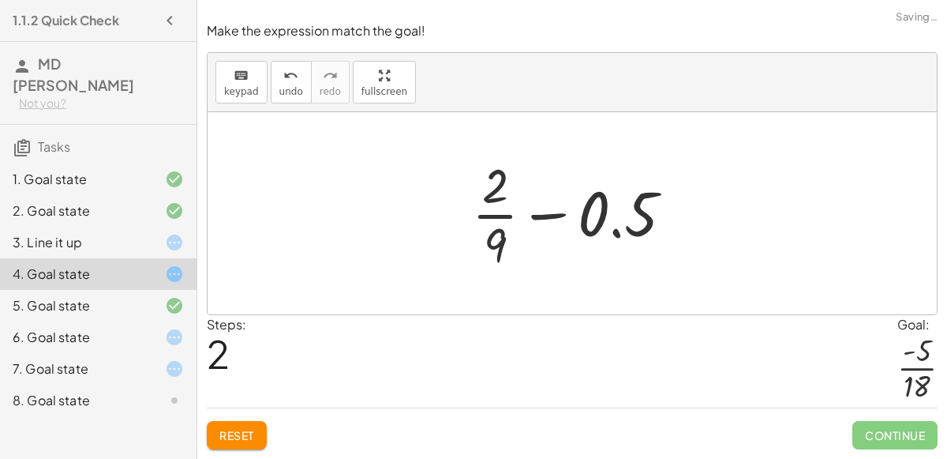
click at [516, 234] on div at bounding box center [579, 213] width 230 height 122
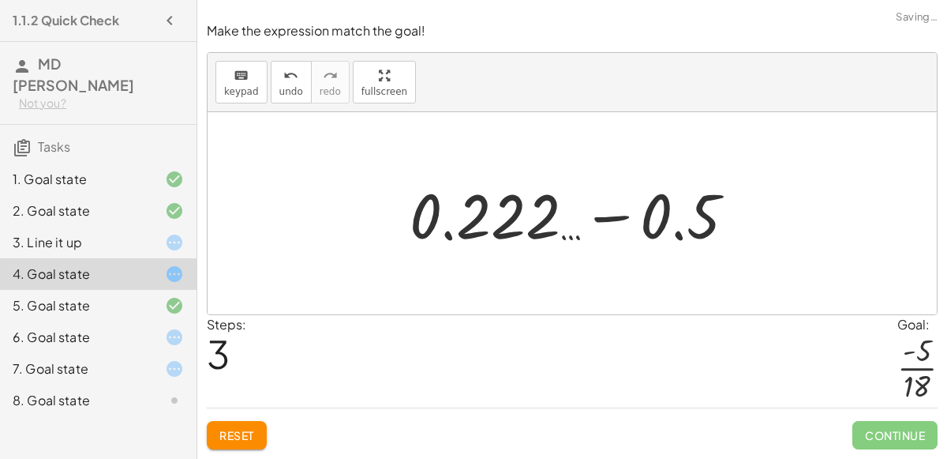
click at [512, 233] on div at bounding box center [579, 213] width 355 height 81
click at [613, 227] on div at bounding box center [579, 213] width 355 height 81
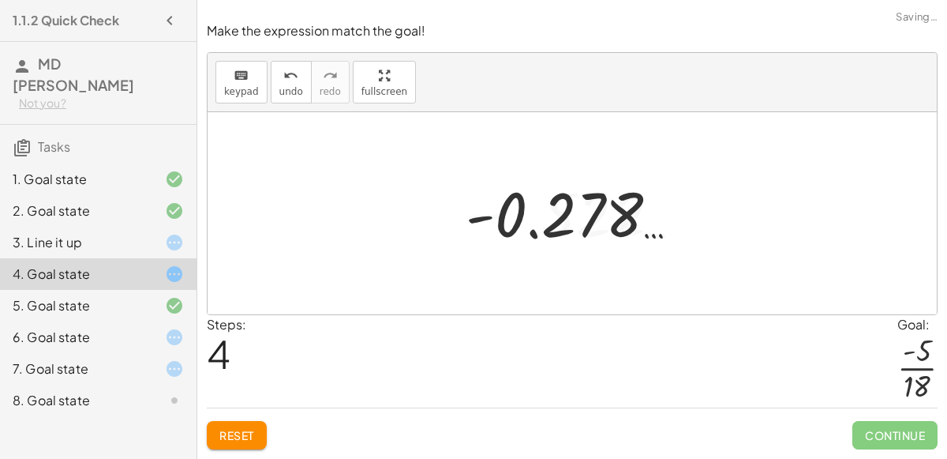
click at [613, 227] on div at bounding box center [579, 213] width 242 height 78
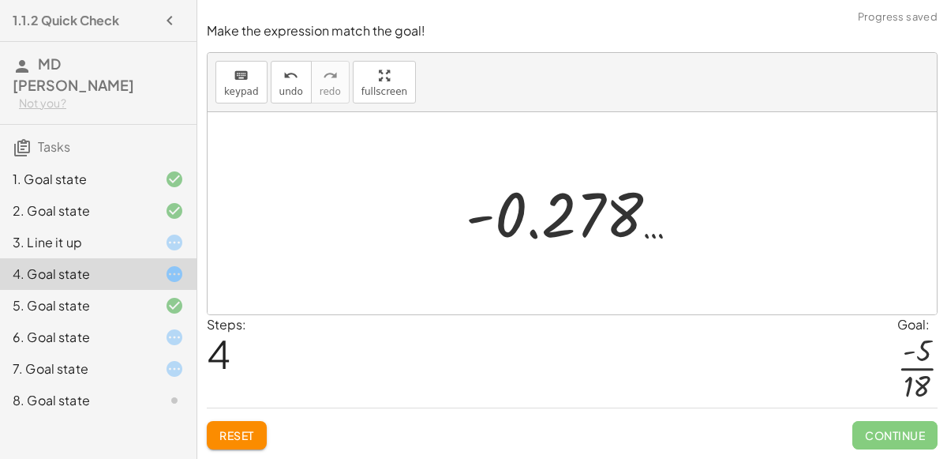
click at [539, 212] on div at bounding box center [579, 213] width 242 height 78
click at [291, 91] on span "undo" at bounding box center [292, 91] width 24 height 11
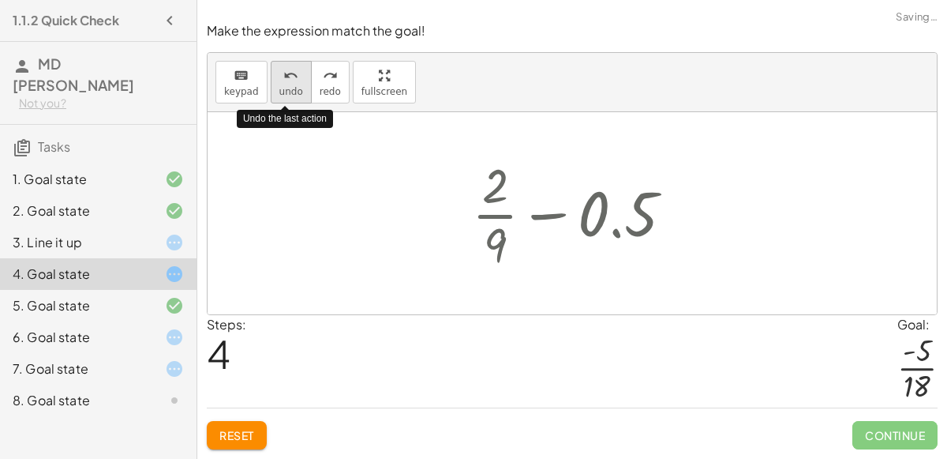
click at [291, 91] on span "undo" at bounding box center [292, 91] width 24 height 11
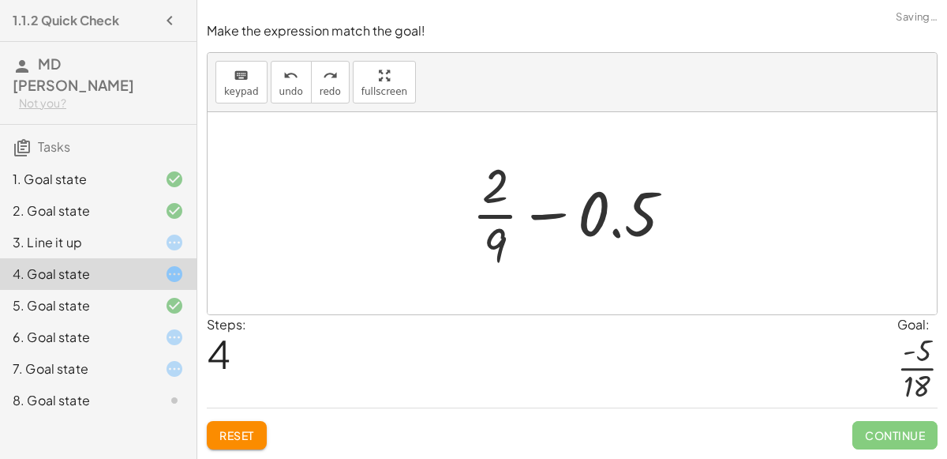
click at [506, 233] on div at bounding box center [579, 213] width 230 height 122
click at [494, 232] on div at bounding box center [579, 213] width 230 height 122
click at [244, 435] on span "Reset" at bounding box center [236, 435] width 35 height 14
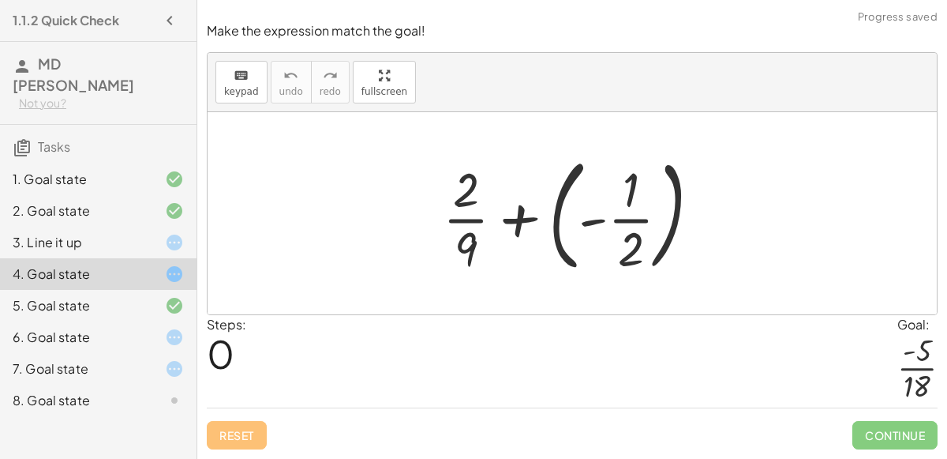
click at [246, 435] on div "Reset Continue" at bounding box center [572, 428] width 731 height 42
click at [475, 184] on div at bounding box center [578, 213] width 287 height 131
click at [472, 186] on div at bounding box center [578, 213] width 287 height 131
click at [564, 216] on div at bounding box center [578, 213] width 287 height 131
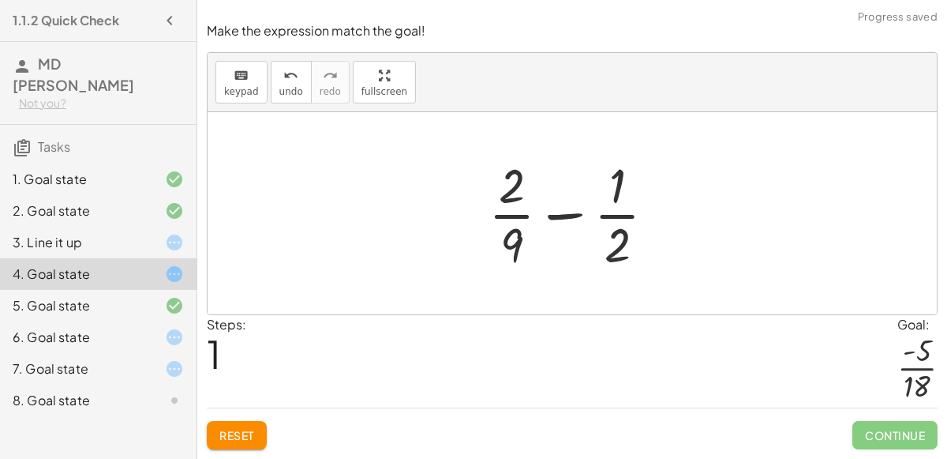
click at [560, 215] on div at bounding box center [579, 213] width 196 height 122
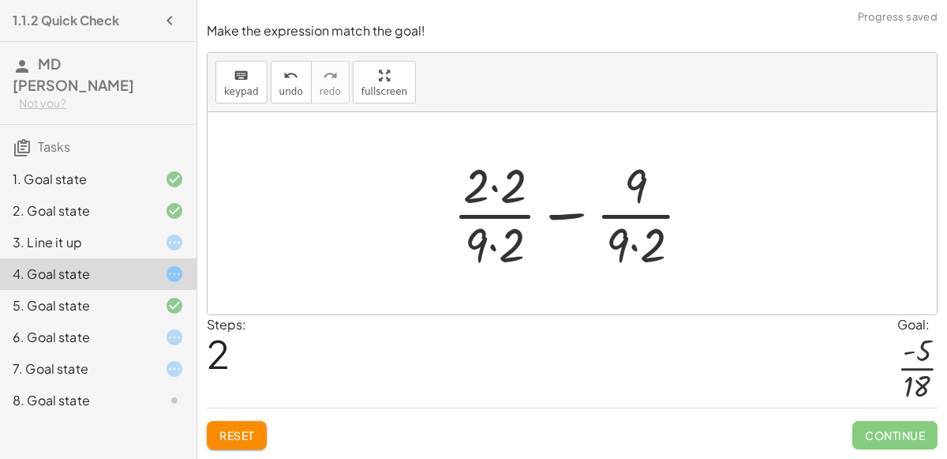
click at [553, 212] on div at bounding box center [578, 213] width 267 height 122
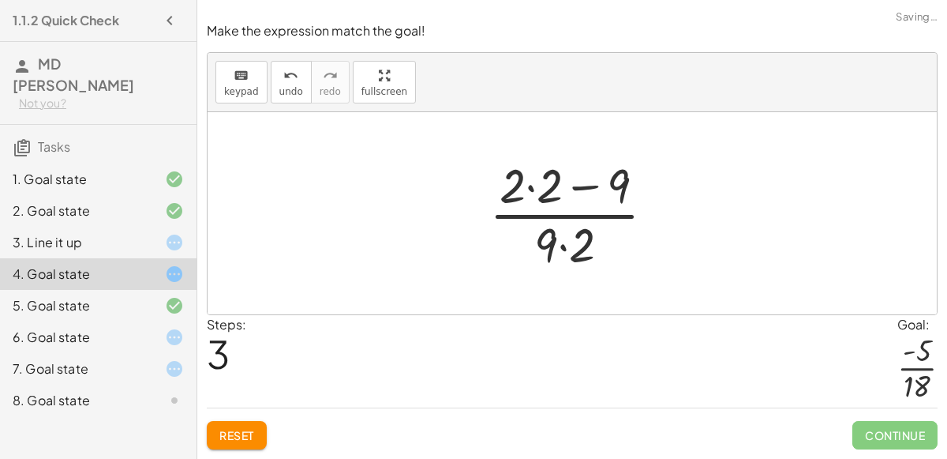
click at [562, 215] on div at bounding box center [579, 213] width 194 height 122
click at [580, 188] on div at bounding box center [579, 213] width 194 height 122
click at [519, 199] on div at bounding box center [579, 213] width 194 height 122
click at [535, 173] on div at bounding box center [579, 213] width 194 height 122
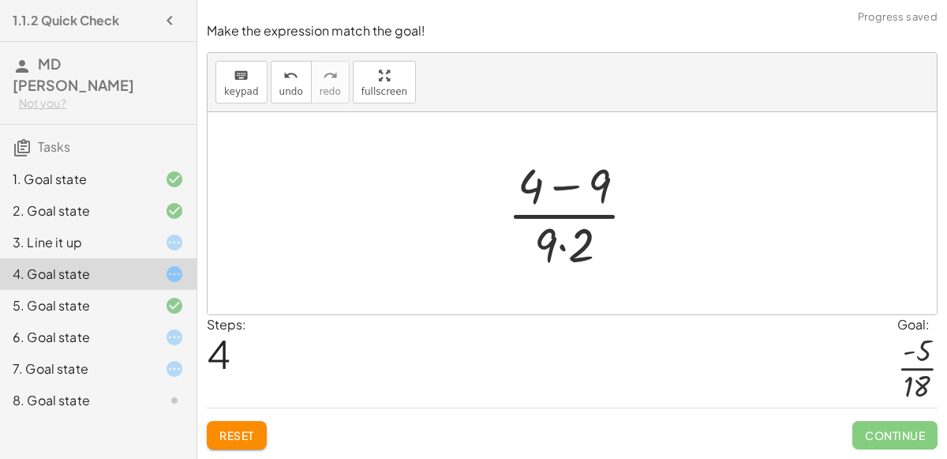
click at [569, 188] on div at bounding box center [578, 213] width 157 height 122
click at [561, 249] on div at bounding box center [578, 213] width 124 height 122
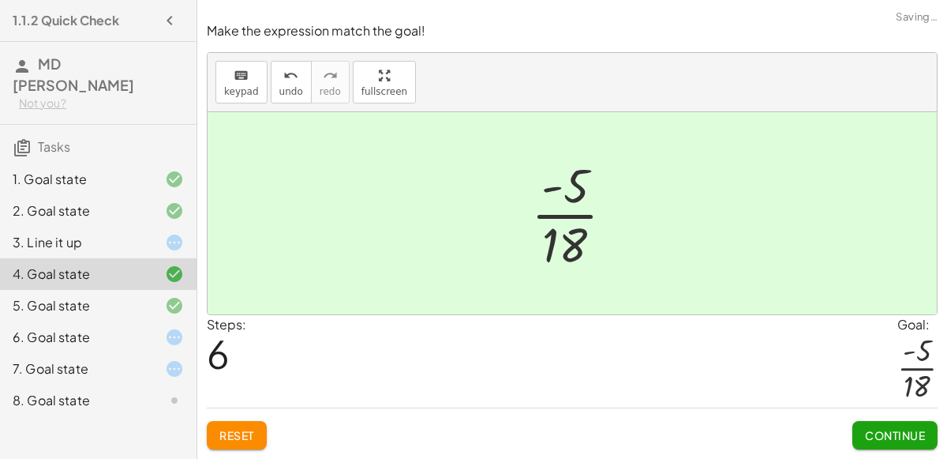
click at [895, 433] on span "Continue" at bounding box center [895, 435] width 60 height 14
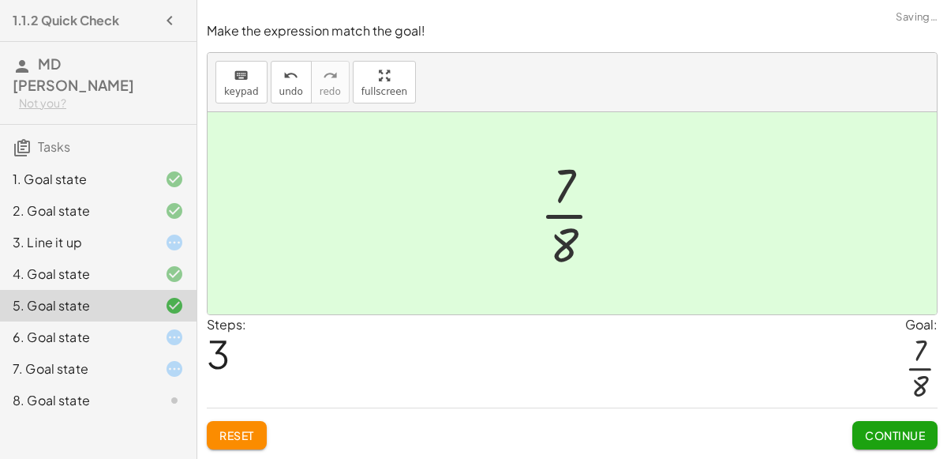
click at [895, 433] on span "Continue" at bounding box center [895, 435] width 60 height 14
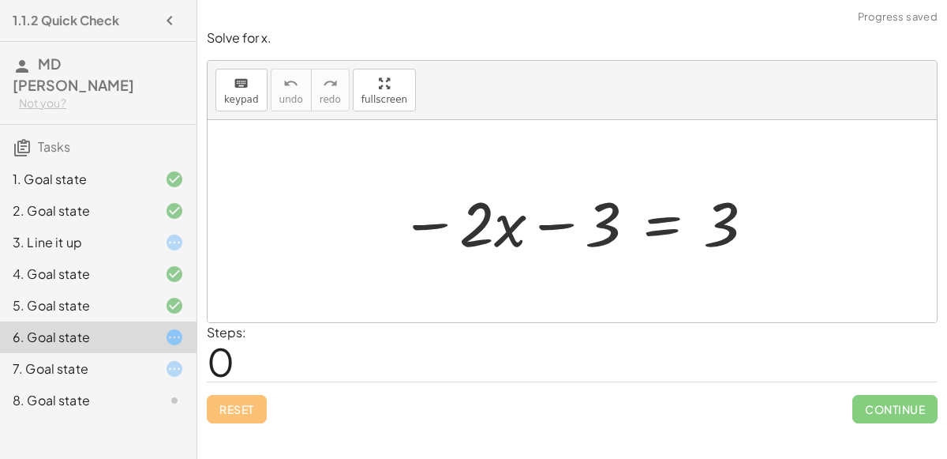
click at [553, 222] on div at bounding box center [578, 221] width 372 height 81
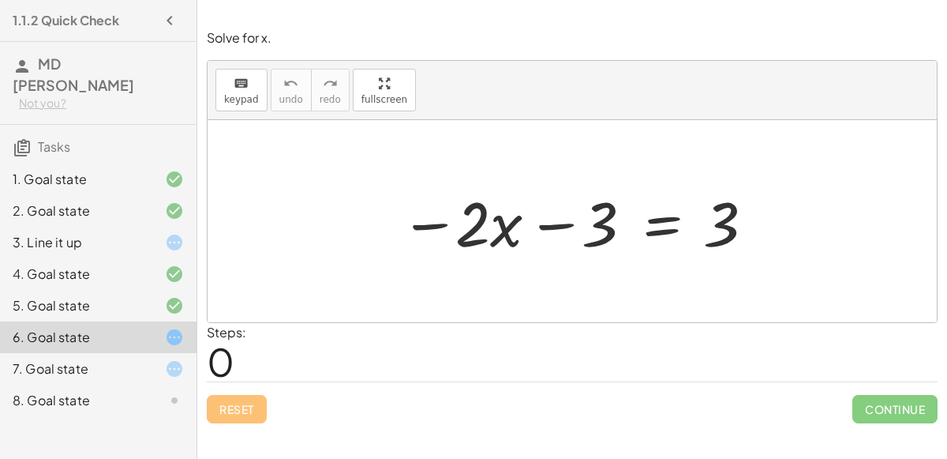
click at [553, 222] on div at bounding box center [578, 221] width 372 height 81
click at [423, 224] on div at bounding box center [578, 221] width 372 height 81
click at [433, 220] on div at bounding box center [578, 221] width 372 height 81
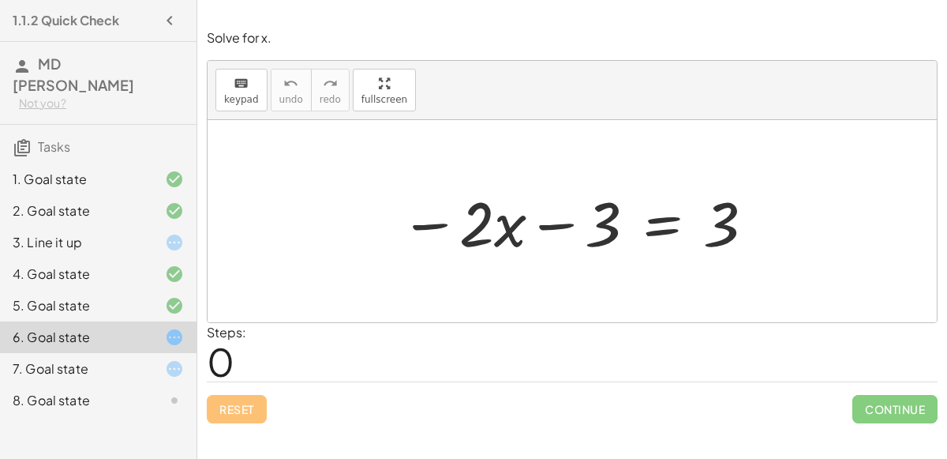
click at [523, 223] on div at bounding box center [578, 221] width 372 height 81
click at [505, 225] on div at bounding box center [578, 221] width 372 height 81
click at [662, 219] on div at bounding box center [578, 221] width 372 height 81
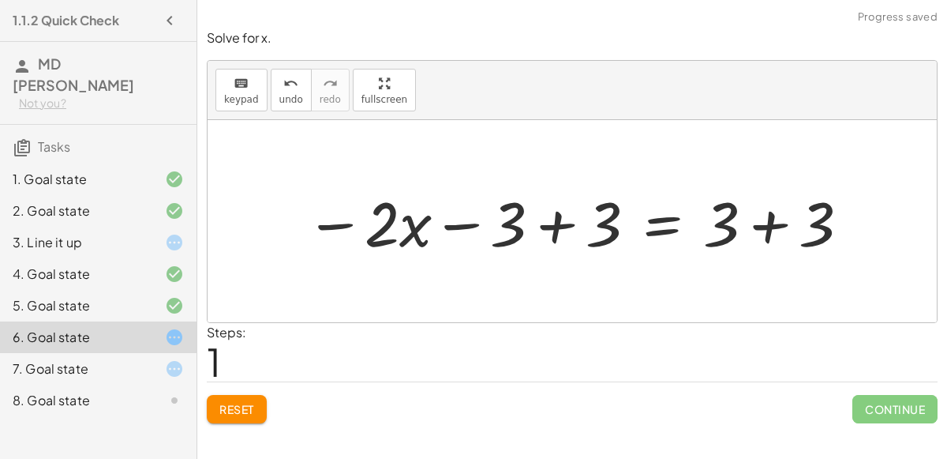
click at [554, 228] on div at bounding box center [579, 221] width 562 height 81
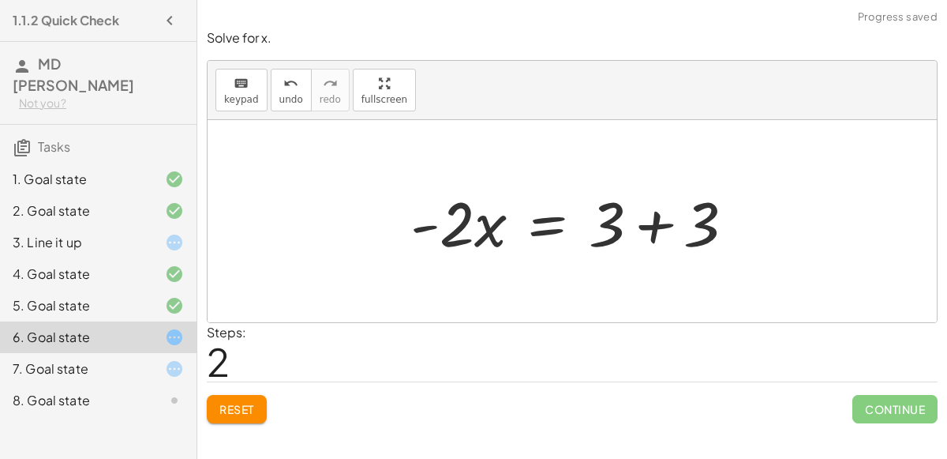
click at [663, 222] on div at bounding box center [579, 221] width 353 height 81
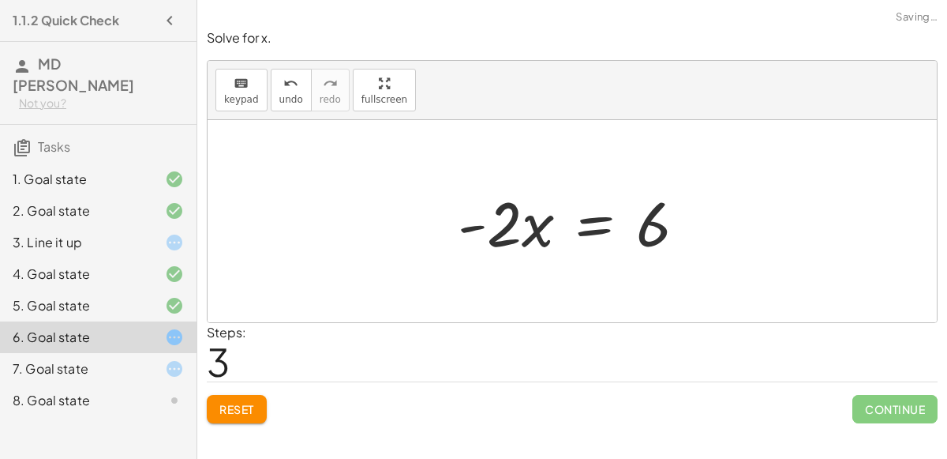
click at [513, 235] on div at bounding box center [578, 221] width 257 height 81
click at [501, 235] on div at bounding box center [578, 221] width 257 height 81
click at [635, 221] on div at bounding box center [578, 221] width 257 height 81
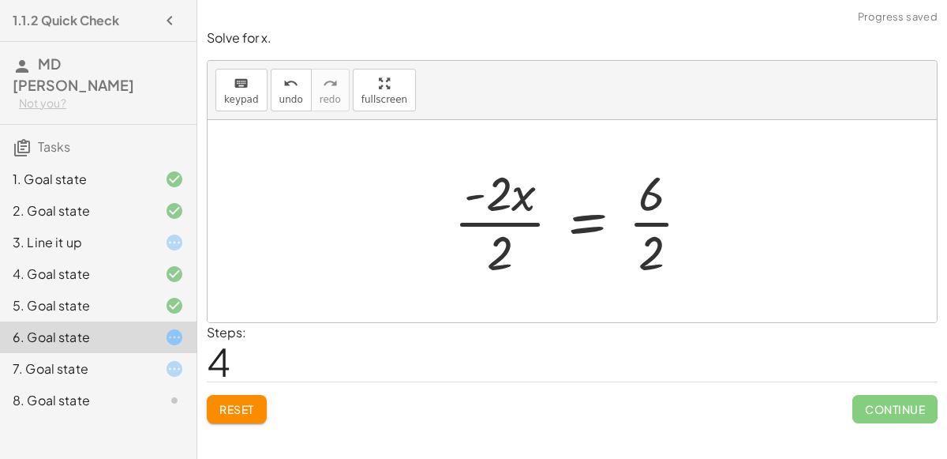
click at [501, 226] on div at bounding box center [578, 221] width 265 height 122
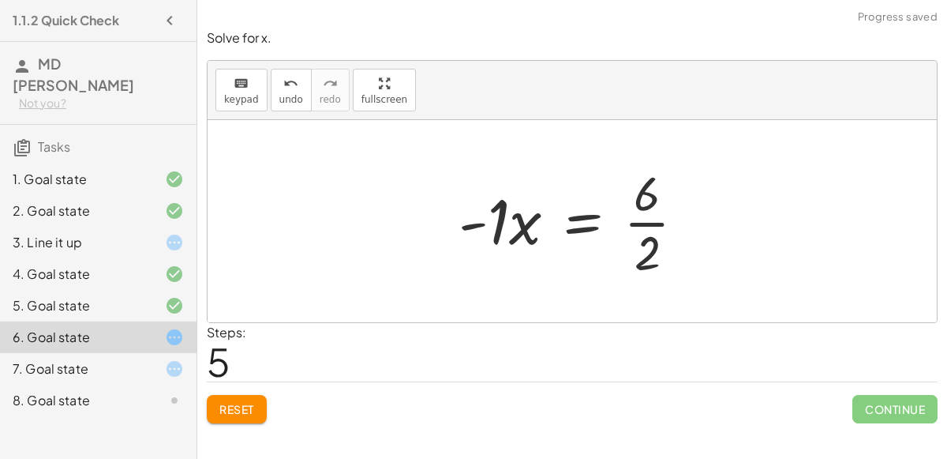
click at [485, 238] on div at bounding box center [579, 221] width 256 height 122
click at [505, 217] on div at bounding box center [579, 221] width 256 height 122
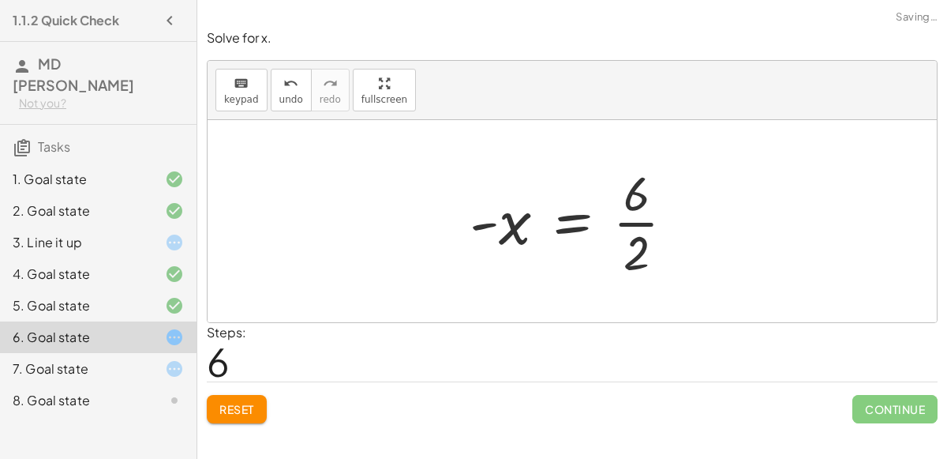
click at [636, 222] on div at bounding box center [579, 221] width 234 height 122
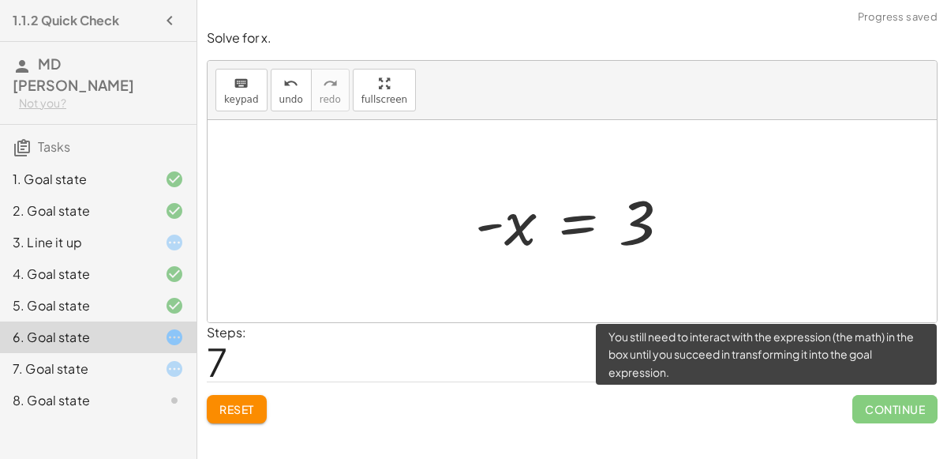
click at [895, 415] on span "Continue" at bounding box center [895, 409] width 85 height 28
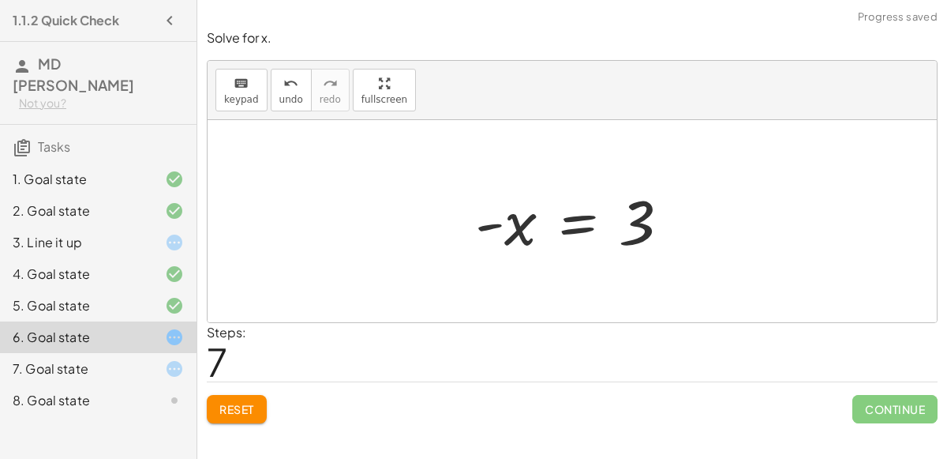
click at [591, 223] on div at bounding box center [578, 221] width 223 height 78
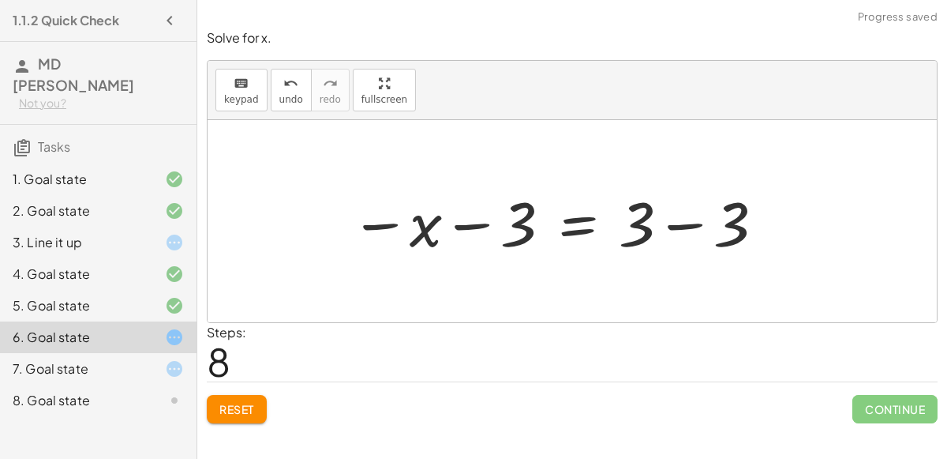
click at [690, 228] on div at bounding box center [559, 221] width 433 height 81
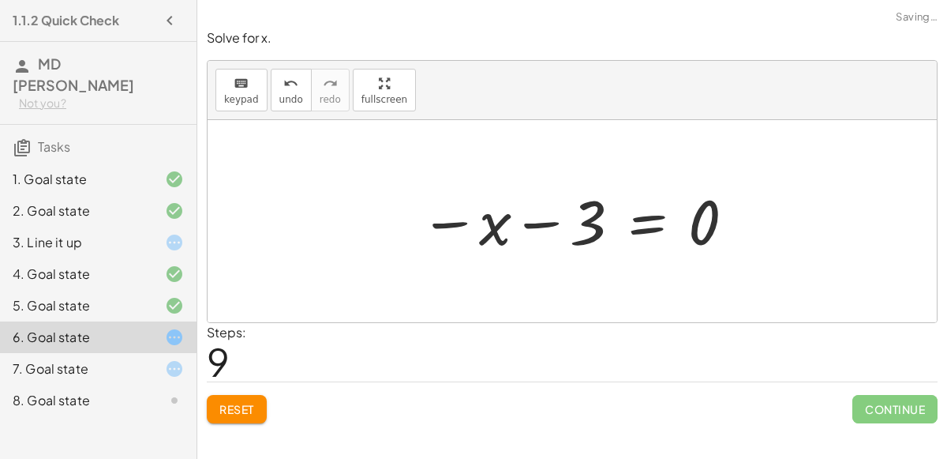
click at [538, 220] on div at bounding box center [578, 221] width 333 height 78
click at [649, 211] on div at bounding box center [578, 221] width 333 height 78
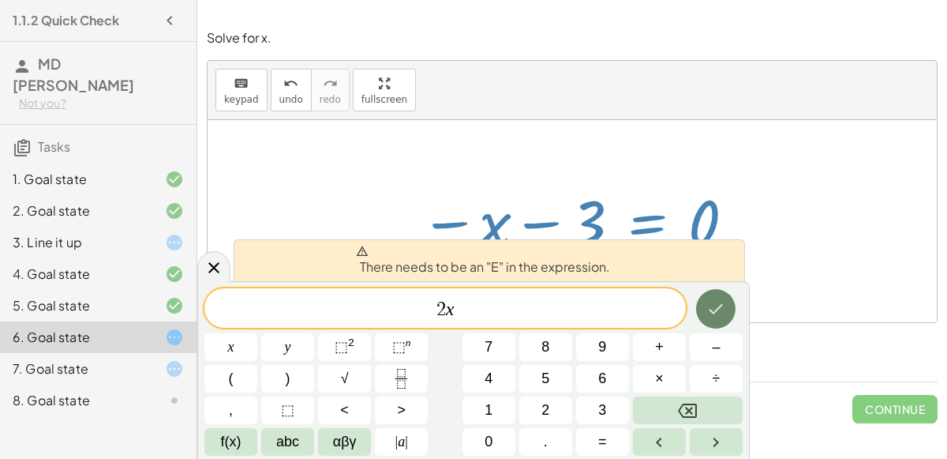
click at [716, 307] on icon "Done" at bounding box center [716, 308] width 19 height 19
click at [360, 186] on div at bounding box center [573, 221] width 730 height 202
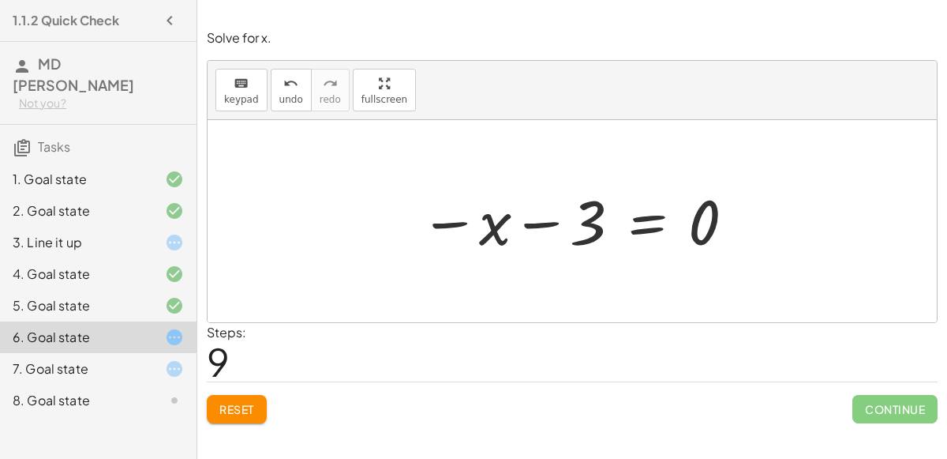
click at [223, 406] on span "Reset" at bounding box center [236, 409] width 35 height 14
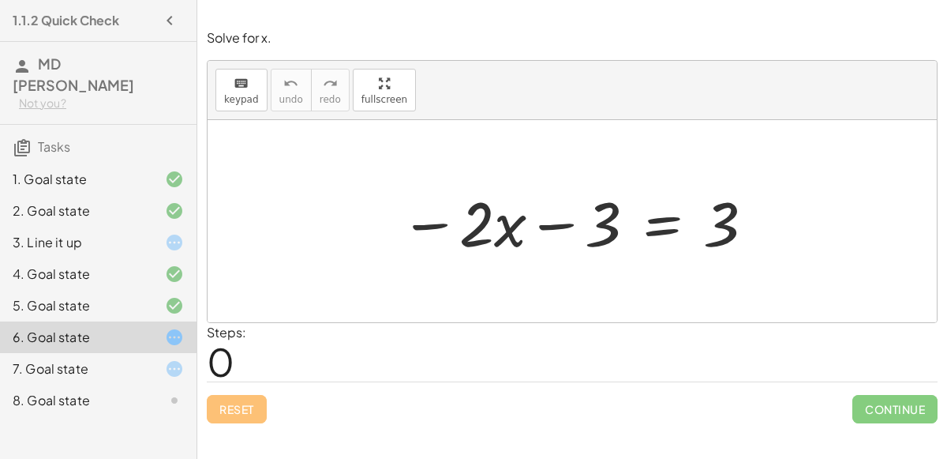
click at [651, 224] on div at bounding box center [578, 221] width 372 height 81
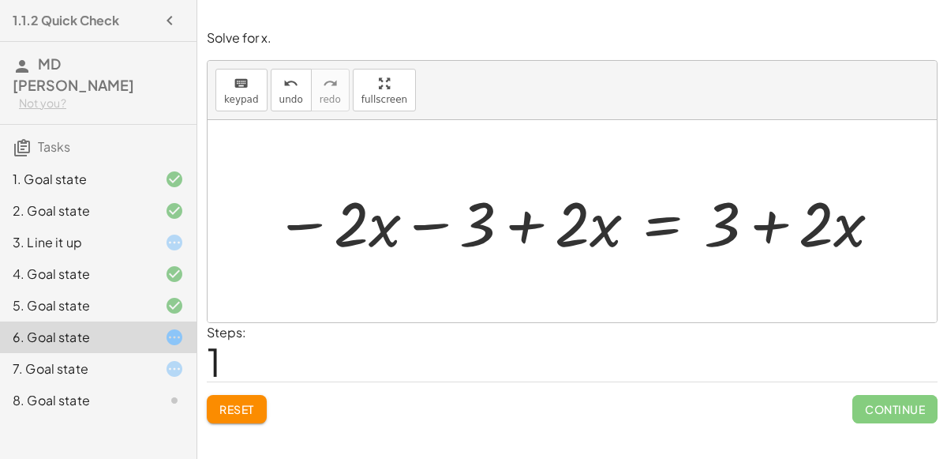
click at [252, 399] on button "Reset" at bounding box center [237, 409] width 60 height 28
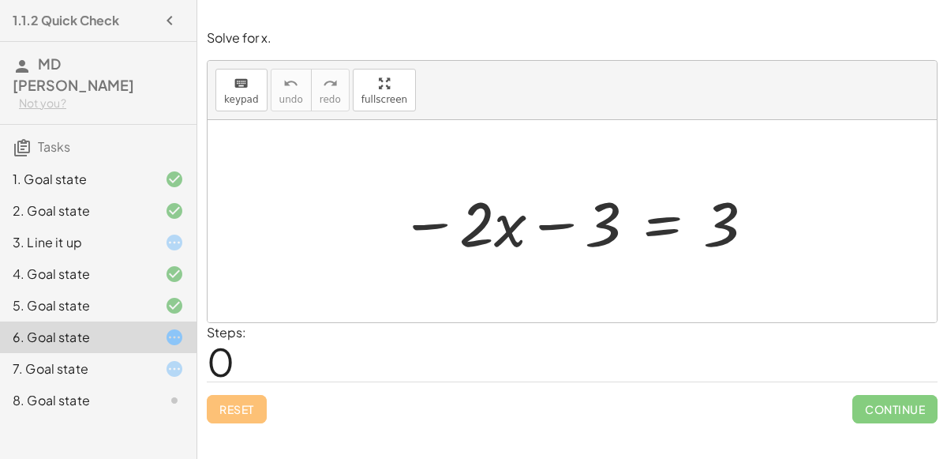
click at [647, 213] on div at bounding box center [578, 221] width 372 height 81
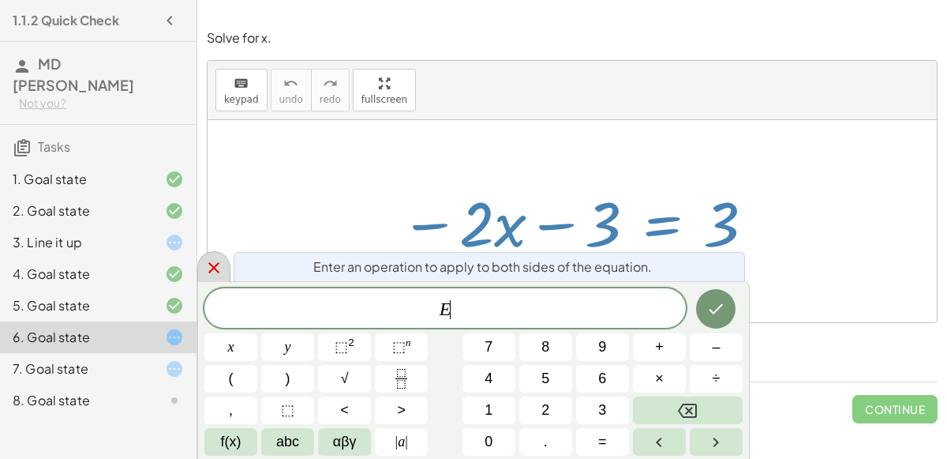
click at [218, 268] on icon at bounding box center [213, 267] width 19 height 19
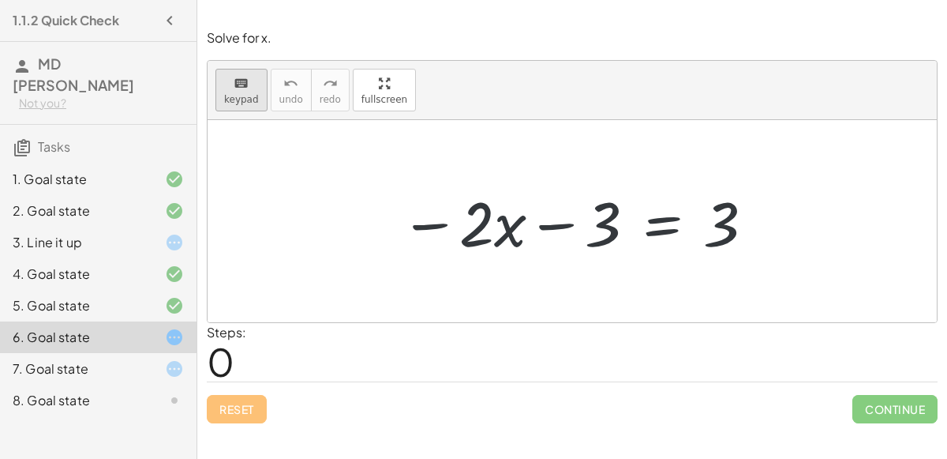
click at [219, 101] on button "keyboard keypad" at bounding box center [242, 90] width 52 height 43
click at [482, 225] on div at bounding box center [477, 222] width 35 height 73
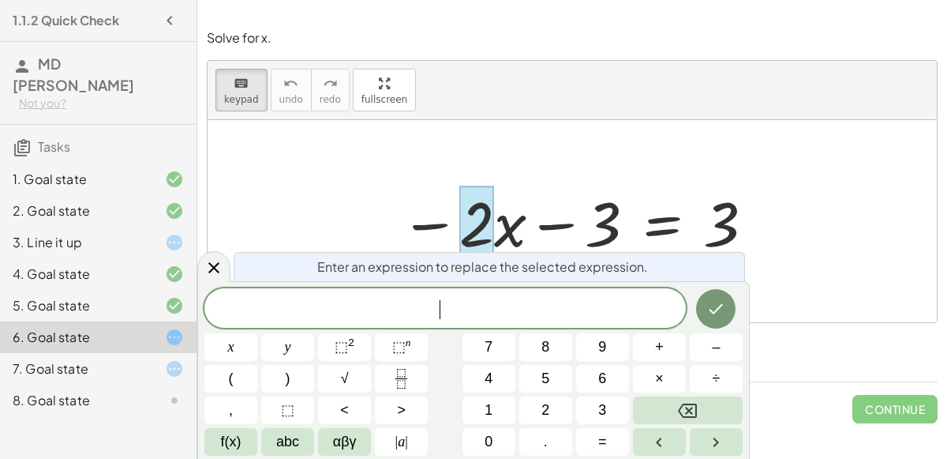
click at [227, 259] on div at bounding box center [573, 221] width 730 height 202
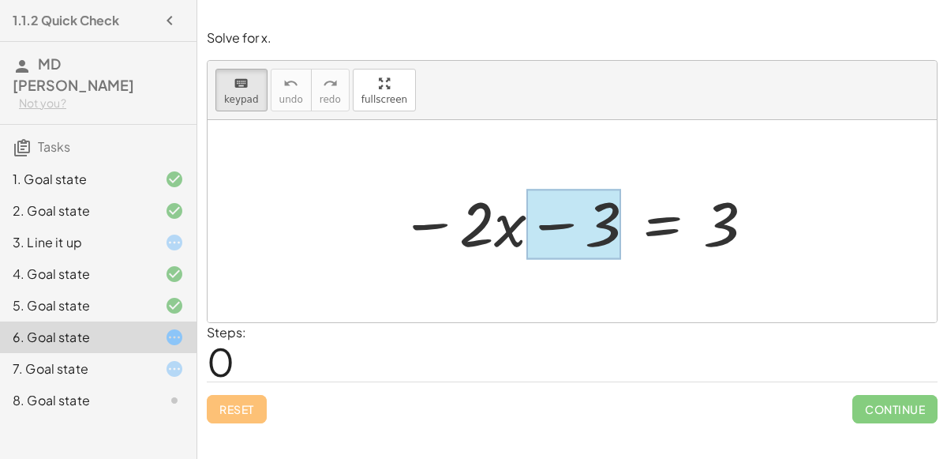
click at [585, 240] on div at bounding box center [574, 224] width 95 height 70
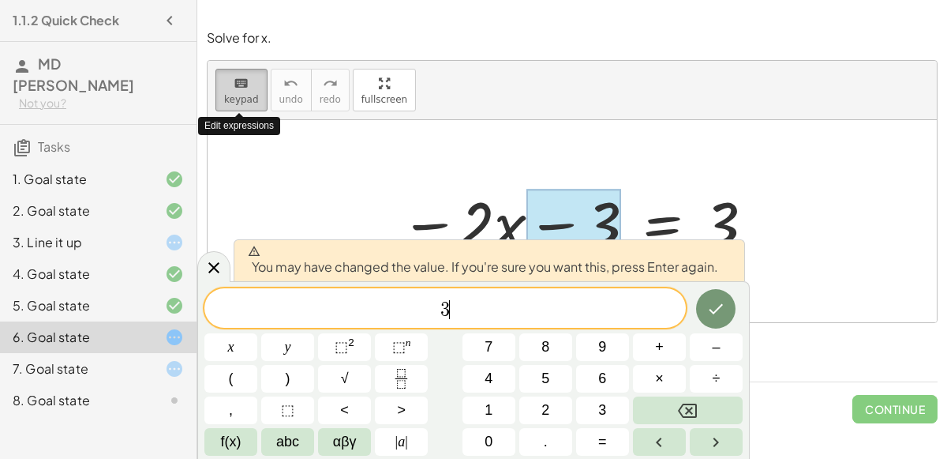
click at [227, 100] on span "keypad" at bounding box center [241, 99] width 35 height 11
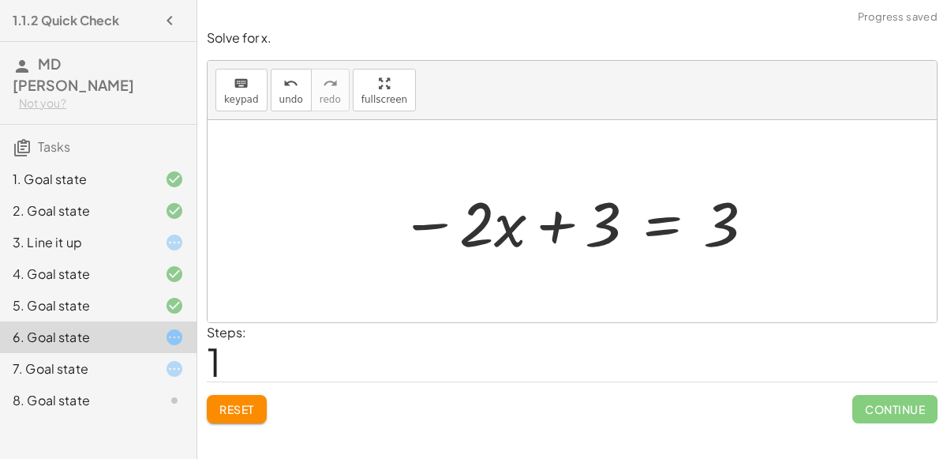
click at [568, 219] on div at bounding box center [578, 221] width 372 height 81
click at [650, 229] on div at bounding box center [578, 221] width 372 height 81
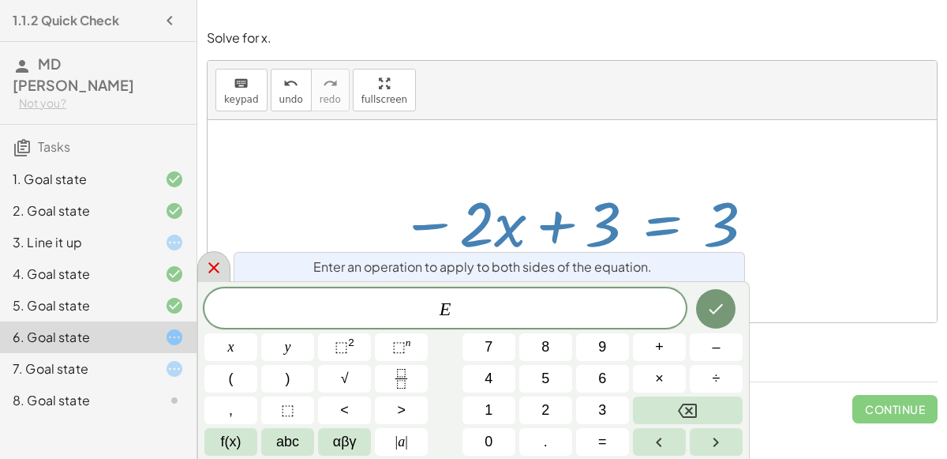
click at [221, 259] on icon at bounding box center [213, 267] width 19 height 19
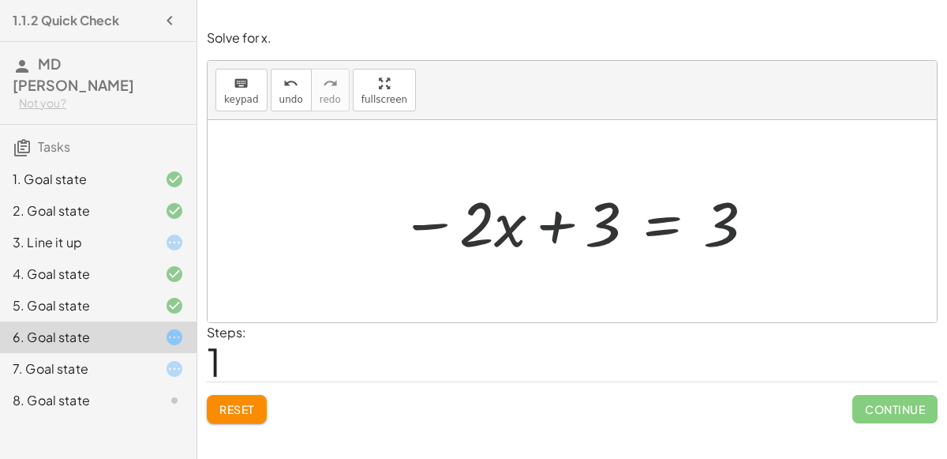
click at [236, 415] on button "Reset" at bounding box center [237, 409] width 60 height 28
click at [553, 229] on div at bounding box center [578, 221] width 372 height 81
click at [652, 219] on div at bounding box center [578, 221] width 372 height 81
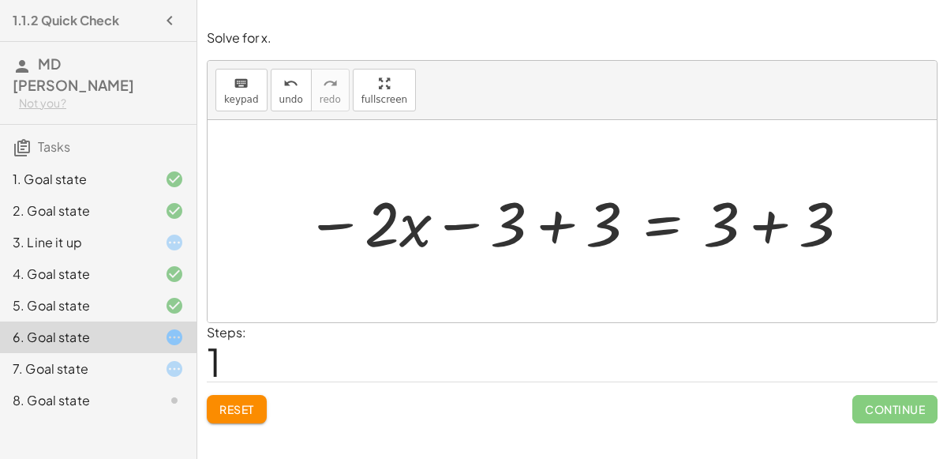
click at [41, 391] on div "8. Goal state" at bounding box center [76, 400] width 127 height 19
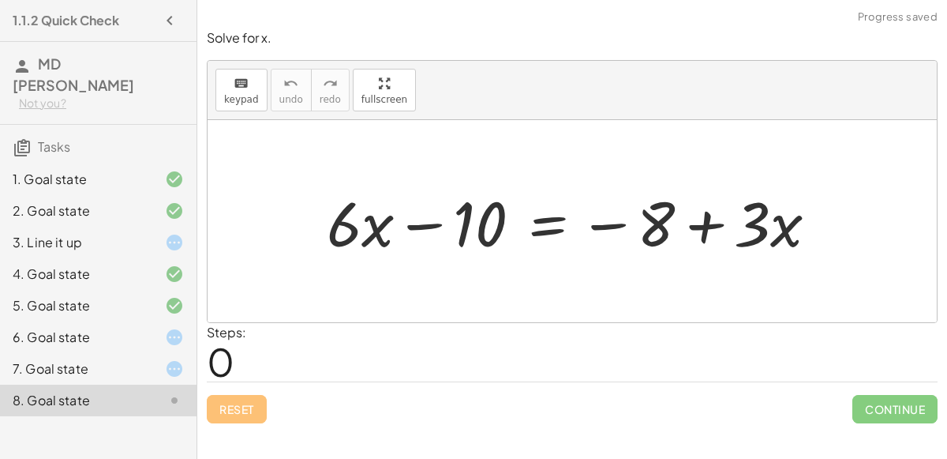
click at [44, 321] on div "4. Goal state" at bounding box center [98, 337] width 197 height 32
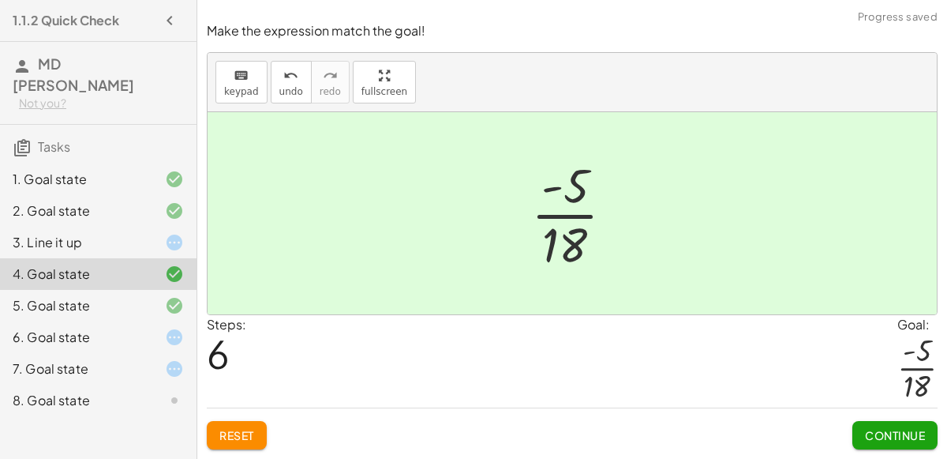
click at [55, 296] on div "5. Goal state" at bounding box center [76, 305] width 127 height 19
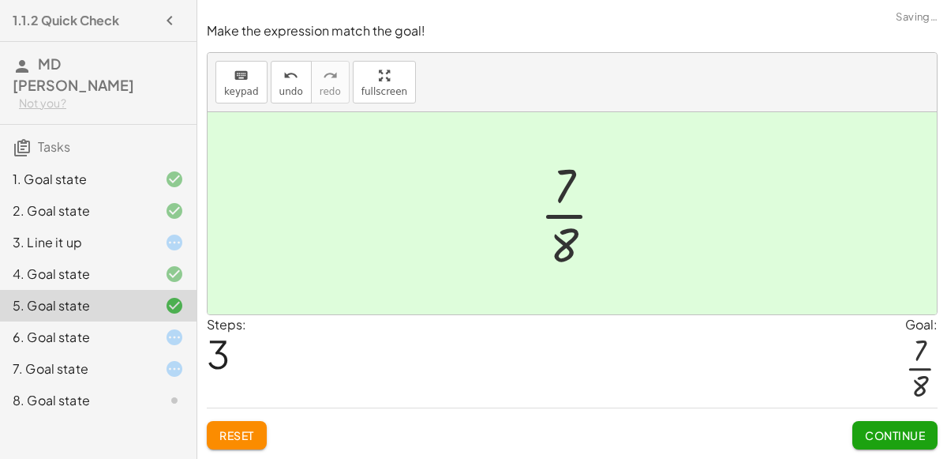
click at [84, 385] on div "8. Goal state" at bounding box center [98, 401] width 197 height 32
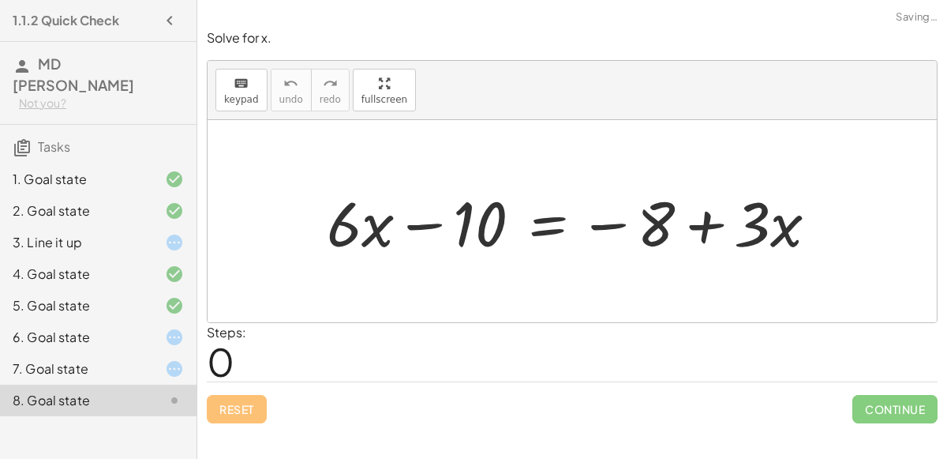
click at [443, 218] on div at bounding box center [579, 221] width 520 height 81
click at [719, 212] on div at bounding box center [579, 221] width 520 height 81
click at [561, 219] on div at bounding box center [579, 221] width 520 height 81
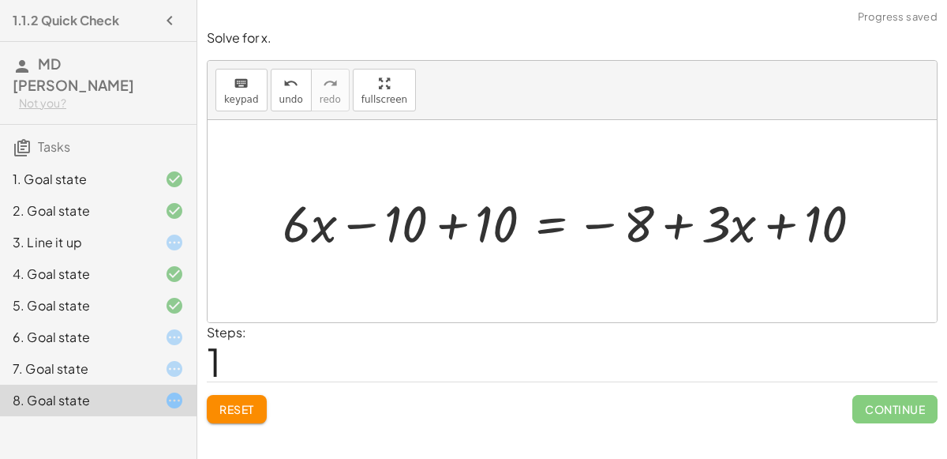
click at [461, 228] on div at bounding box center [579, 221] width 608 height 67
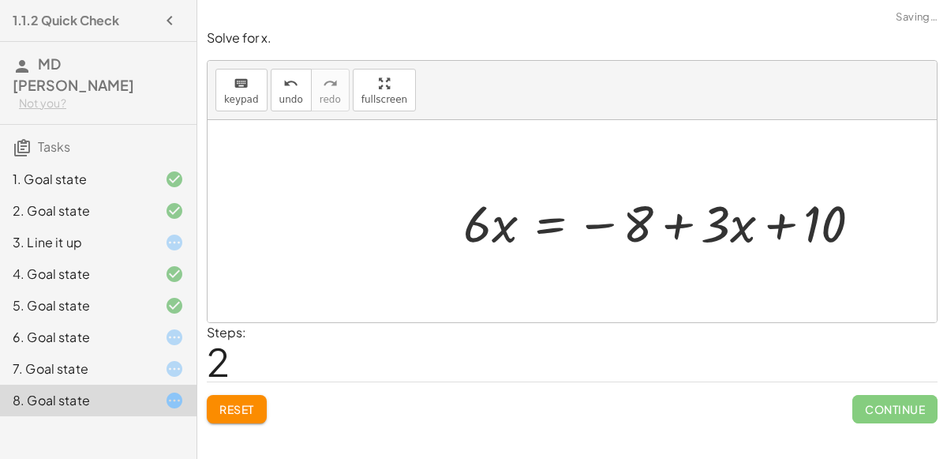
click at [497, 223] on div at bounding box center [669, 221] width 427 height 67
click at [726, 222] on div at bounding box center [669, 221] width 427 height 67
click at [683, 218] on div at bounding box center [669, 221] width 427 height 67
click at [247, 416] on button "Reset" at bounding box center [237, 409] width 60 height 28
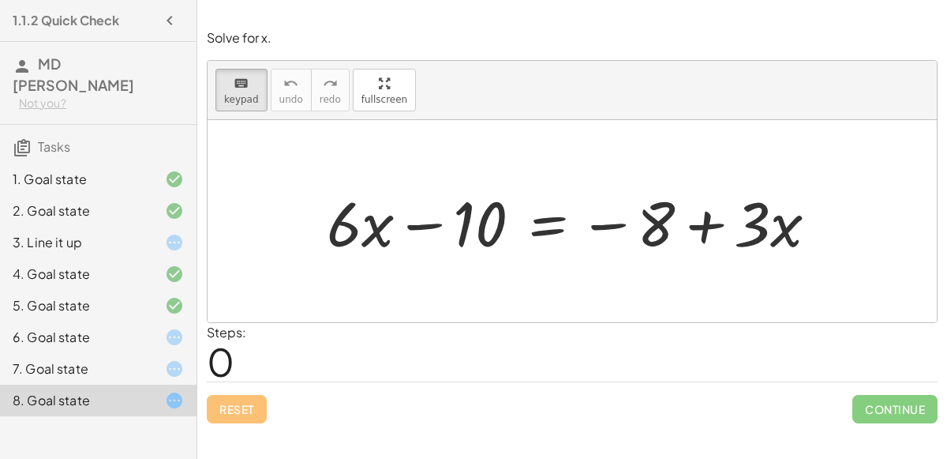
drag, startPoint x: 235, startPoint y: 99, endPoint x: 426, endPoint y: 280, distance: 262.5
click at [426, 280] on div "keyboard keypad undo undo redo redo fullscreen Edit expressions + · 6 · x − 10 …" at bounding box center [573, 191] width 730 height 261
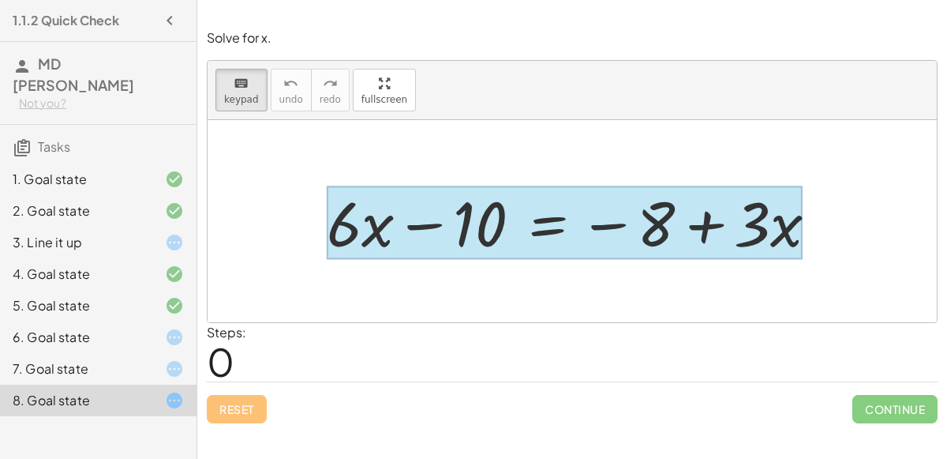
click at [542, 223] on div at bounding box center [565, 222] width 476 height 73
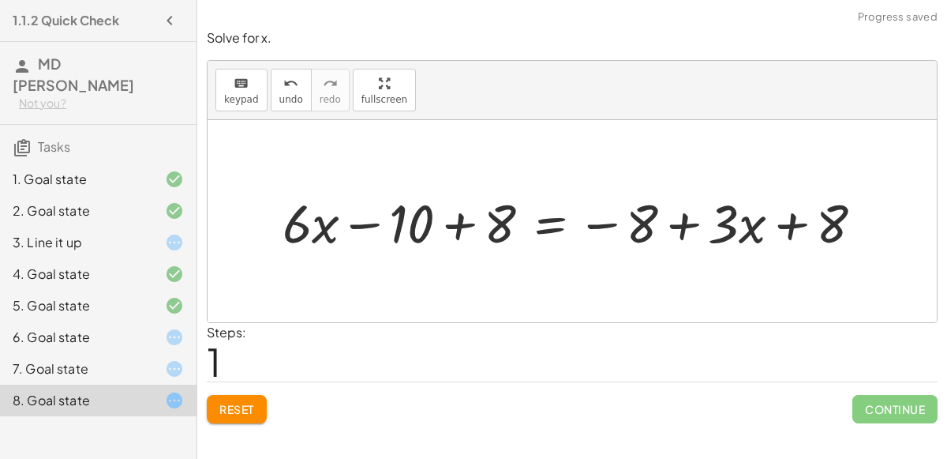
click at [722, 226] on div at bounding box center [579, 220] width 607 height 69
click at [238, 395] on button "Reset" at bounding box center [237, 409] width 60 height 28
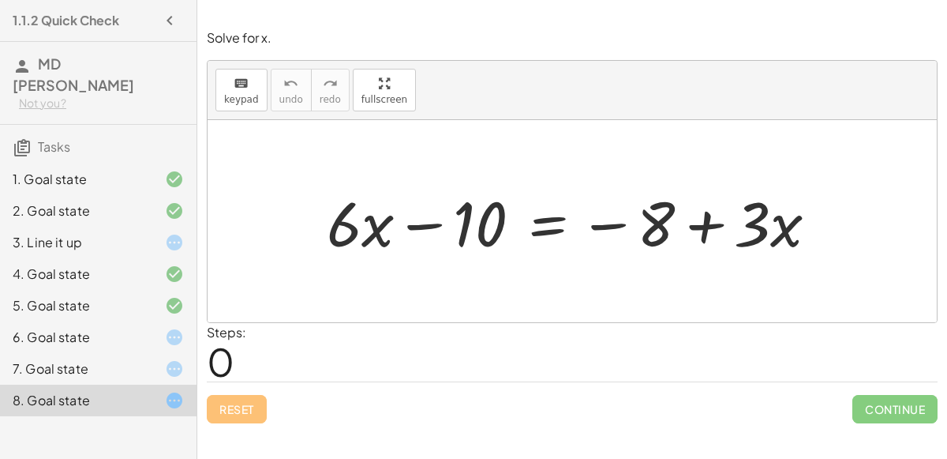
click at [556, 222] on div at bounding box center [579, 221] width 520 height 81
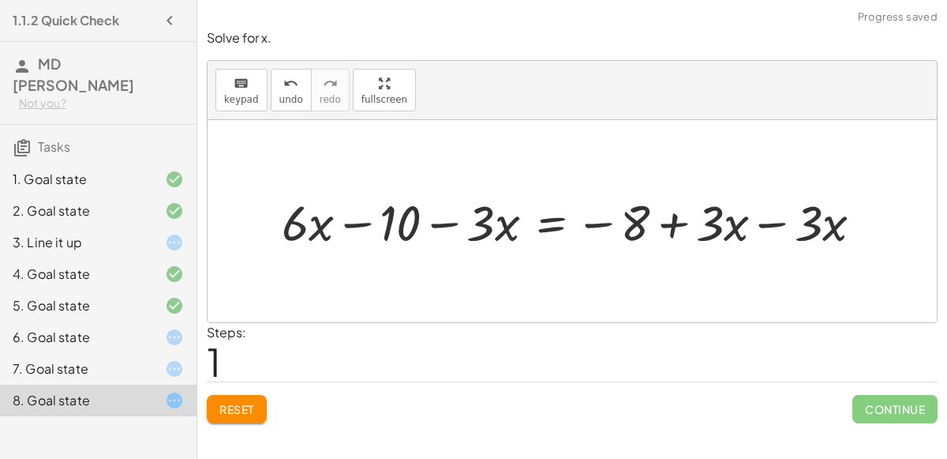
click at [779, 223] on div at bounding box center [579, 221] width 610 height 65
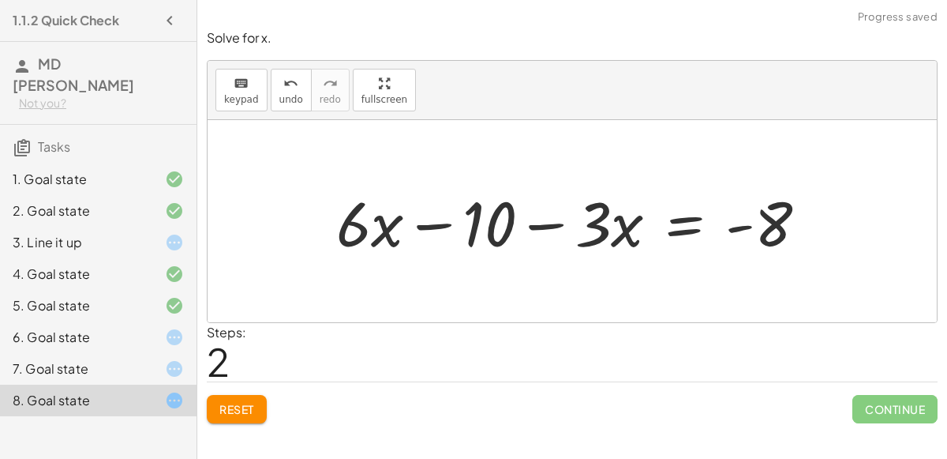
click at [755, 222] on div at bounding box center [578, 221] width 500 height 81
click at [760, 223] on div at bounding box center [578, 221] width 500 height 81
click at [501, 216] on div at bounding box center [578, 221] width 500 height 81
click at [354, 238] on div at bounding box center [578, 221] width 500 height 81
click at [617, 204] on div at bounding box center [578, 221] width 500 height 81
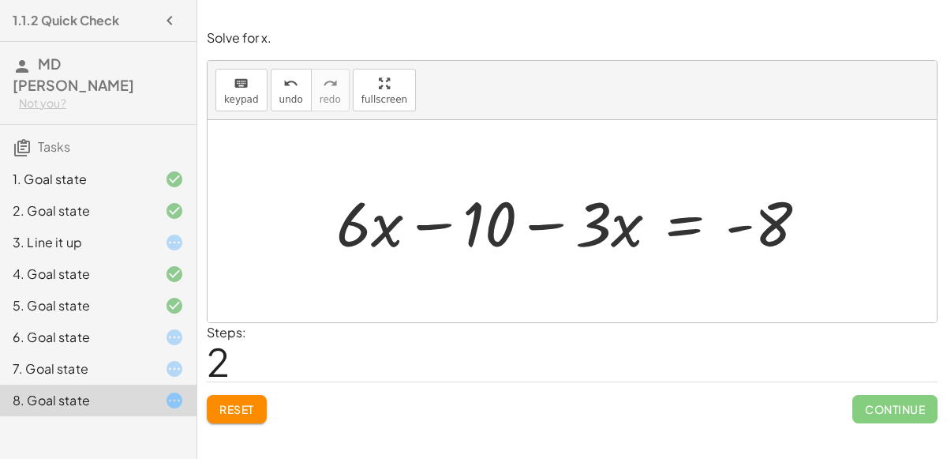
click at [231, 402] on span "Reset" at bounding box center [236, 409] width 35 height 14
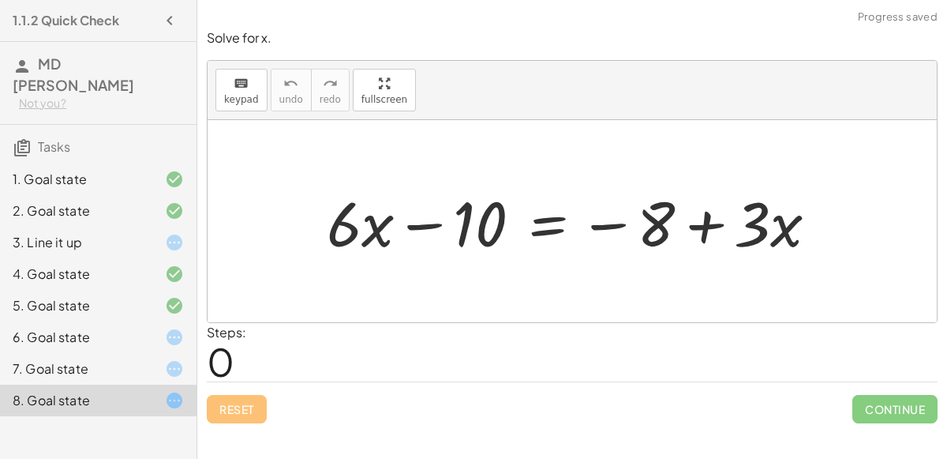
click at [386, 235] on div at bounding box center [579, 221] width 520 height 81
click at [350, 220] on div at bounding box center [579, 221] width 520 height 81
click at [542, 231] on div at bounding box center [579, 221] width 520 height 81
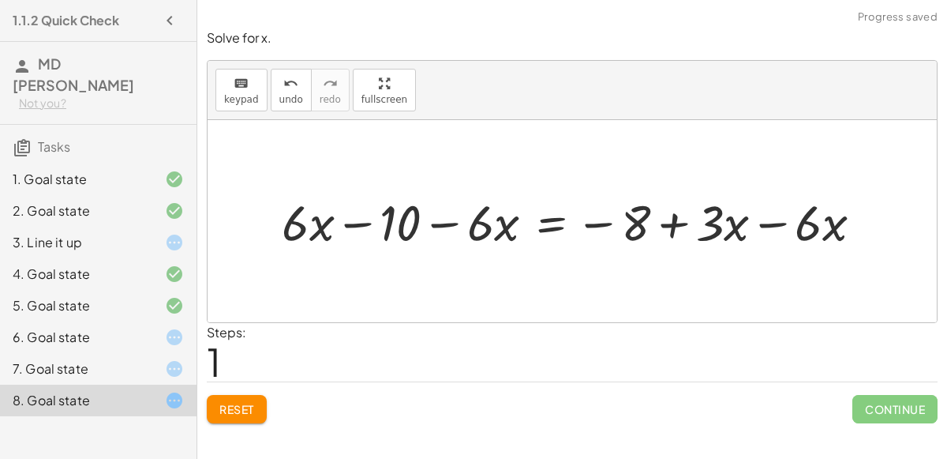
click at [742, 223] on div at bounding box center [579, 221] width 610 height 65
click at [771, 225] on div at bounding box center [579, 221] width 610 height 65
click at [658, 219] on div at bounding box center [529, 221] width 511 height 65
click at [643, 218] on div at bounding box center [529, 221] width 511 height 65
click at [462, 223] on div at bounding box center [529, 221] width 511 height 65
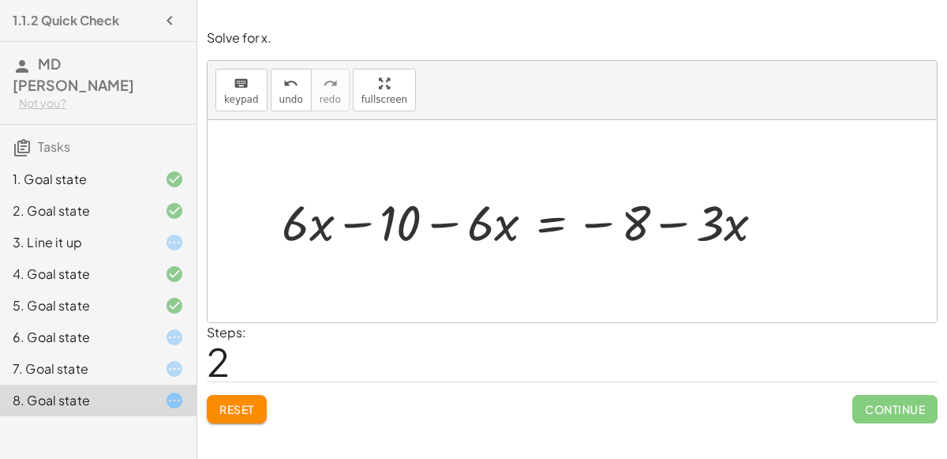
click at [213, 413] on button "Reset" at bounding box center [237, 409] width 60 height 28
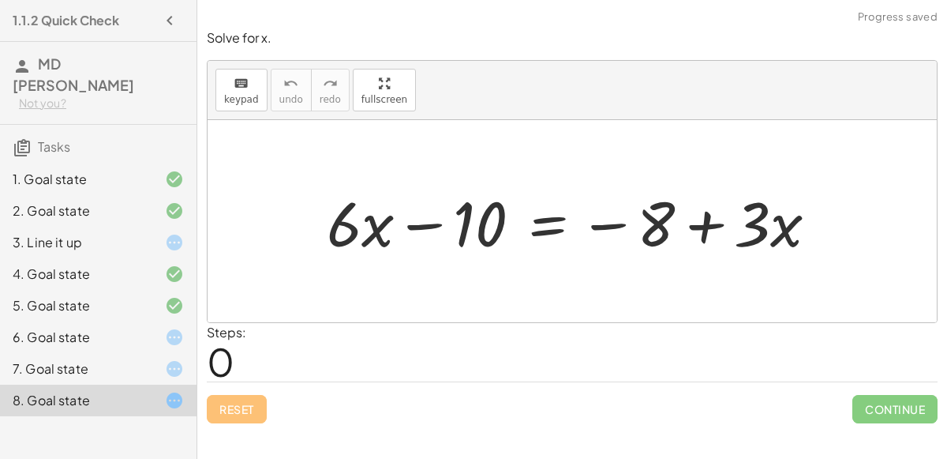
click at [512, 223] on div at bounding box center [579, 221] width 520 height 81
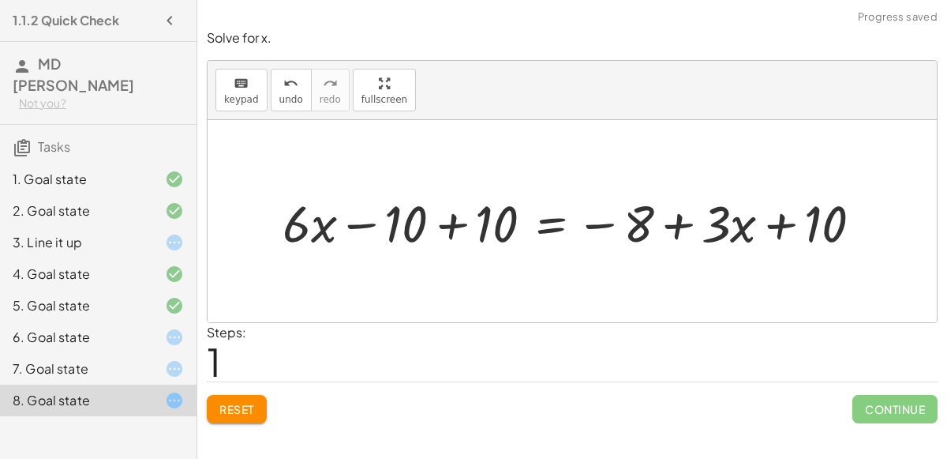
click at [449, 217] on div at bounding box center [579, 221] width 608 height 67
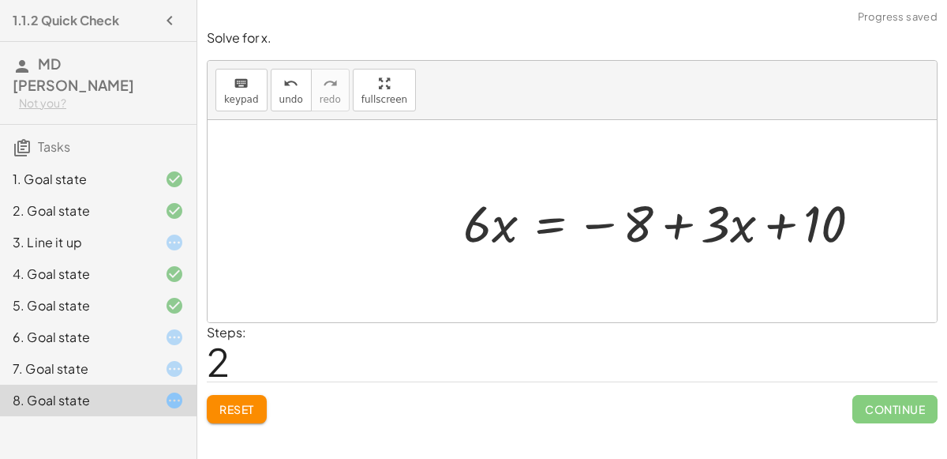
click at [640, 238] on div at bounding box center [669, 221] width 427 height 67
click at [662, 219] on div at bounding box center [669, 221] width 427 height 67
click at [653, 216] on div at bounding box center [669, 221] width 427 height 67
click at [647, 217] on div at bounding box center [669, 221] width 427 height 67
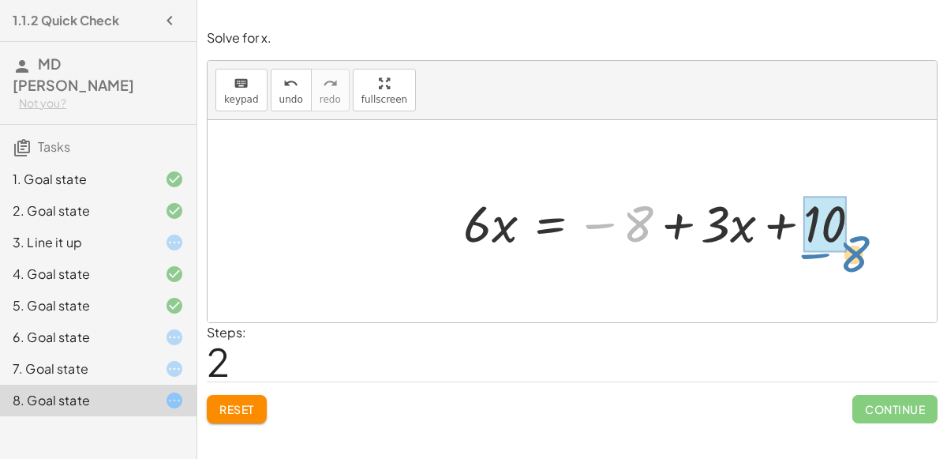
drag, startPoint x: 639, startPoint y: 218, endPoint x: 826, endPoint y: 222, distance: 187.2
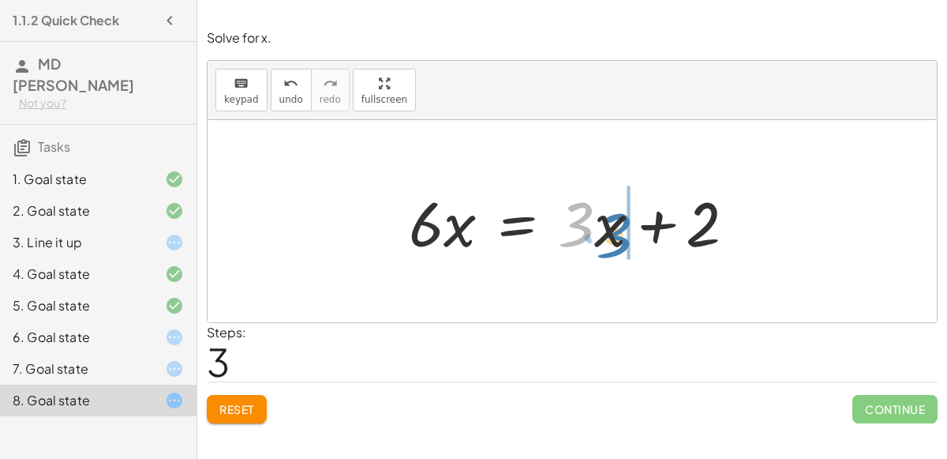
drag, startPoint x: 591, startPoint y: 215, endPoint x: 627, endPoint y: 225, distance: 37.0
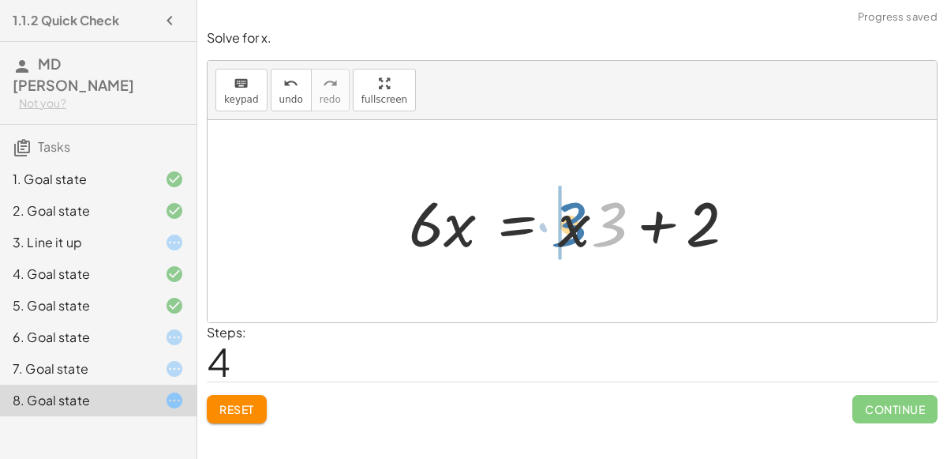
drag, startPoint x: 617, startPoint y: 225, endPoint x: 570, endPoint y: 225, distance: 47.4
click at [570, 225] on div at bounding box center [578, 221] width 355 height 81
click at [423, 219] on div at bounding box center [578, 221] width 355 height 81
click at [251, 409] on span "Reset" at bounding box center [236, 409] width 35 height 14
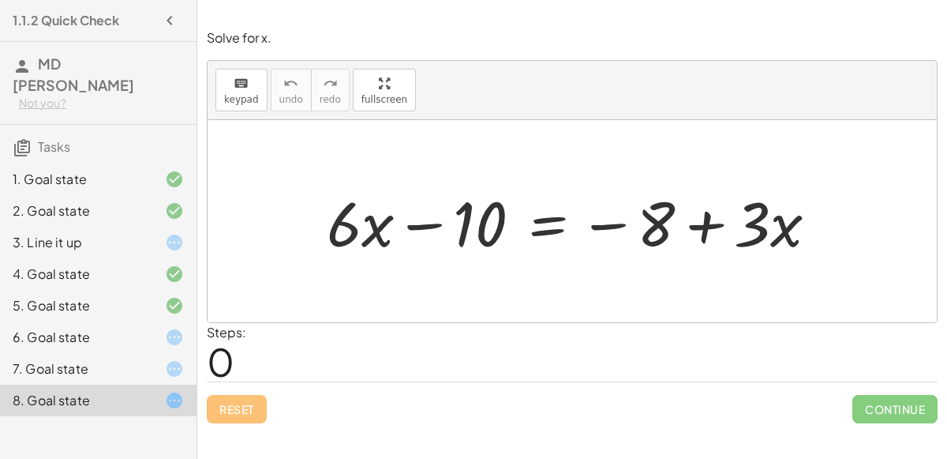
click at [540, 221] on div at bounding box center [579, 221] width 520 height 81
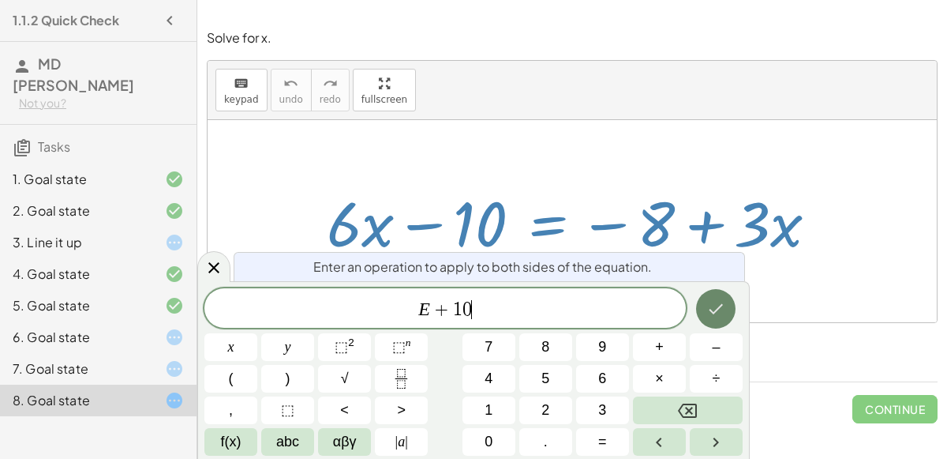
click at [711, 291] on button "Done" at bounding box center [715, 308] width 39 height 39
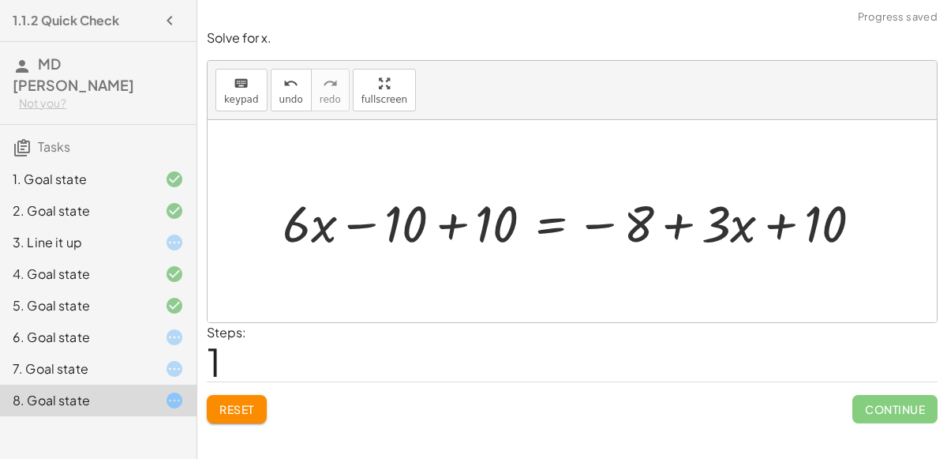
click at [465, 222] on div at bounding box center [579, 221] width 608 height 67
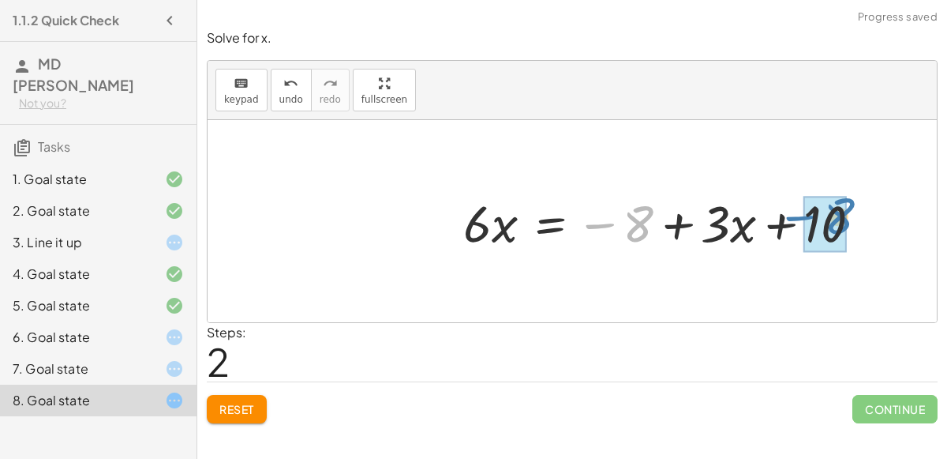
drag, startPoint x: 640, startPoint y: 219, endPoint x: 842, endPoint y: 212, distance: 201.5
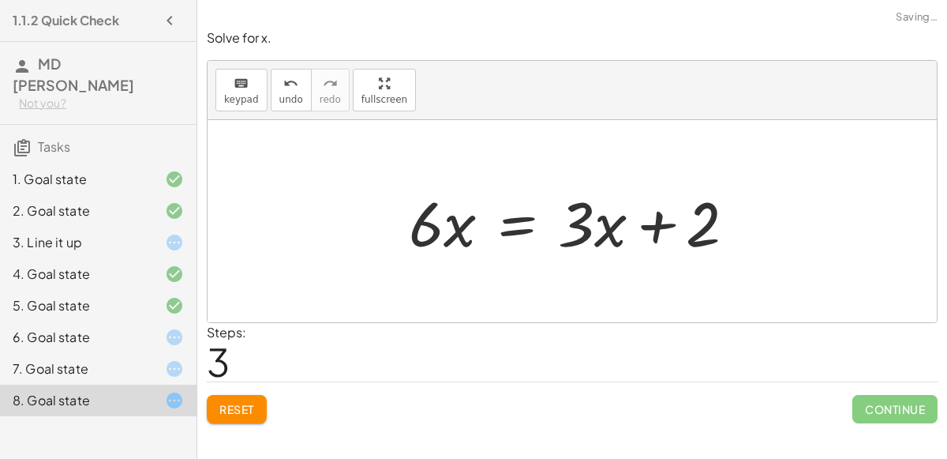
click at [673, 219] on div at bounding box center [578, 221] width 355 height 81
click at [557, 232] on div at bounding box center [578, 221] width 355 height 81
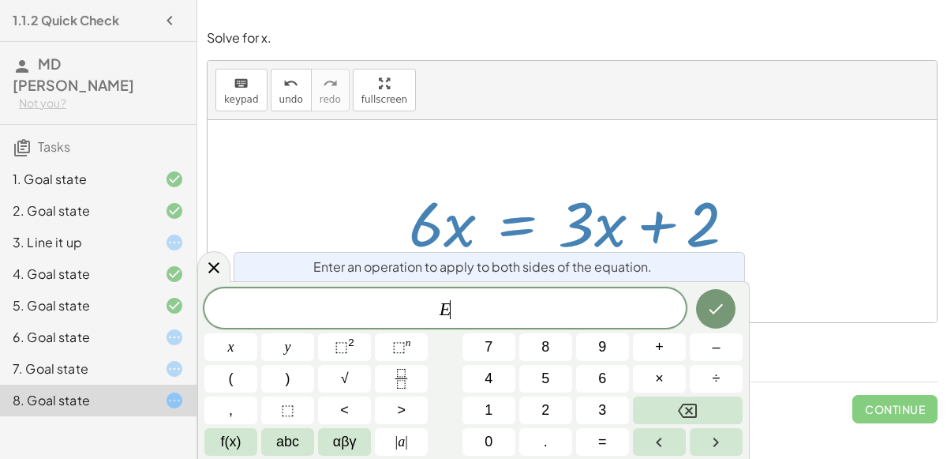
click at [319, 188] on div at bounding box center [573, 221] width 730 height 202
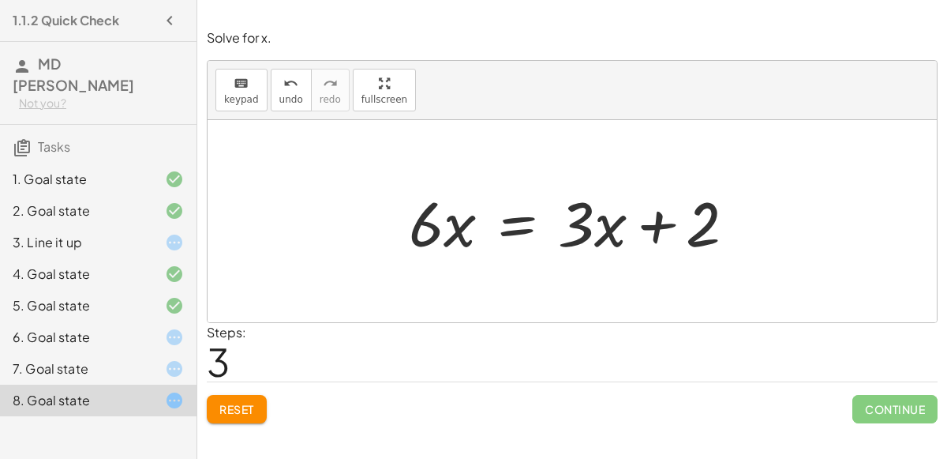
click at [232, 406] on span "Reset" at bounding box center [236, 409] width 35 height 14
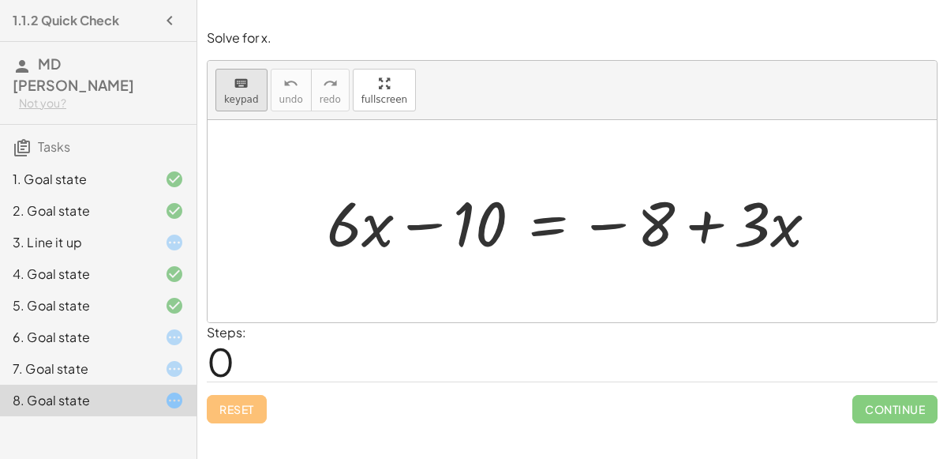
click at [242, 84] on icon "keyboard" at bounding box center [241, 83] width 15 height 19
click at [528, 214] on div at bounding box center [579, 221] width 520 height 81
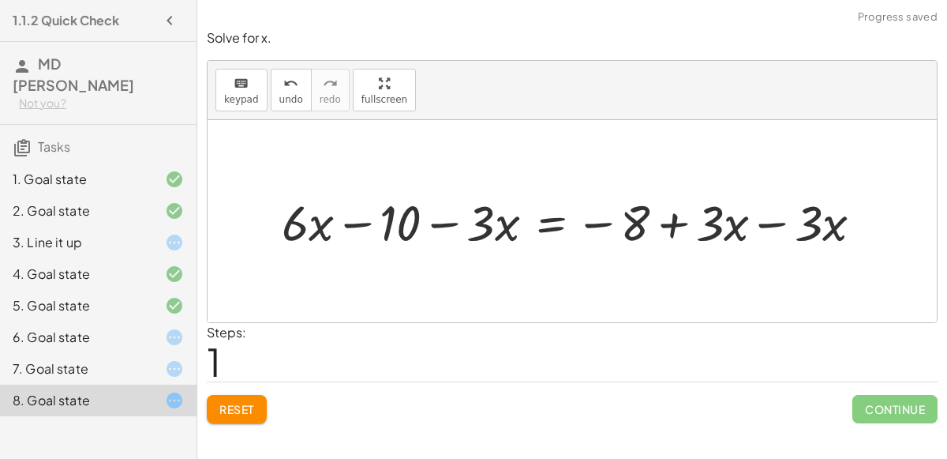
click at [767, 230] on div at bounding box center [579, 221] width 610 height 65
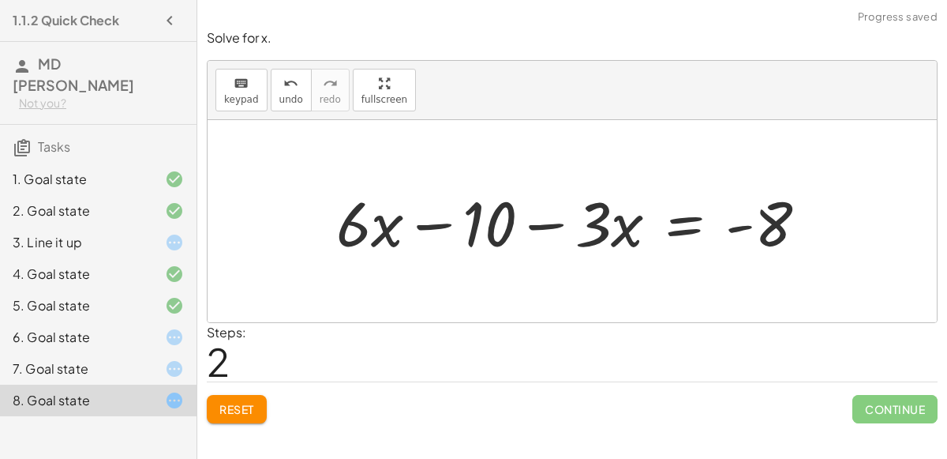
click at [370, 216] on div at bounding box center [578, 221] width 500 height 81
drag, startPoint x: 370, startPoint y: 216, endPoint x: 355, endPoint y: 204, distance: 19.7
click at [355, 204] on div at bounding box center [578, 221] width 500 height 81
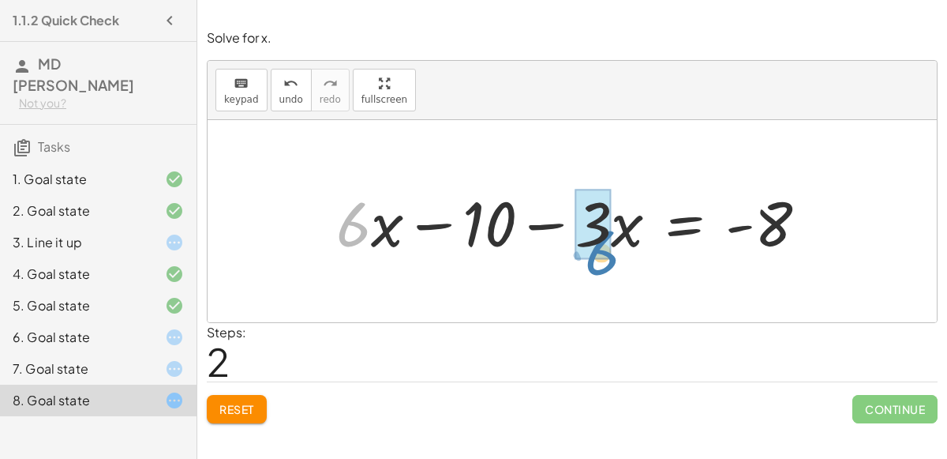
drag, startPoint x: 370, startPoint y: 223, endPoint x: 617, endPoint y: 252, distance: 248.9
click at [617, 252] on div at bounding box center [578, 221] width 500 height 81
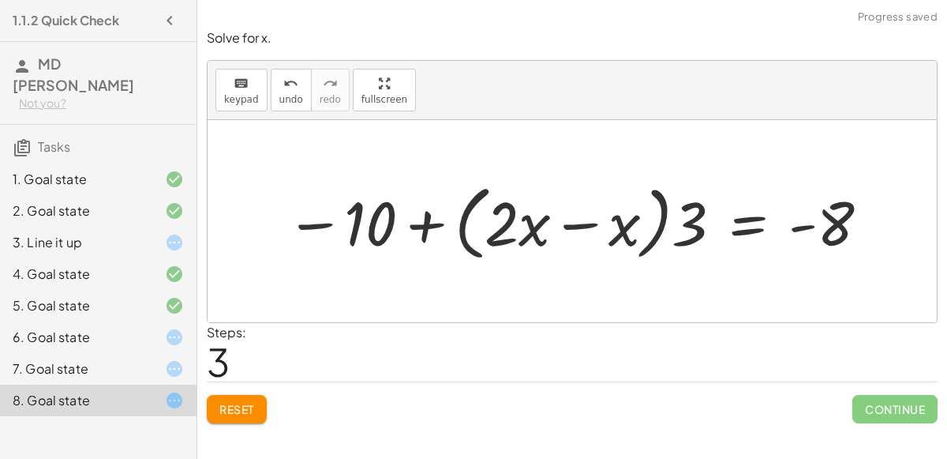
click at [400, 212] on div at bounding box center [579, 220] width 602 height 89
click at [477, 227] on div at bounding box center [579, 220] width 602 height 89
drag, startPoint x: 675, startPoint y: 236, endPoint x: 568, endPoint y: 237, distance: 106.6
click at [568, 237] on div at bounding box center [579, 220] width 602 height 89
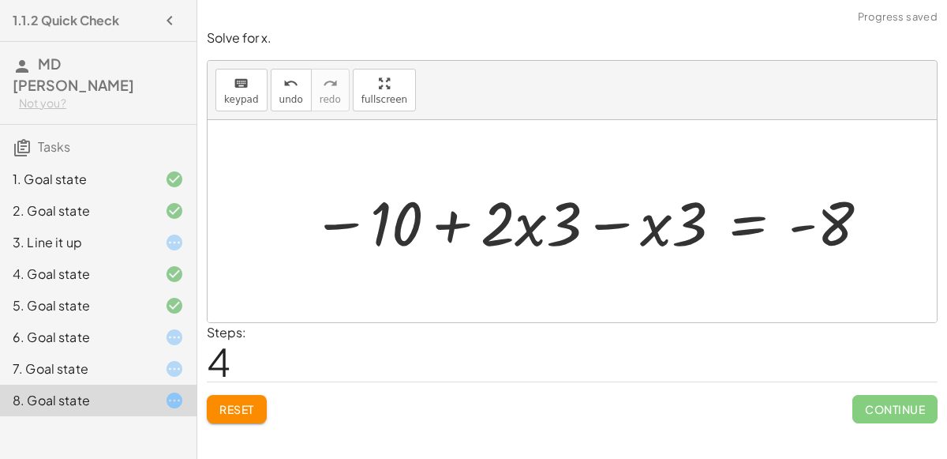
click at [537, 229] on div at bounding box center [592, 221] width 576 height 80
click at [529, 226] on div at bounding box center [592, 221] width 576 height 80
click at [489, 223] on div at bounding box center [592, 221] width 576 height 80
click at [570, 228] on div at bounding box center [592, 221] width 576 height 80
drag, startPoint x: 693, startPoint y: 228, endPoint x: 615, endPoint y: 234, distance: 78.4
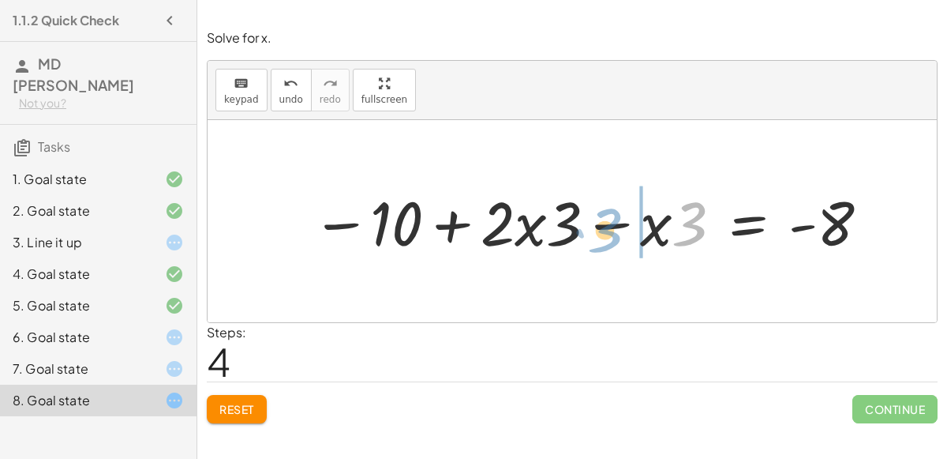
click at [615, 234] on div at bounding box center [592, 221] width 576 height 80
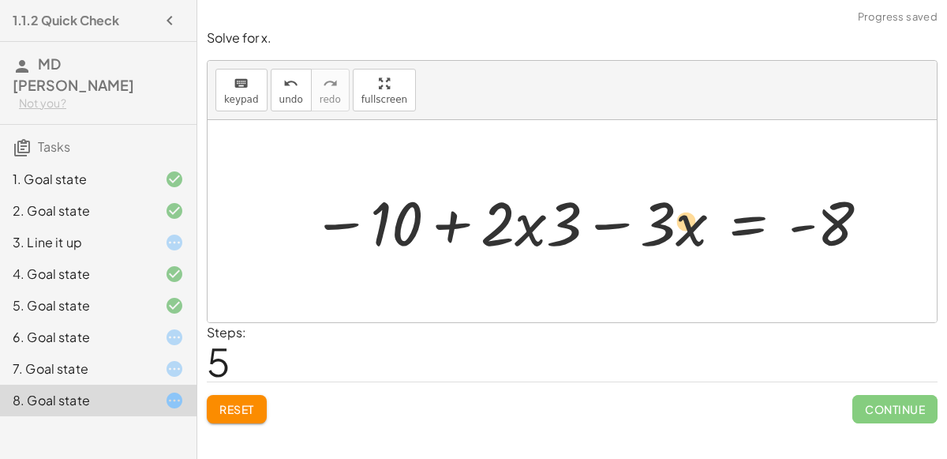
drag, startPoint x: 676, startPoint y: 230, endPoint x: 690, endPoint y: 231, distance: 14.2
click at [690, 231] on div at bounding box center [592, 221] width 576 height 80
drag, startPoint x: 659, startPoint y: 228, endPoint x: 690, endPoint y: 235, distance: 31.6
click at [690, 235] on div at bounding box center [592, 221] width 576 height 80
click at [689, 224] on div at bounding box center [592, 221] width 576 height 80
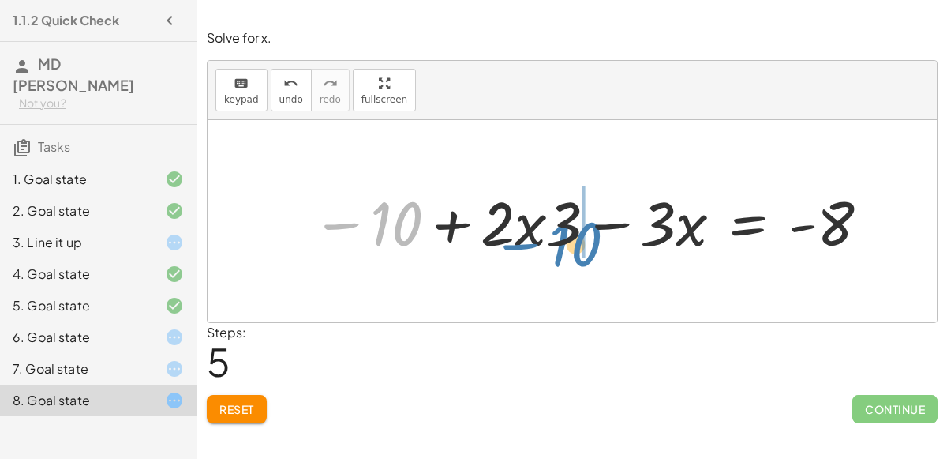
drag, startPoint x: 386, startPoint y: 221, endPoint x: 566, endPoint y: 239, distance: 180.9
click at [566, 239] on div at bounding box center [592, 221] width 576 height 80
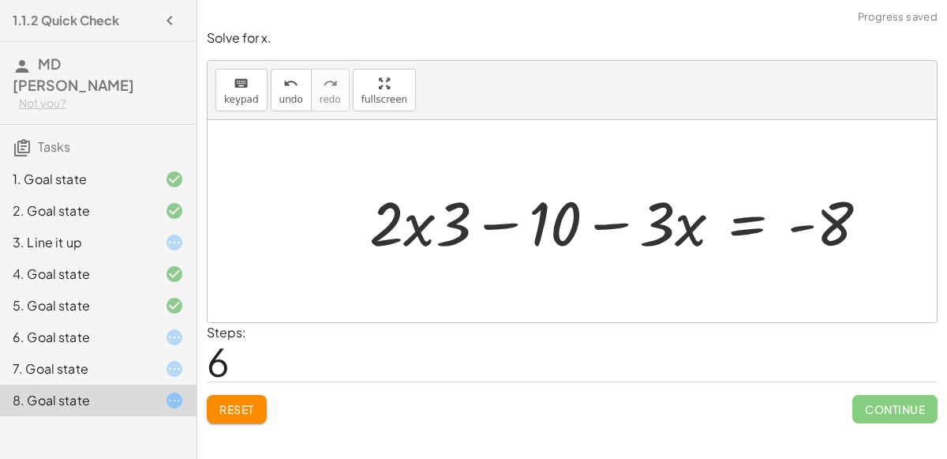
click at [482, 223] on div at bounding box center [626, 221] width 528 height 80
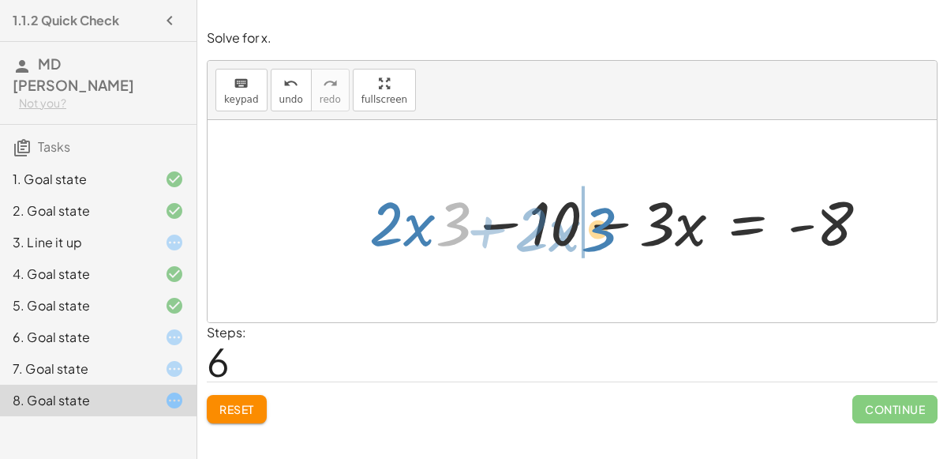
drag, startPoint x: 458, startPoint y: 231, endPoint x: 603, endPoint y: 236, distance: 145.4
click at [603, 236] on div at bounding box center [626, 221] width 528 height 80
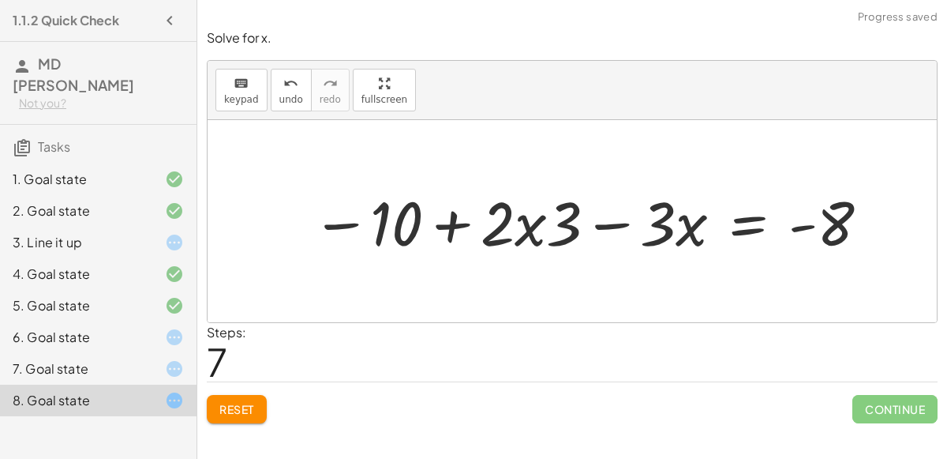
click at [543, 226] on div at bounding box center [592, 221] width 576 height 80
click at [249, 403] on span "Reset" at bounding box center [236, 409] width 35 height 14
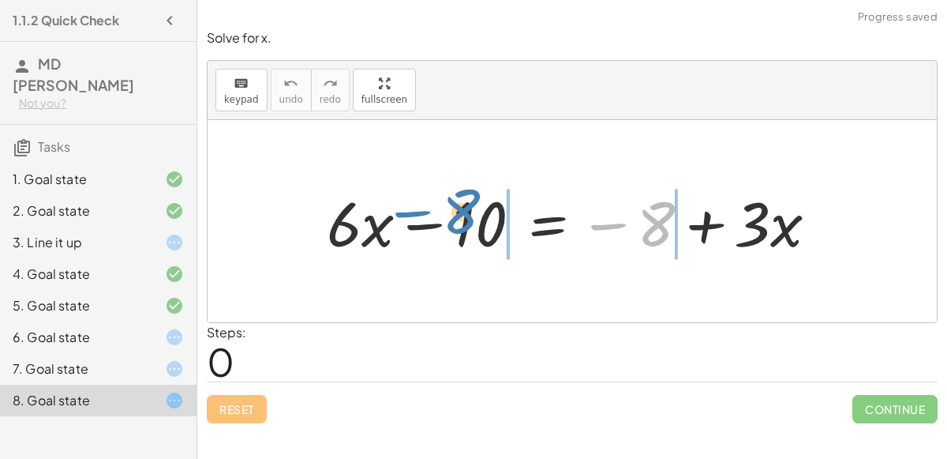
drag, startPoint x: 653, startPoint y: 217, endPoint x: 457, endPoint y: 204, distance: 196.2
click at [457, 204] on div at bounding box center [579, 221] width 520 height 81
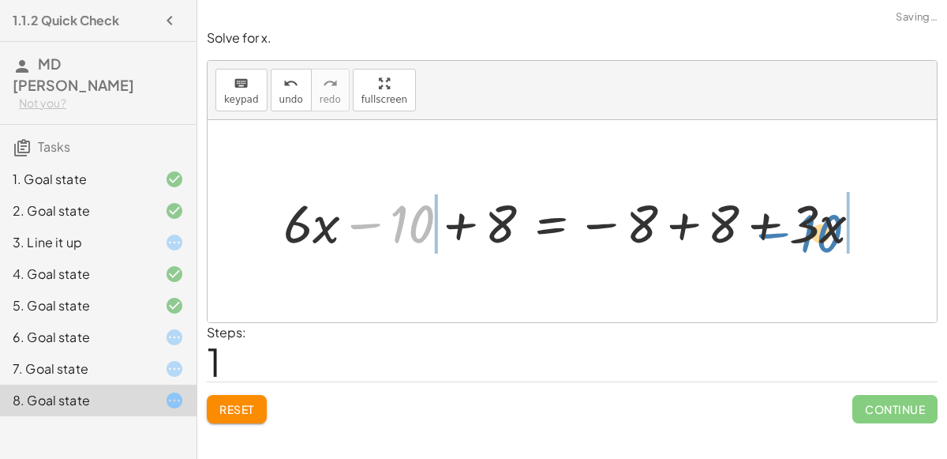
drag, startPoint x: 407, startPoint y: 222, endPoint x: 815, endPoint y: 231, distance: 408.3
click at [815, 231] on div at bounding box center [579, 220] width 607 height 69
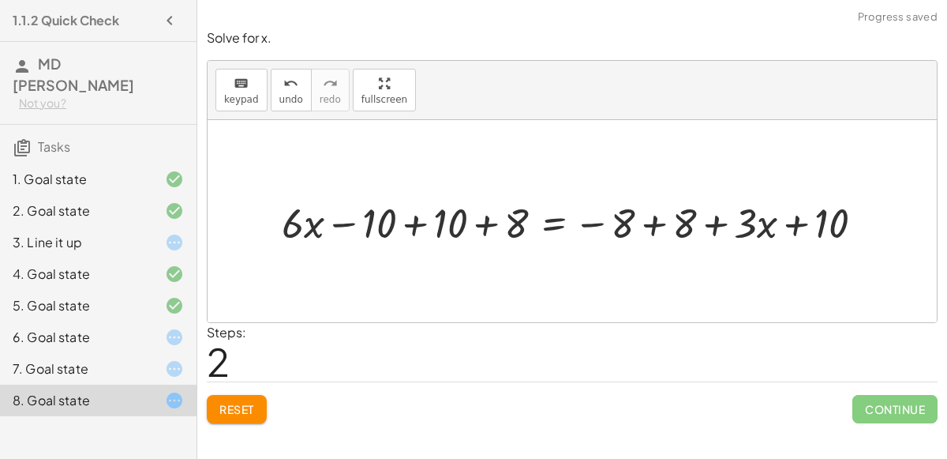
click at [842, 219] on div at bounding box center [579, 221] width 610 height 54
click at [224, 407] on span "Reset" at bounding box center [236, 409] width 35 height 14
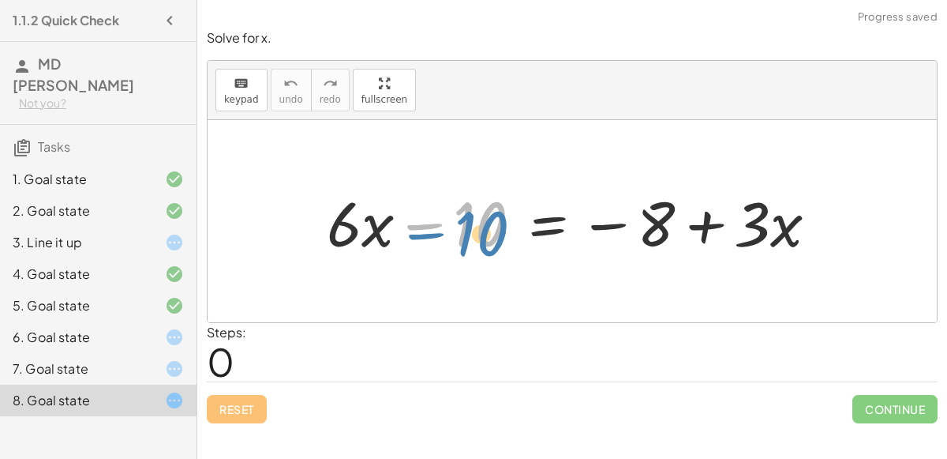
click at [467, 220] on div at bounding box center [579, 221] width 520 height 81
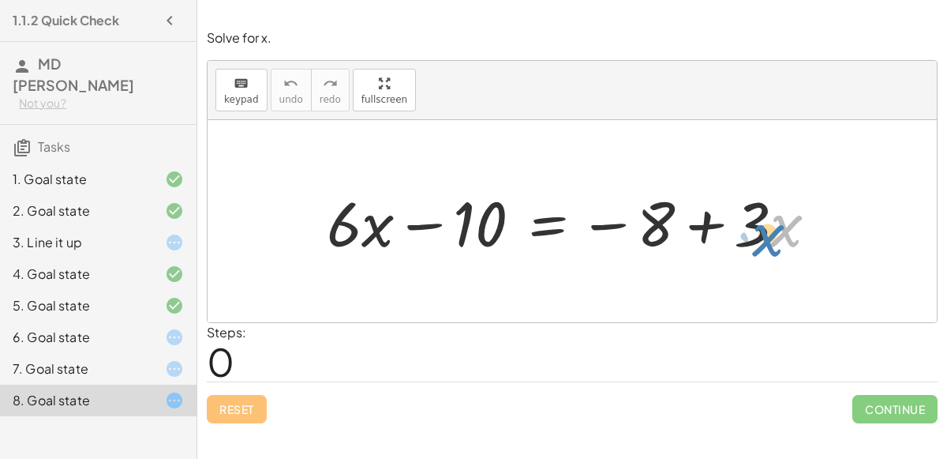
click at [778, 237] on div at bounding box center [579, 221] width 520 height 81
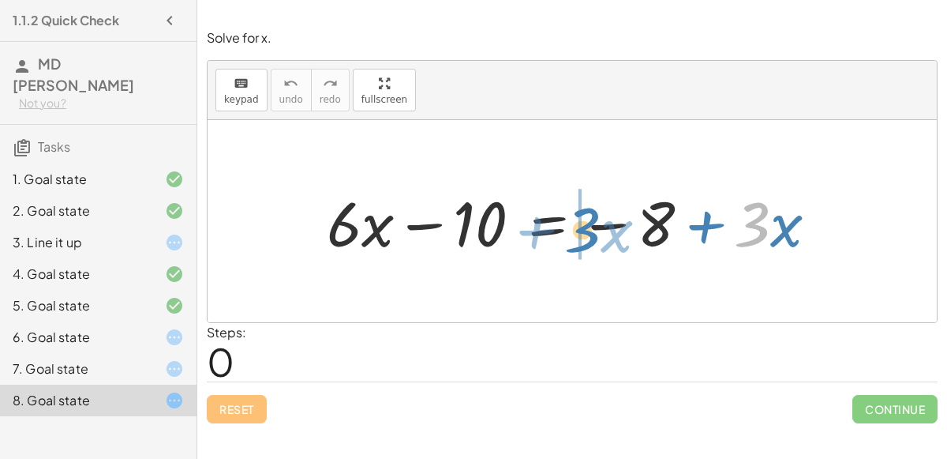
drag, startPoint x: 754, startPoint y: 223, endPoint x: 584, endPoint y: 228, distance: 169.8
click at [584, 228] on div at bounding box center [579, 221] width 520 height 81
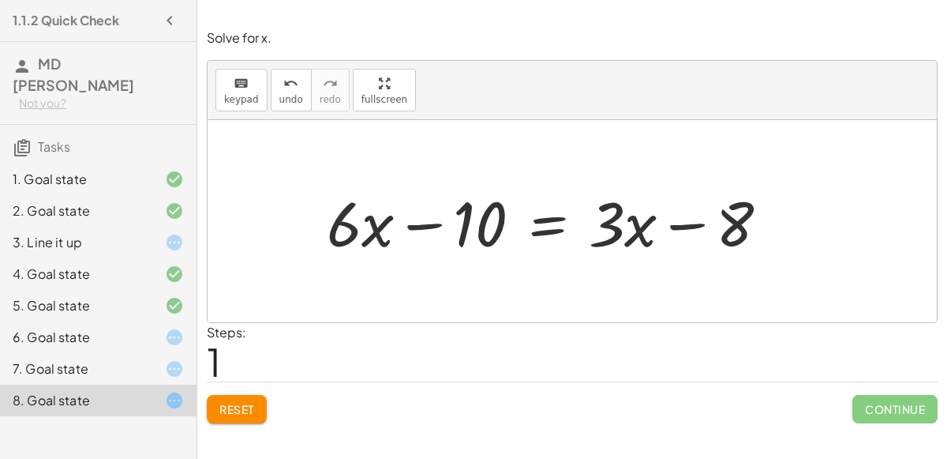
click at [516, 226] on div at bounding box center [554, 221] width 471 height 81
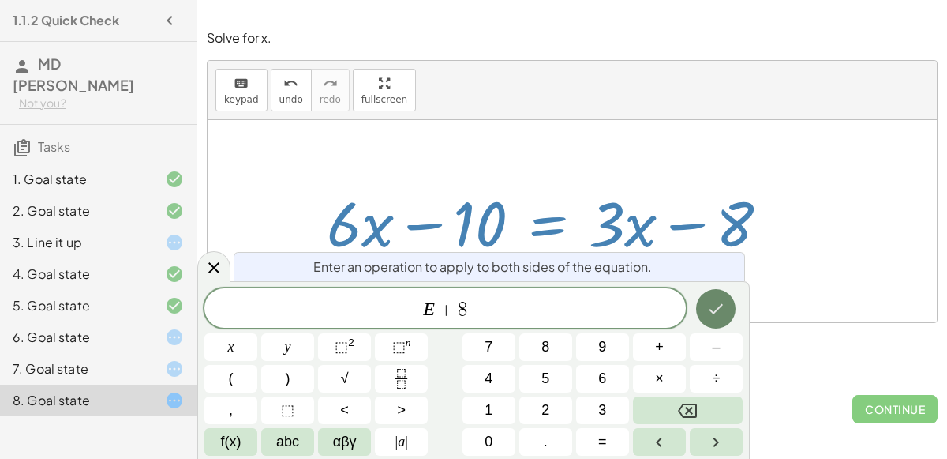
click at [726, 301] on icon "Done" at bounding box center [716, 308] width 19 height 19
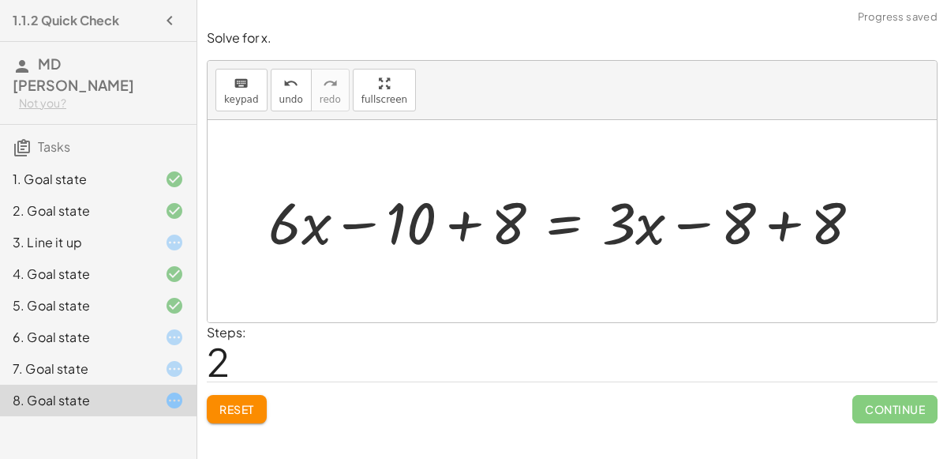
click at [827, 216] on div at bounding box center [571, 221] width 605 height 74
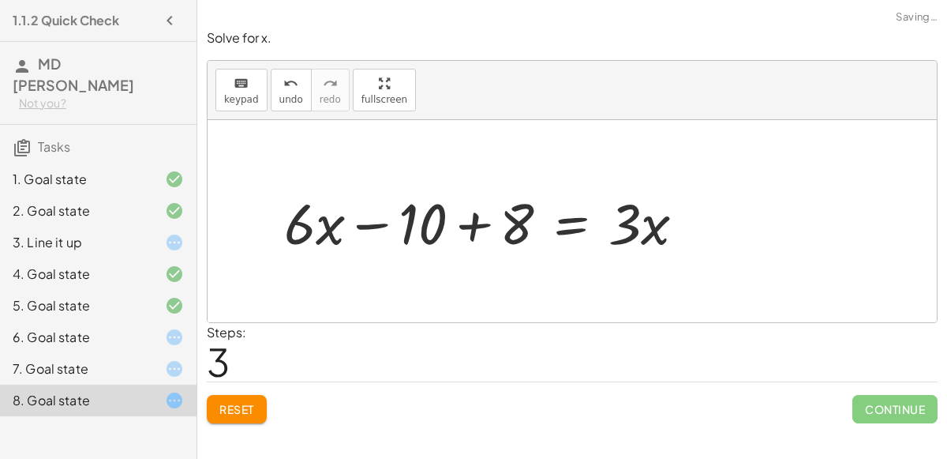
click at [480, 216] on div at bounding box center [491, 221] width 430 height 74
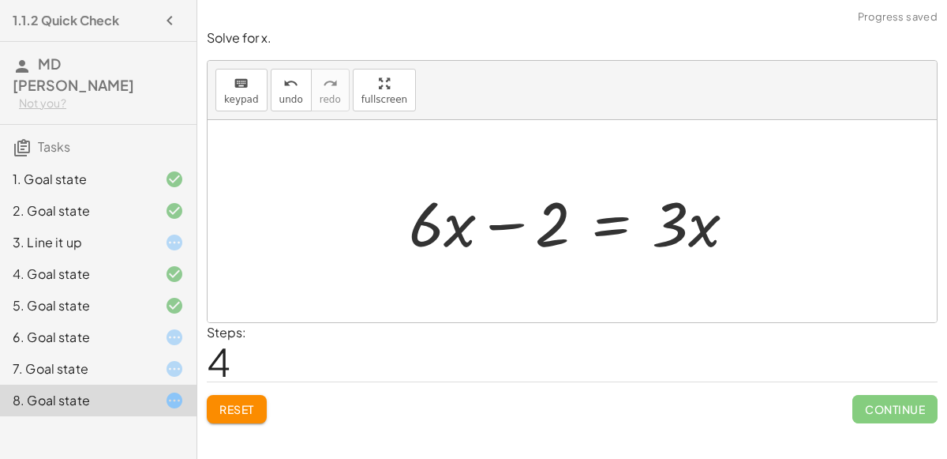
click at [527, 216] on div at bounding box center [578, 221] width 355 height 81
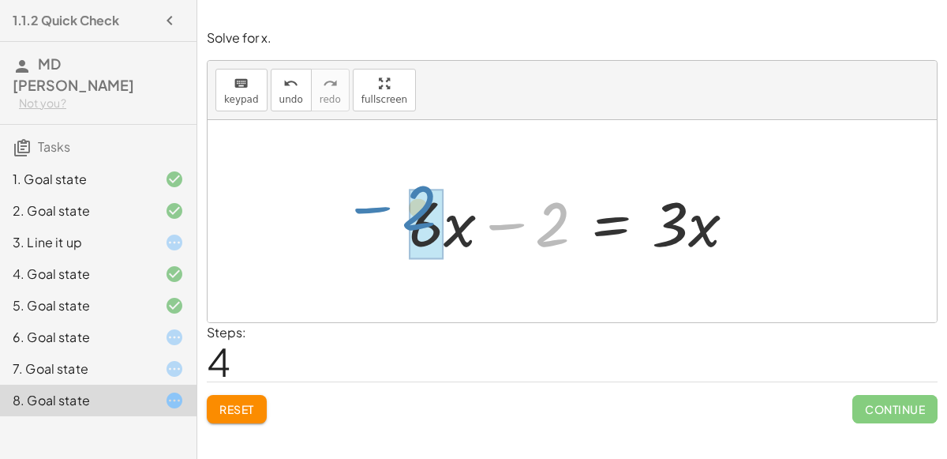
drag, startPoint x: 554, startPoint y: 224, endPoint x: 417, endPoint y: 206, distance: 138.6
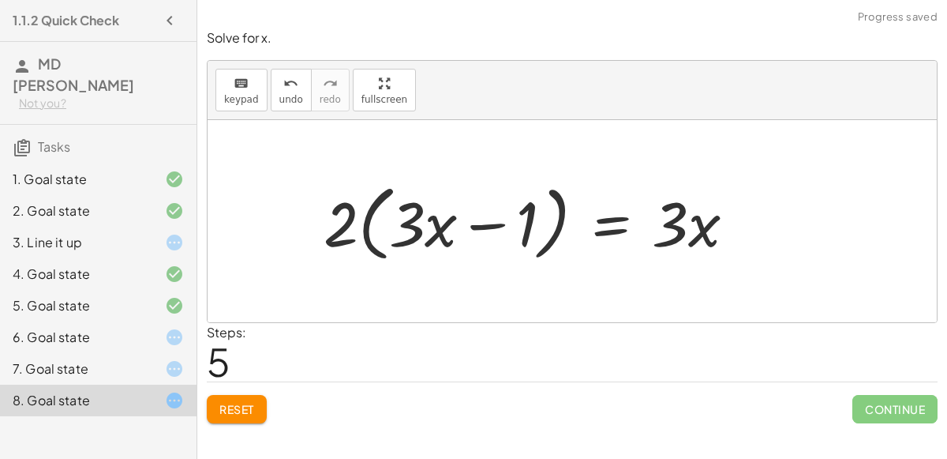
click at [330, 227] on div at bounding box center [536, 221] width 441 height 91
click at [362, 228] on div at bounding box center [536, 221] width 441 height 91
click at [344, 227] on div at bounding box center [536, 221] width 441 height 91
click at [417, 216] on div at bounding box center [536, 221] width 441 height 91
drag, startPoint x: 322, startPoint y: 234, endPoint x: 392, endPoint y: 238, distance: 69.6
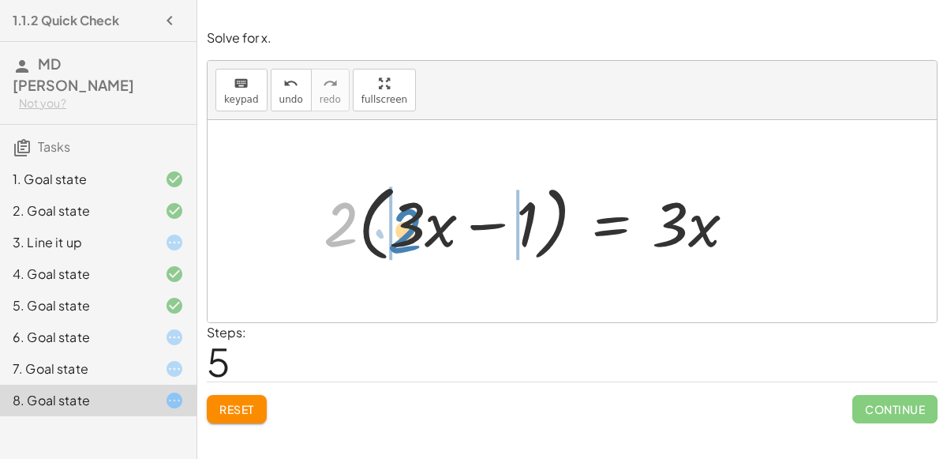
click at [392, 238] on div at bounding box center [536, 221] width 441 height 91
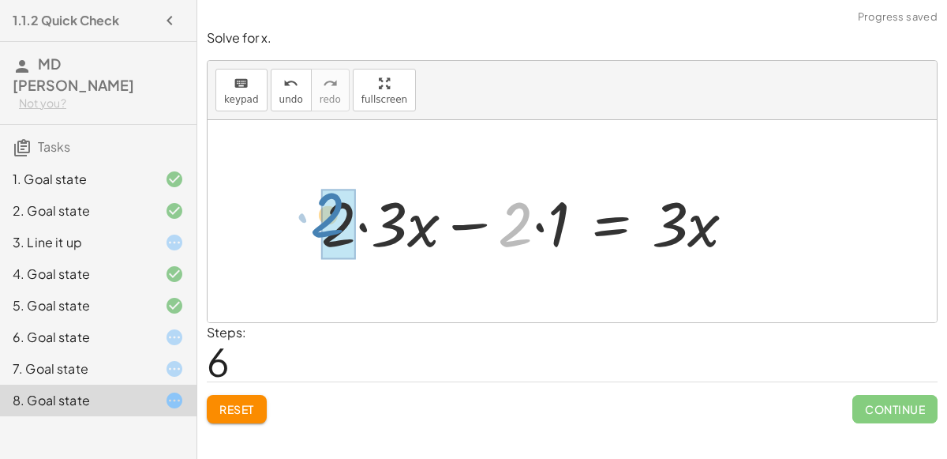
drag, startPoint x: 505, startPoint y: 238, endPoint x: 317, endPoint y: 227, distance: 188.2
click at [317, 227] on div at bounding box center [534, 221] width 443 height 81
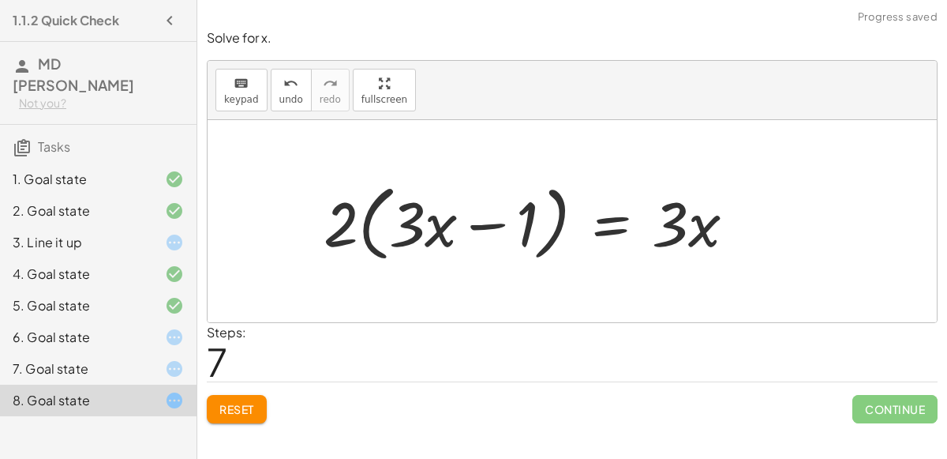
click at [404, 229] on div at bounding box center [536, 221] width 441 height 91
click at [345, 223] on div at bounding box center [536, 221] width 441 height 91
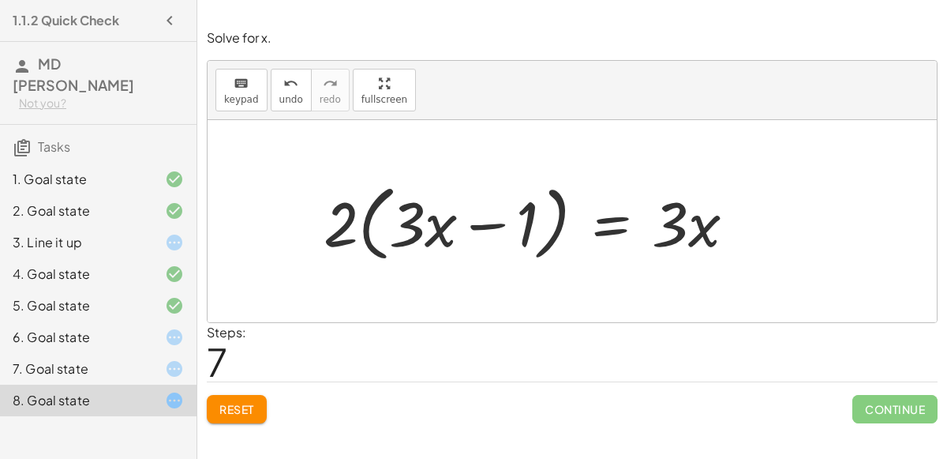
click at [466, 222] on div at bounding box center [536, 221] width 441 height 91
drag, startPoint x: 328, startPoint y: 220, endPoint x: 404, endPoint y: 197, distance: 80.2
click at [404, 197] on div at bounding box center [536, 221] width 441 height 91
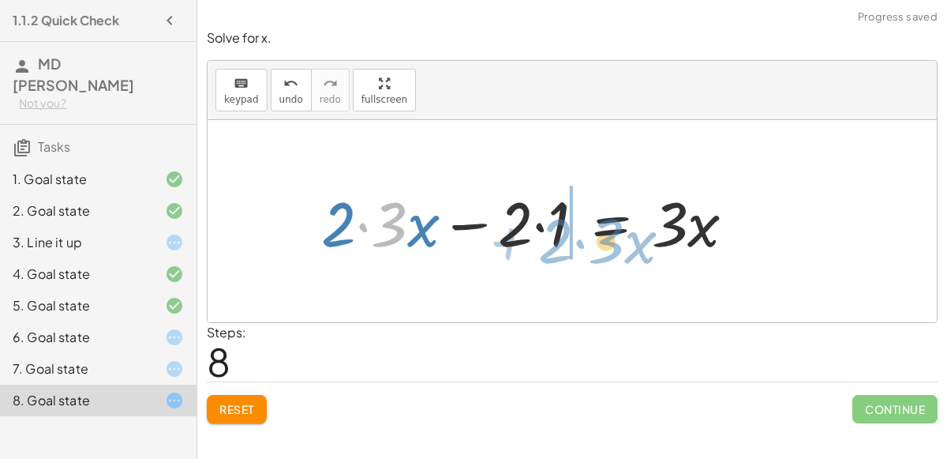
drag, startPoint x: 378, startPoint y: 220, endPoint x: 595, endPoint y: 237, distance: 217.8
click at [595, 237] on div at bounding box center [534, 221] width 443 height 81
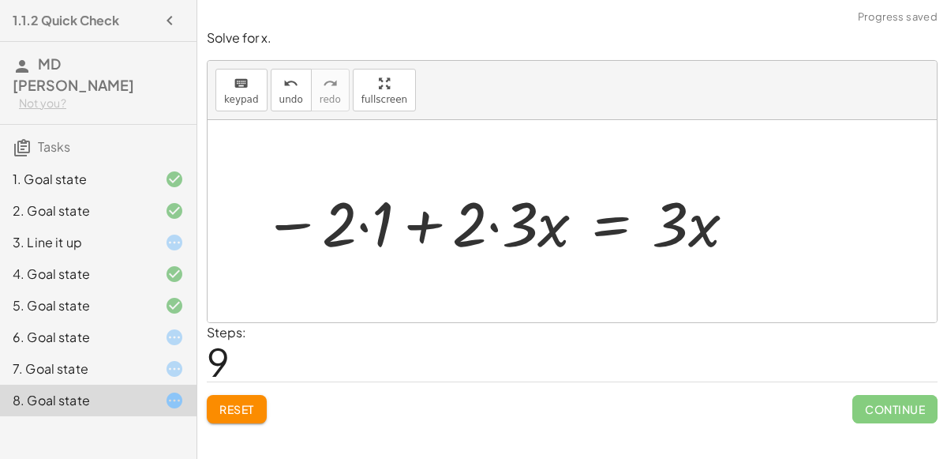
click at [360, 243] on div at bounding box center [500, 221] width 491 height 81
click at [451, 217] on div at bounding box center [518, 221] width 454 height 81
click at [426, 222] on div at bounding box center [518, 221] width 454 height 81
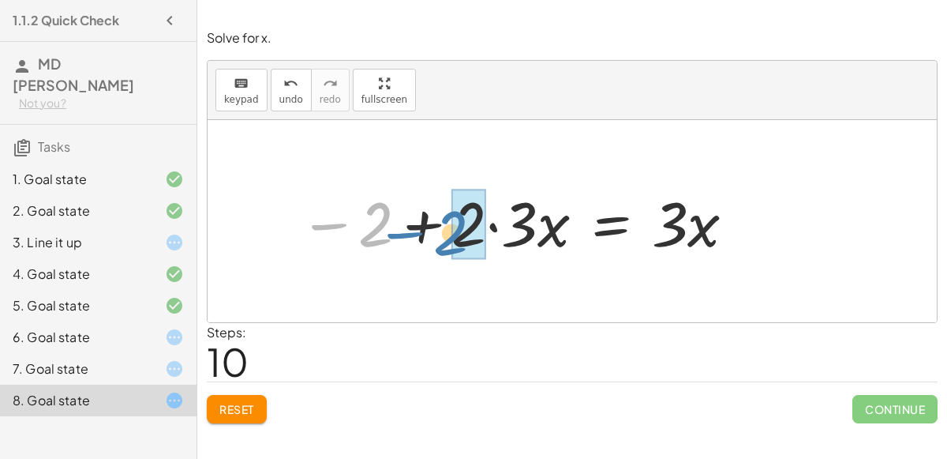
drag, startPoint x: 388, startPoint y: 219, endPoint x: 479, endPoint y: 226, distance: 91.1
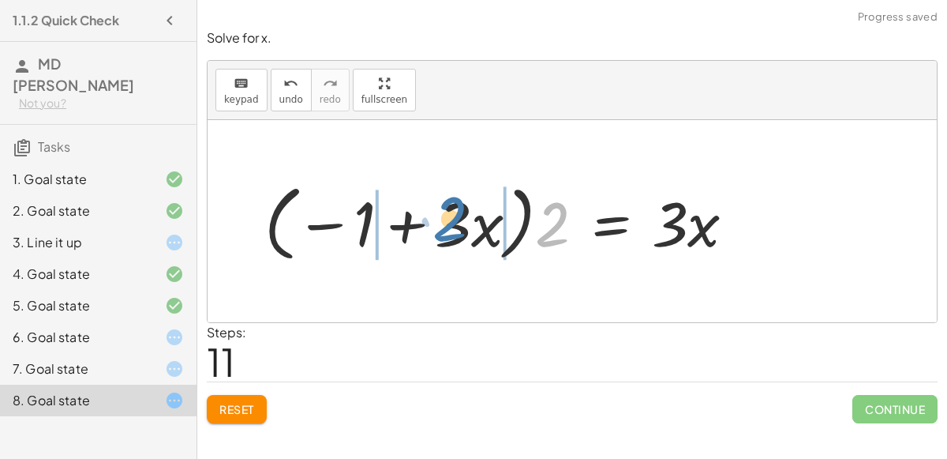
drag, startPoint x: 555, startPoint y: 223, endPoint x: 460, endPoint y: 229, distance: 95.7
click at [460, 229] on div at bounding box center [507, 221] width 500 height 91
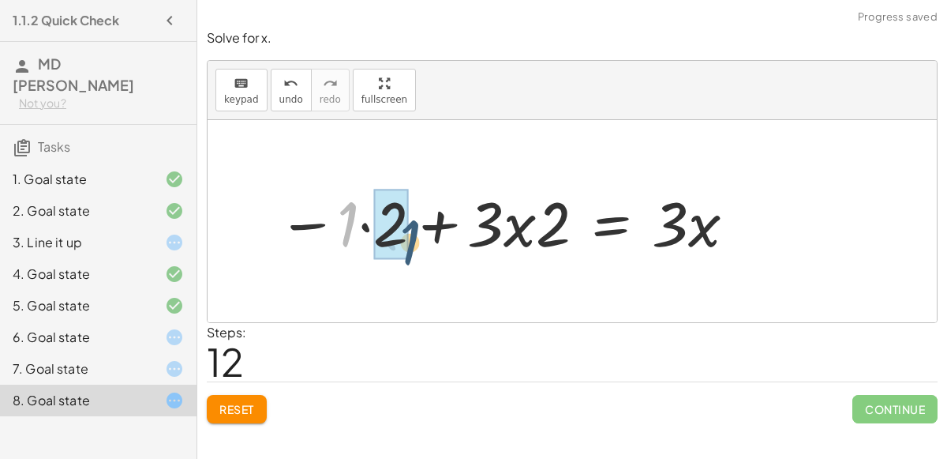
drag, startPoint x: 339, startPoint y: 212, endPoint x: 400, endPoint y: 228, distance: 63.8
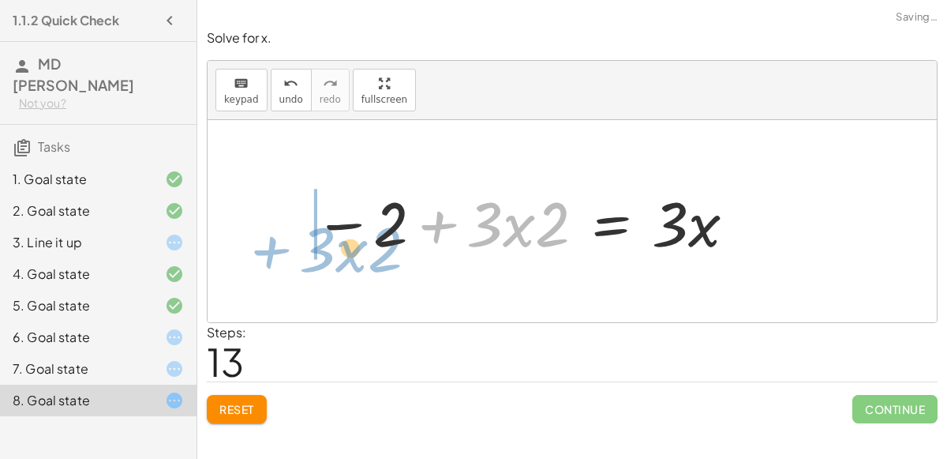
drag, startPoint x: 426, startPoint y: 230, endPoint x: 259, endPoint y: 253, distance: 169.1
click at [259, 253] on div "+ · 6 · x − 10 = − 8 + · 3 · x + · 6 · x − 10 = + · 3 · x − 8 + · 6 · x − 10 + …" at bounding box center [573, 221] width 730 height 202
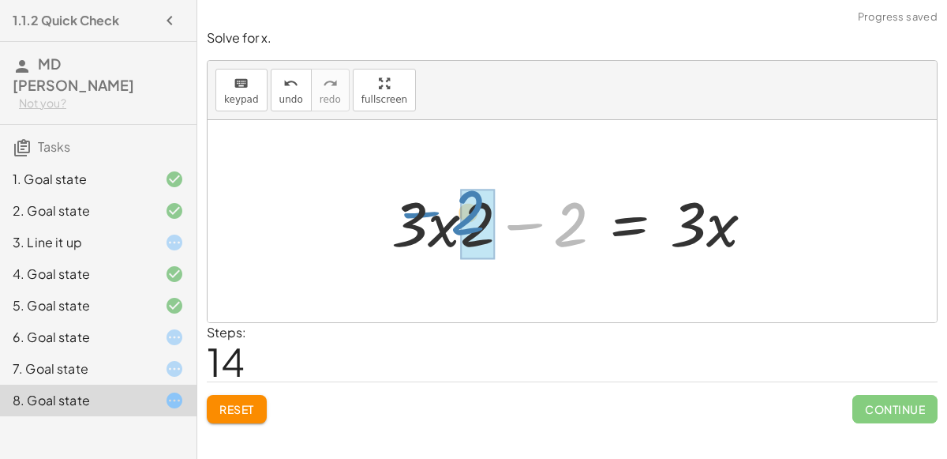
drag, startPoint x: 569, startPoint y: 239, endPoint x: 466, endPoint y: 227, distance: 104.1
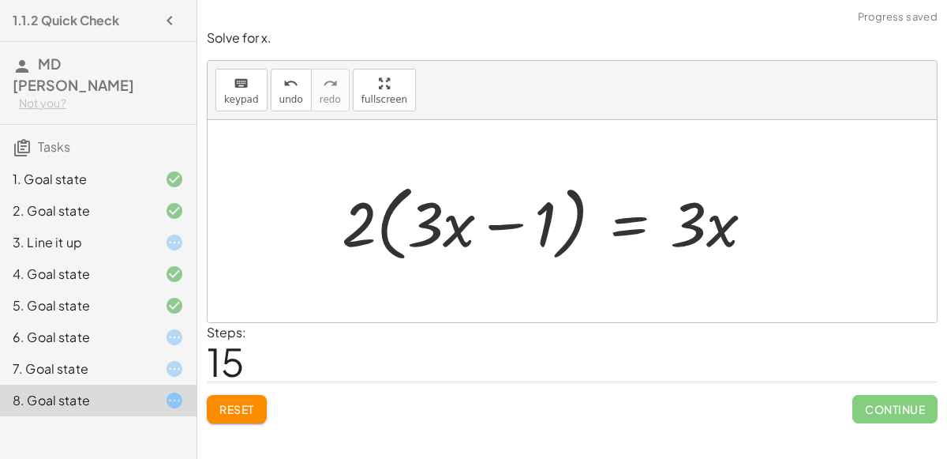
click at [350, 211] on div at bounding box center [554, 221] width 441 height 91
drag, startPoint x: 350, startPoint y: 211, endPoint x: 531, endPoint y: 216, distance: 180.9
click at [531, 216] on div at bounding box center [554, 221] width 441 height 91
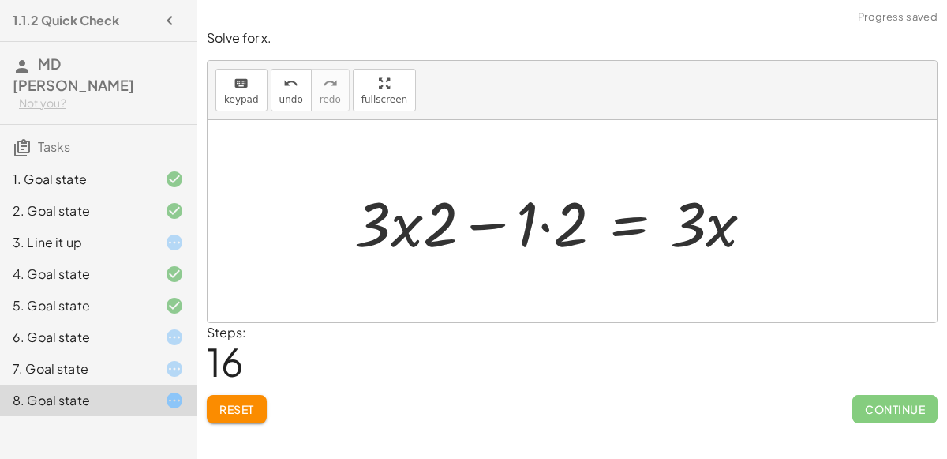
click at [541, 222] on div at bounding box center [561, 221] width 428 height 81
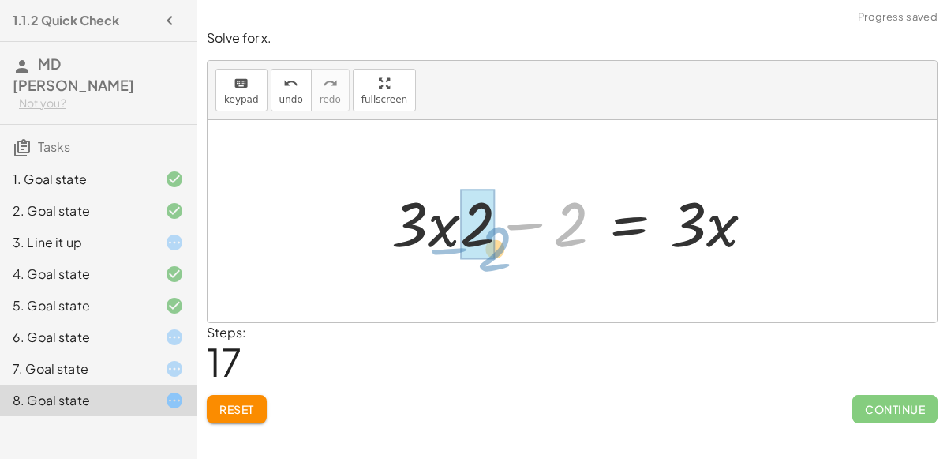
drag, startPoint x: 559, startPoint y: 227, endPoint x: 483, endPoint y: 252, distance: 79.7
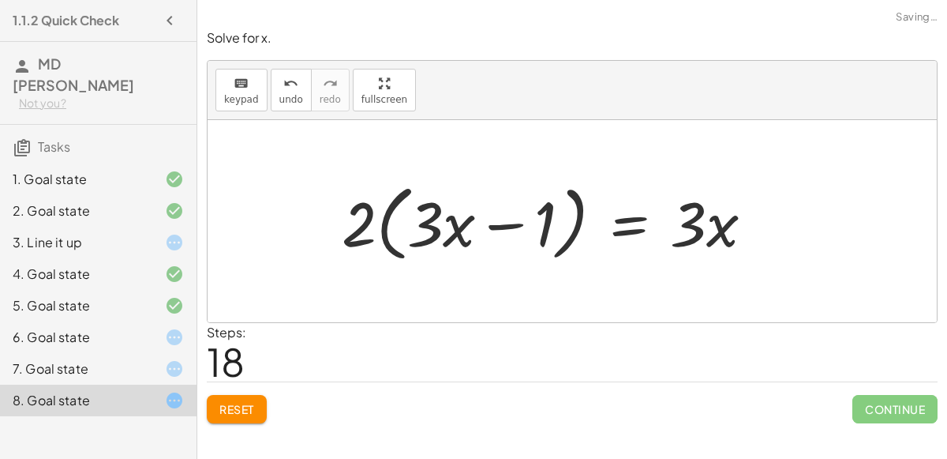
click at [368, 226] on div at bounding box center [554, 221] width 441 height 91
click at [240, 404] on span "Reset" at bounding box center [236, 409] width 35 height 14
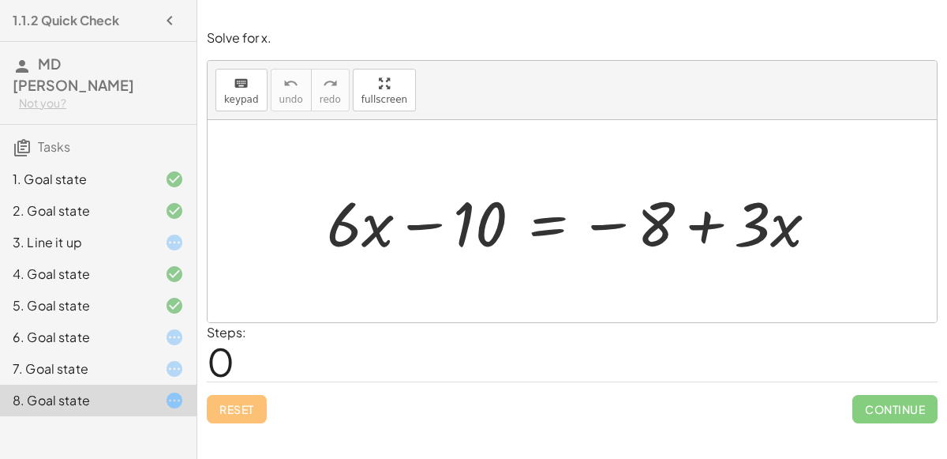
click at [165, 233] on icon at bounding box center [174, 242] width 19 height 19
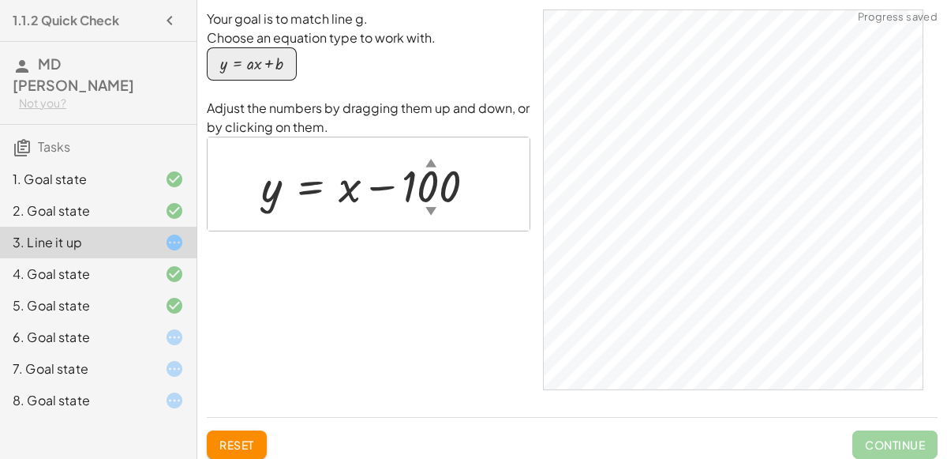
click at [145, 265] on div at bounding box center [162, 274] width 44 height 19
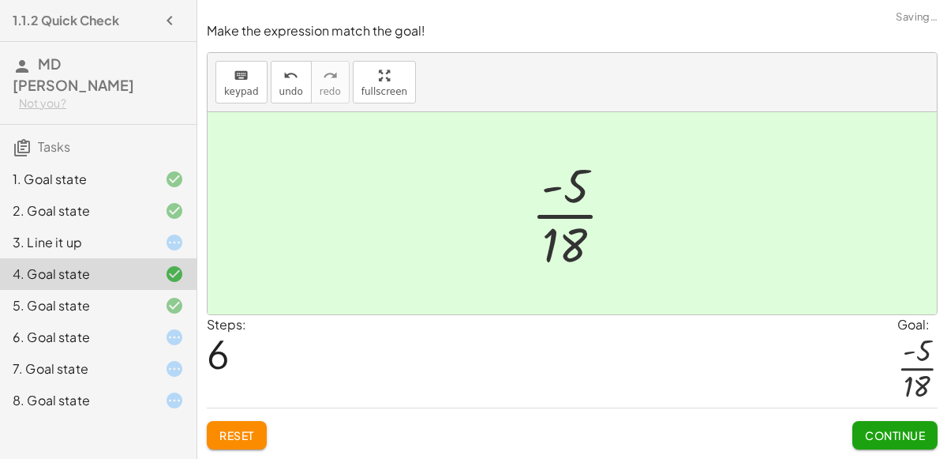
click at [131, 296] on div "5. Goal state" at bounding box center [76, 305] width 127 height 19
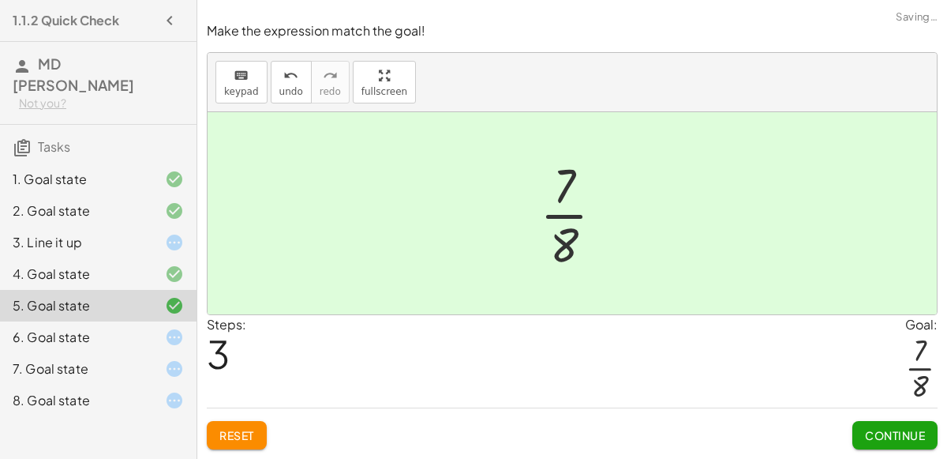
click at [126, 298] on div "5. Goal state" at bounding box center [98, 306] width 197 height 32
click at [113, 328] on div "6. Goal state" at bounding box center [76, 337] width 127 height 19
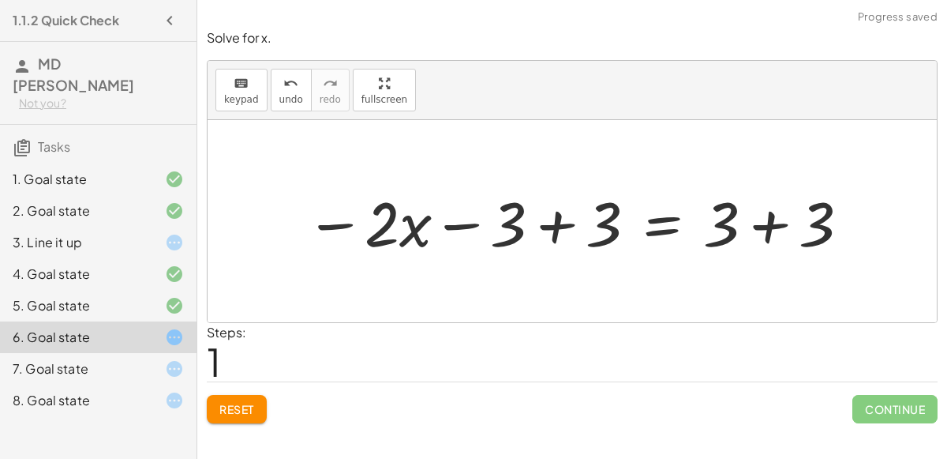
click at [550, 211] on div at bounding box center [579, 221] width 562 height 81
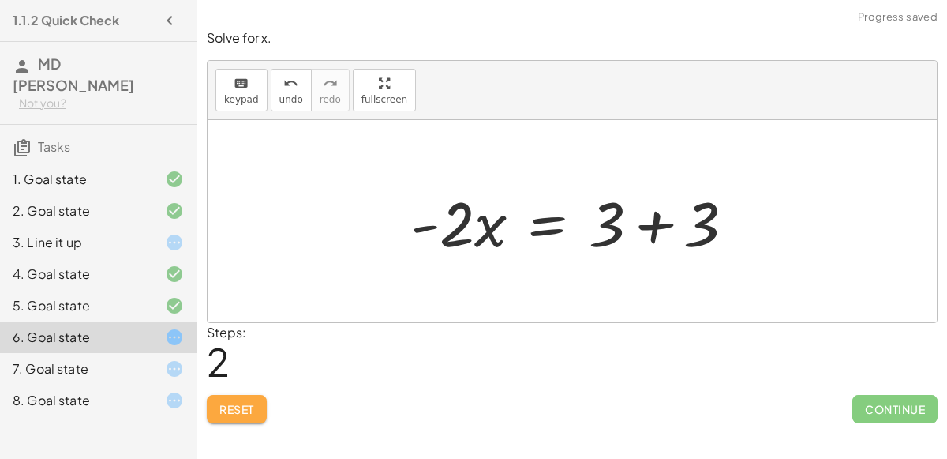
click at [259, 401] on button "Reset" at bounding box center [237, 409] width 60 height 28
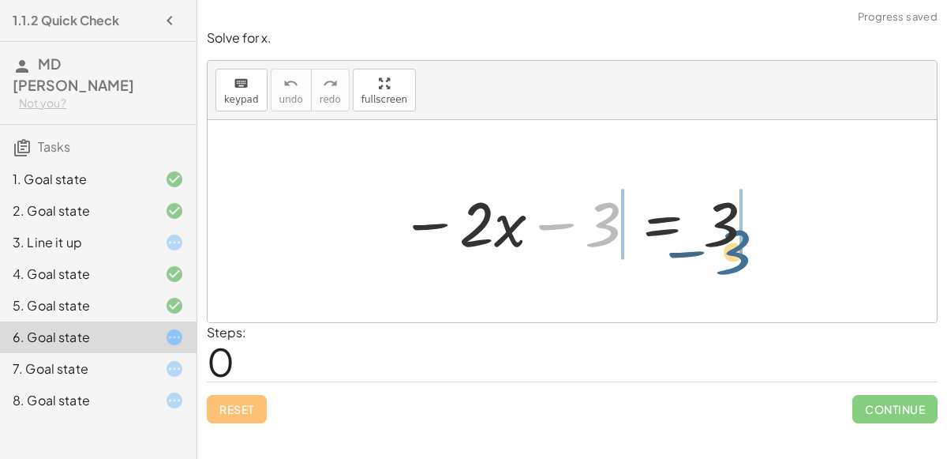
drag, startPoint x: 599, startPoint y: 223, endPoint x: 732, endPoint y: 246, distance: 134.7
click at [732, 246] on div at bounding box center [578, 221] width 372 height 81
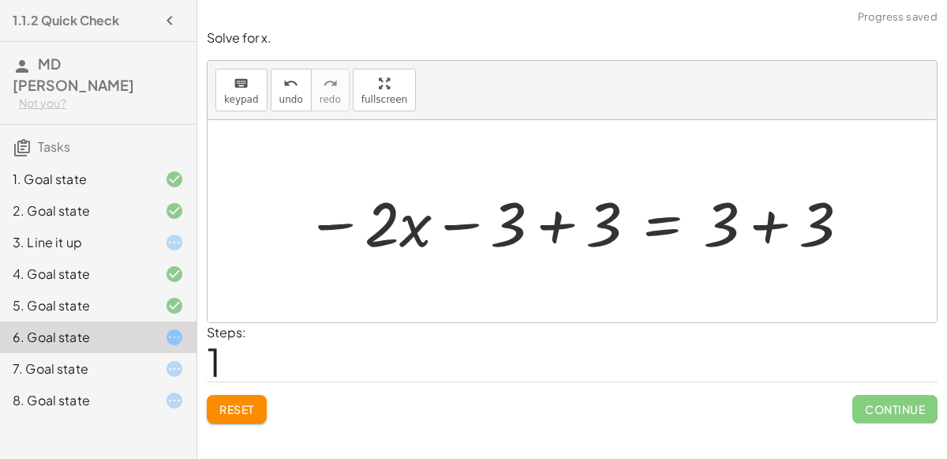
click at [557, 229] on div at bounding box center [579, 221] width 562 height 81
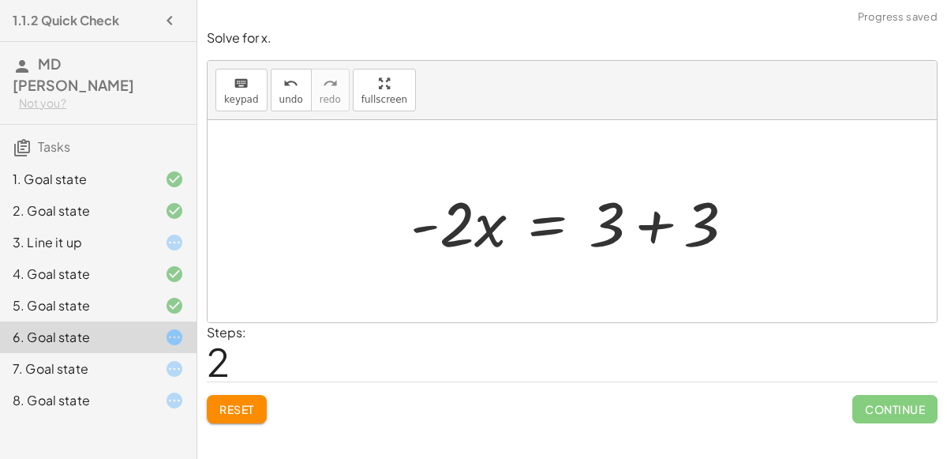
click at [651, 235] on div at bounding box center [579, 221] width 353 height 81
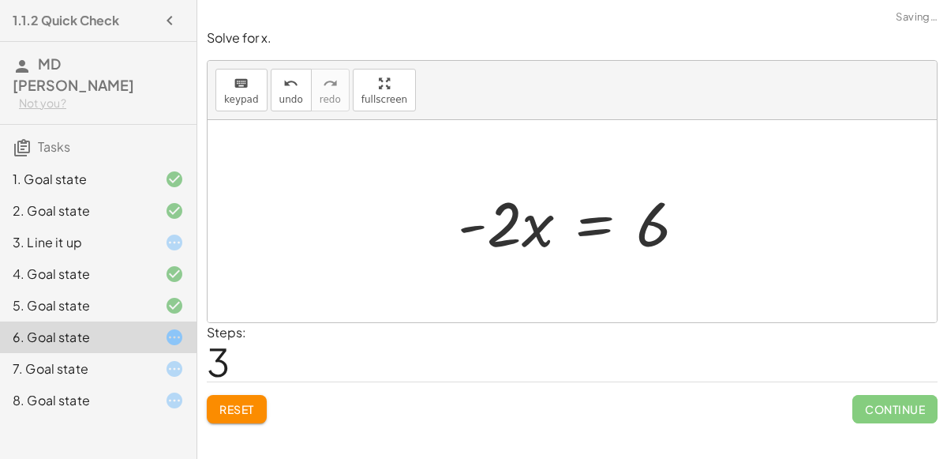
click at [534, 225] on div at bounding box center [578, 221] width 257 height 81
click at [478, 226] on div at bounding box center [578, 221] width 257 height 81
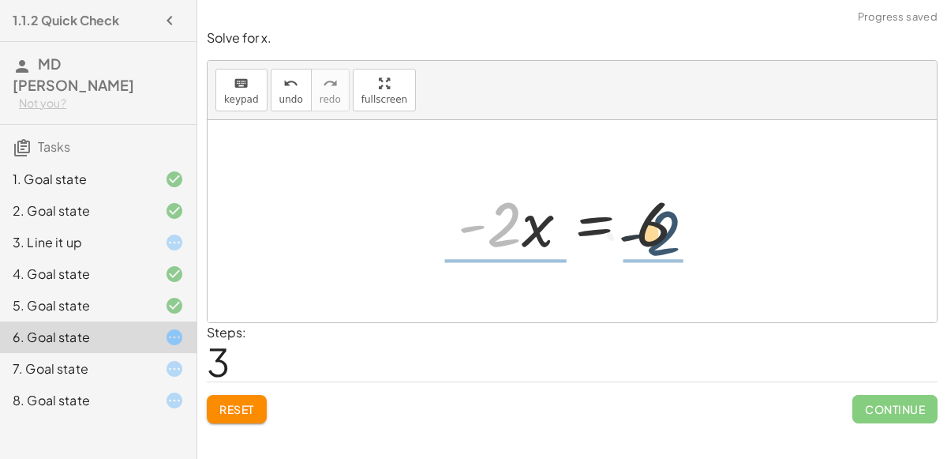
drag, startPoint x: 487, startPoint y: 226, endPoint x: 657, endPoint y: 235, distance: 170.0
click at [657, 235] on div at bounding box center [578, 221] width 257 height 81
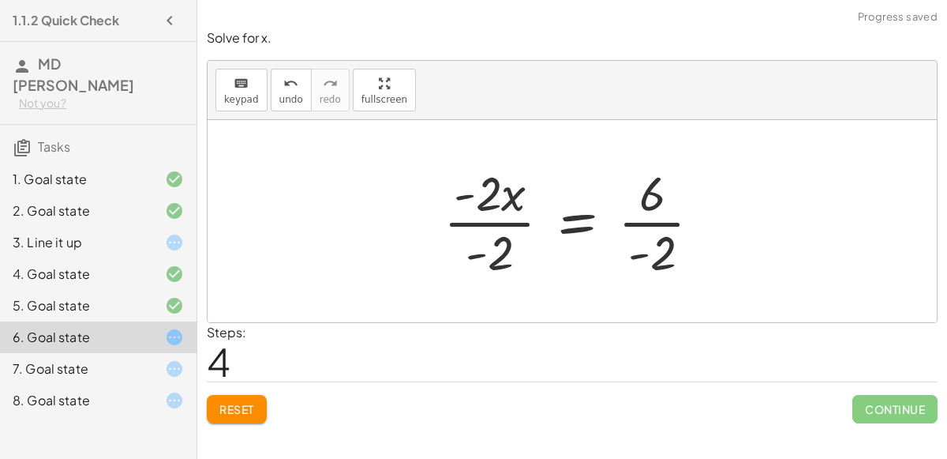
click at [496, 236] on div at bounding box center [579, 221] width 287 height 122
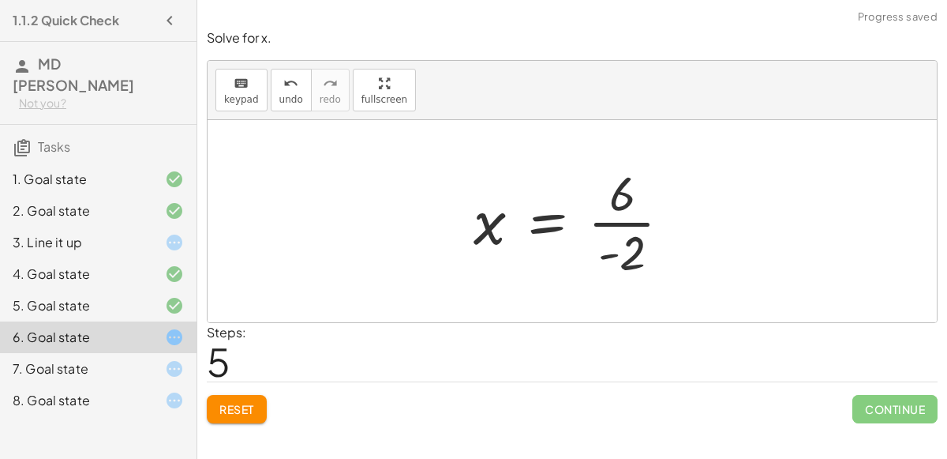
click at [604, 249] on div at bounding box center [579, 221] width 226 height 122
click at [627, 248] on div at bounding box center [579, 221] width 226 height 122
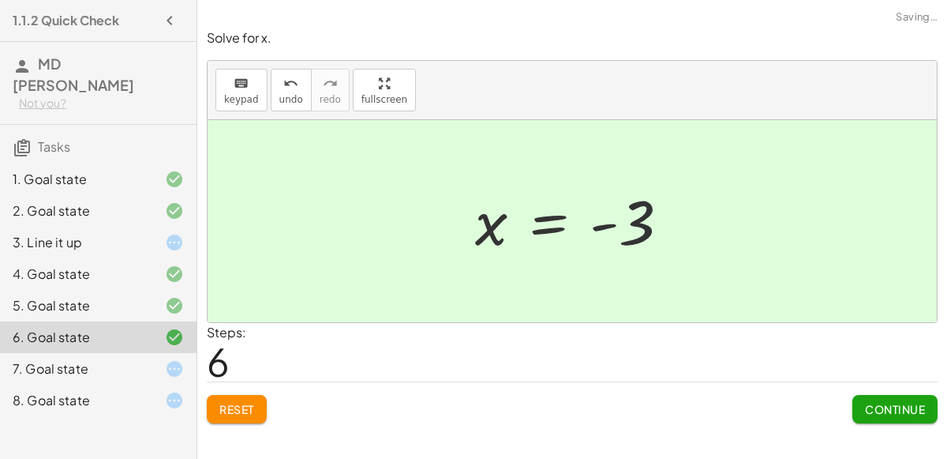
click at [890, 402] on span "Continue" at bounding box center [895, 409] width 60 height 14
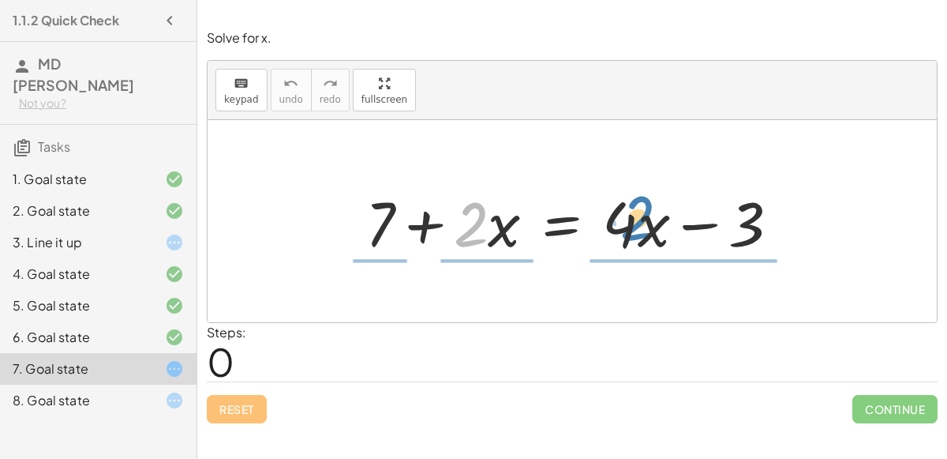
drag, startPoint x: 482, startPoint y: 236, endPoint x: 648, endPoint y: 230, distance: 166.7
click at [648, 230] on div at bounding box center [579, 221] width 443 height 81
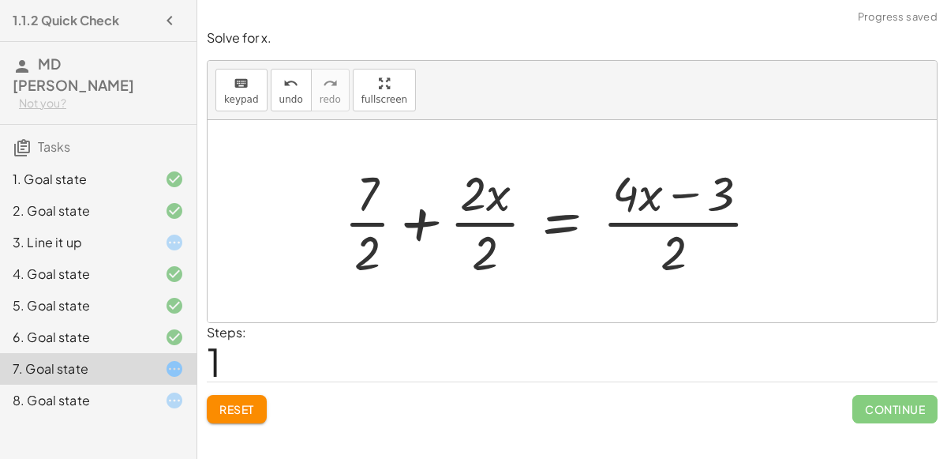
click at [665, 238] on div at bounding box center [558, 221] width 444 height 122
click at [675, 250] on div at bounding box center [558, 221] width 444 height 122
click at [633, 197] on div at bounding box center [558, 221] width 444 height 122
click at [682, 192] on div at bounding box center [558, 221] width 444 height 122
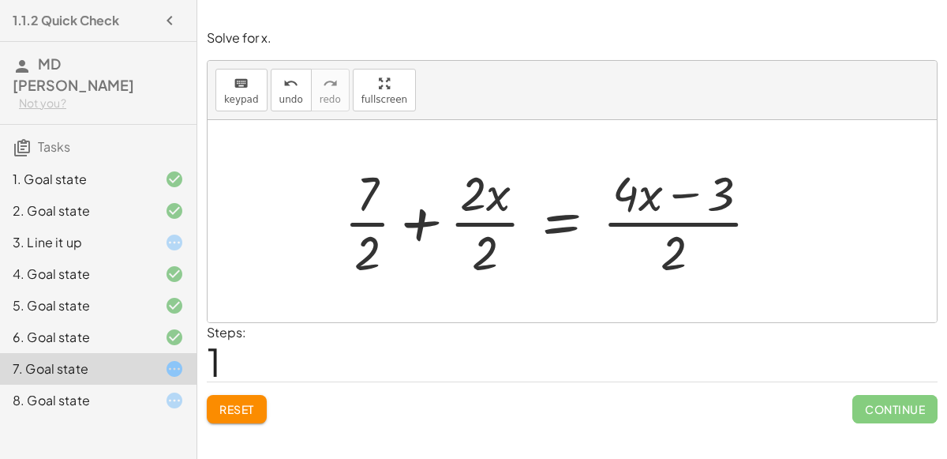
click at [682, 192] on div at bounding box center [558, 221] width 444 height 122
click at [680, 268] on div at bounding box center [558, 221] width 444 height 122
click at [370, 207] on div at bounding box center [558, 221] width 444 height 122
click at [239, 411] on span "Reset" at bounding box center [236, 409] width 35 height 14
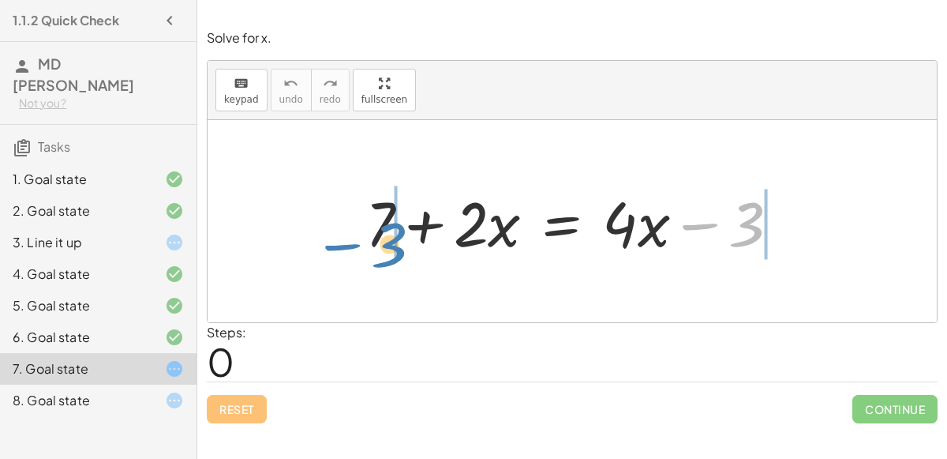
drag, startPoint x: 688, startPoint y: 224, endPoint x: 324, endPoint y: 238, distance: 365.1
click at [324, 238] on div "− 3 + 7 + · 2 · x = + · 4 · x − 3" at bounding box center [573, 221] width 730 height 202
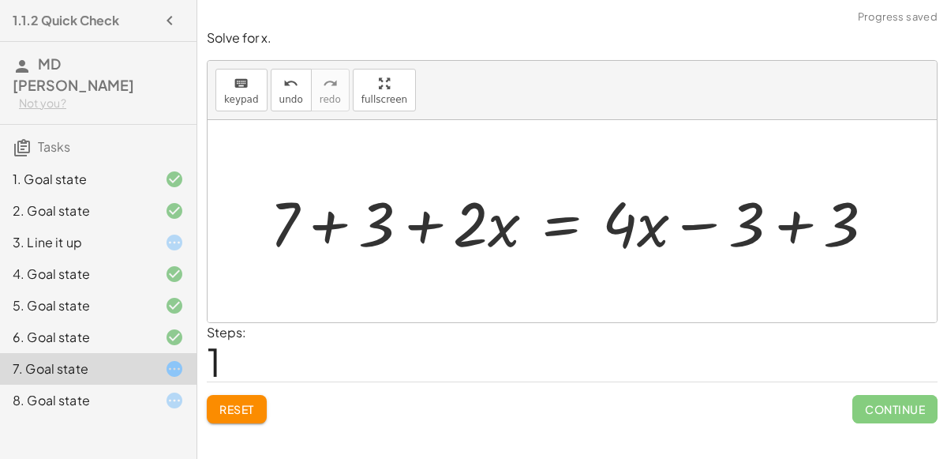
click at [321, 224] on div at bounding box center [578, 221] width 633 height 81
click at [803, 230] on div at bounding box center [614, 221] width 562 height 81
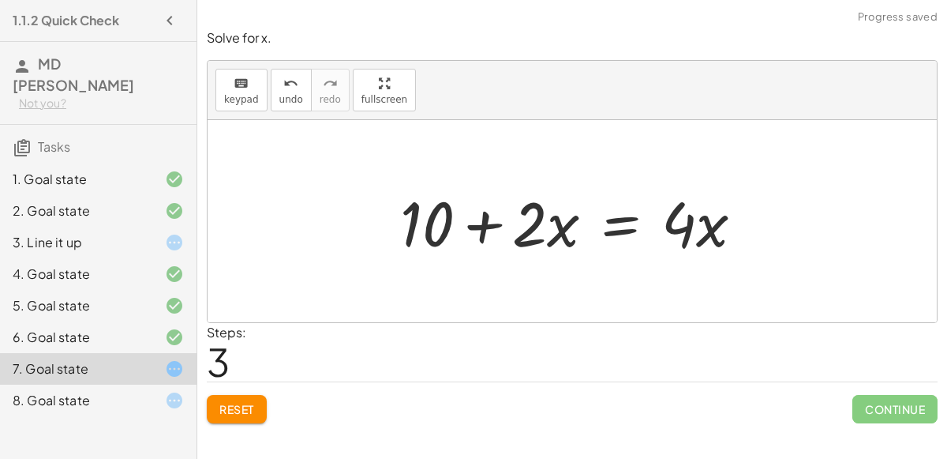
click at [471, 221] on div at bounding box center [578, 221] width 372 height 81
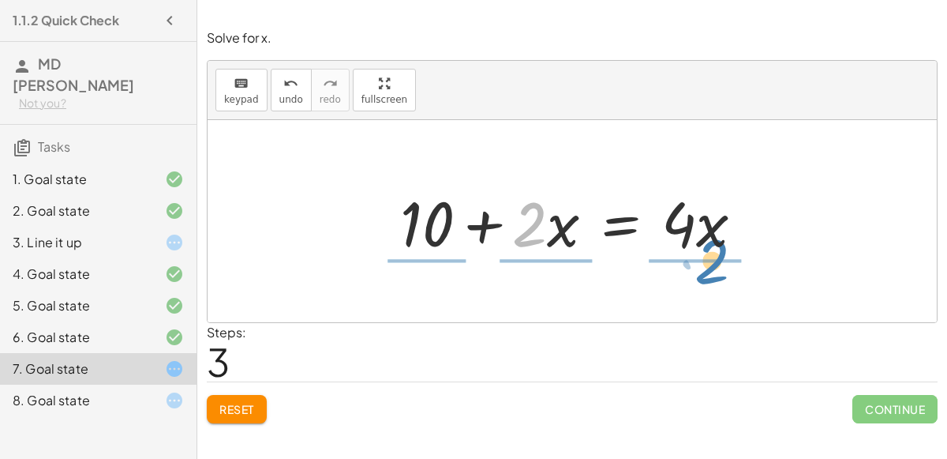
drag, startPoint x: 540, startPoint y: 231, endPoint x: 719, endPoint y: 265, distance: 182.4
click at [719, 265] on div "+ 7 + · 2 · x = + · 4 · x − 3 + 7 + 3 + · 2 · x = + · 4 · x − 3 + 3 + 10 + · 2 …" at bounding box center [573, 221] width 730 height 202
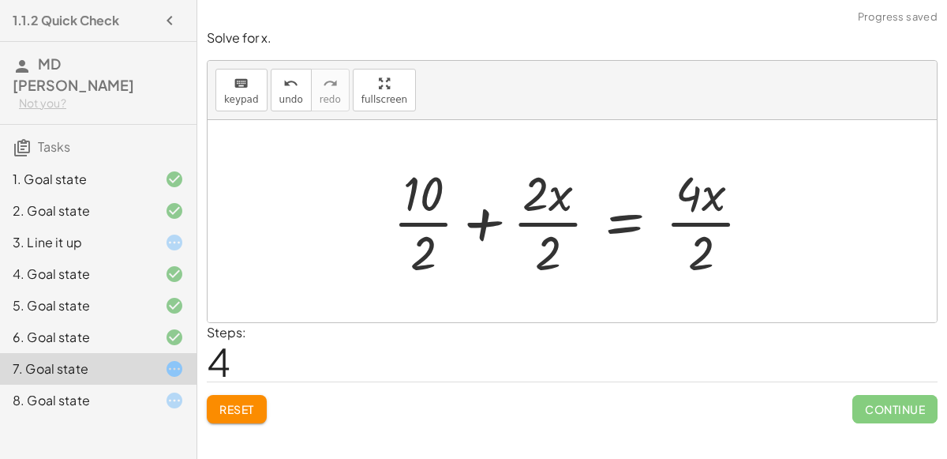
click at [703, 257] on div at bounding box center [578, 221] width 387 height 122
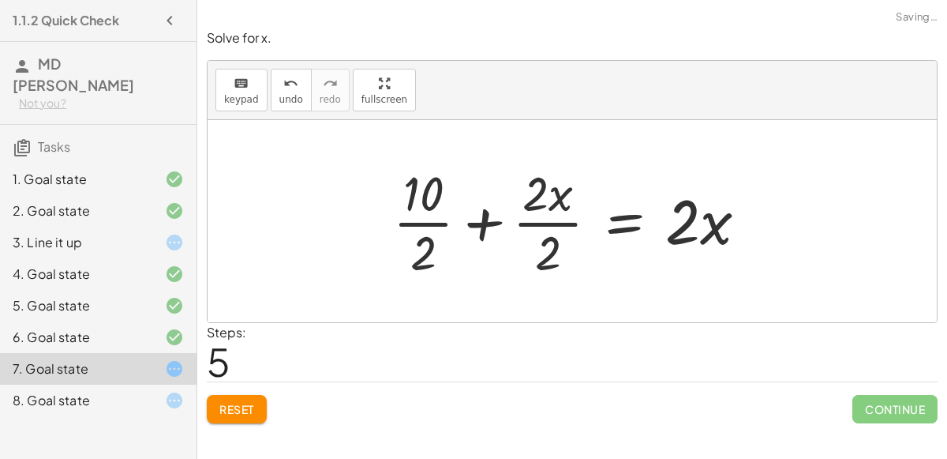
click at [557, 238] on div at bounding box center [576, 221] width 383 height 122
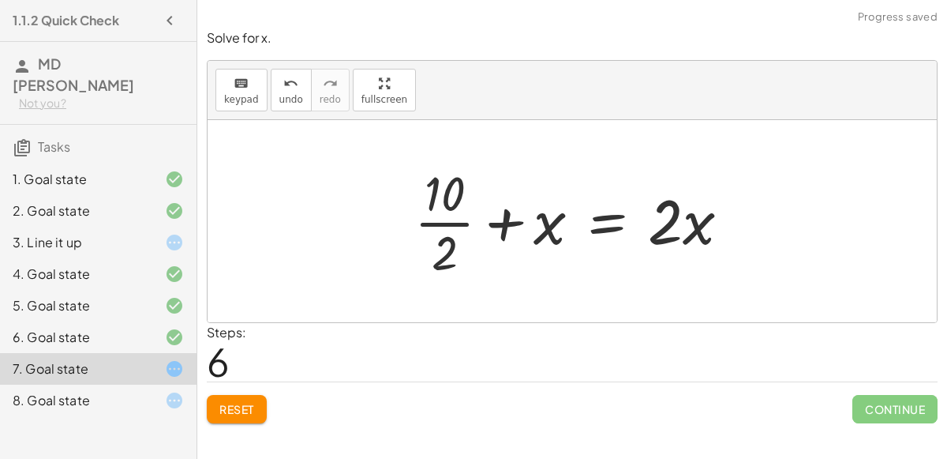
click at [442, 242] on div at bounding box center [579, 221] width 344 height 122
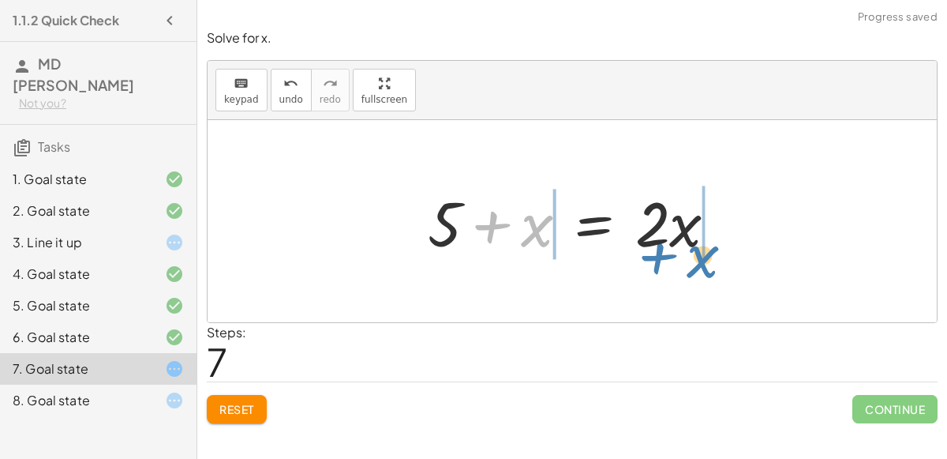
drag, startPoint x: 535, startPoint y: 221, endPoint x: 700, endPoint y: 250, distance: 166.8
click at [700, 250] on div at bounding box center [579, 221] width 318 height 81
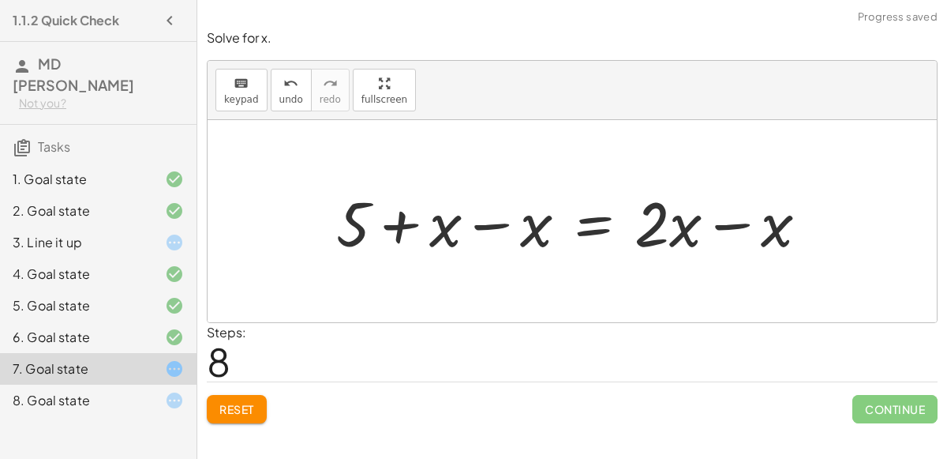
click at [726, 231] on div at bounding box center [578, 221] width 501 height 81
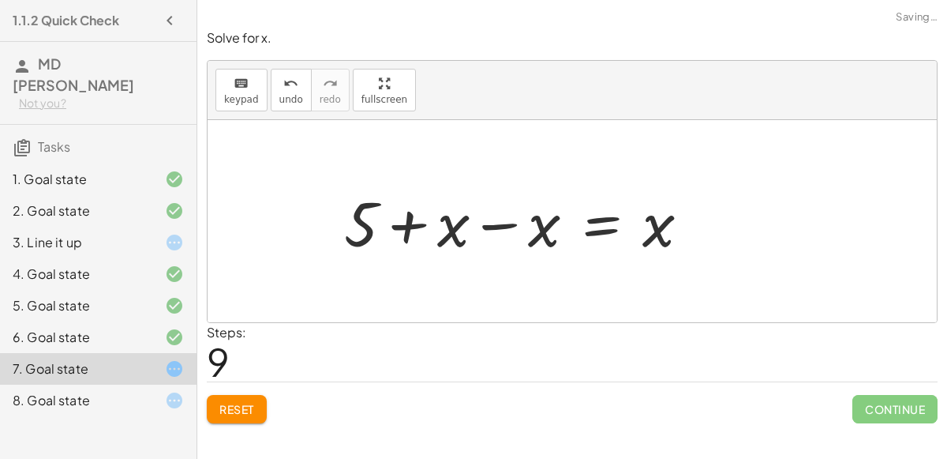
click at [501, 217] on div at bounding box center [523, 221] width 375 height 81
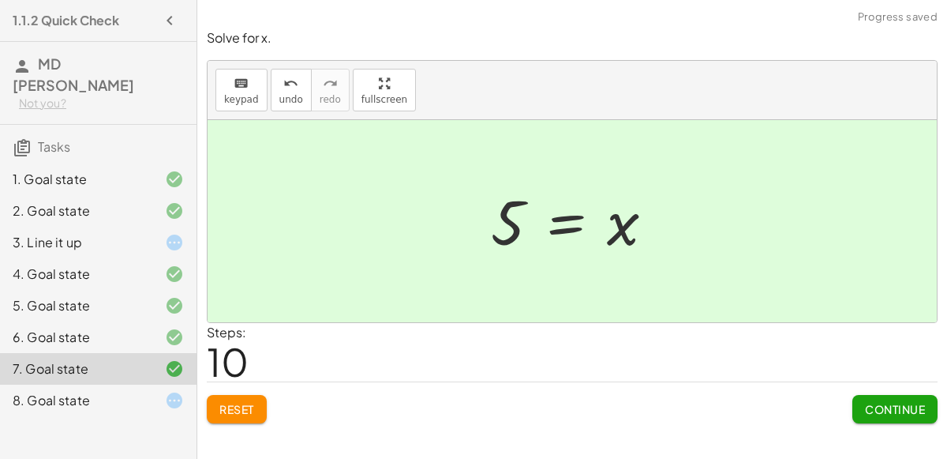
click at [874, 402] on span "Continue" at bounding box center [895, 409] width 60 height 14
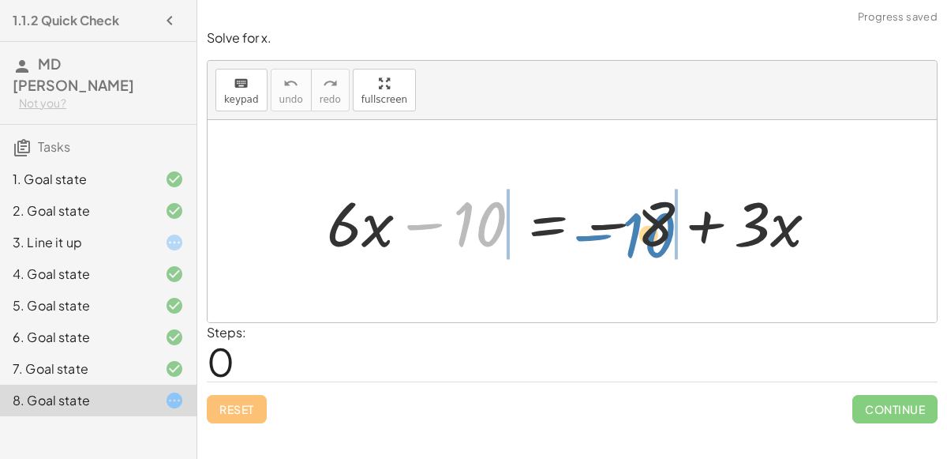
drag, startPoint x: 474, startPoint y: 229, endPoint x: 644, endPoint y: 235, distance: 170.7
click at [644, 235] on div at bounding box center [579, 221] width 520 height 81
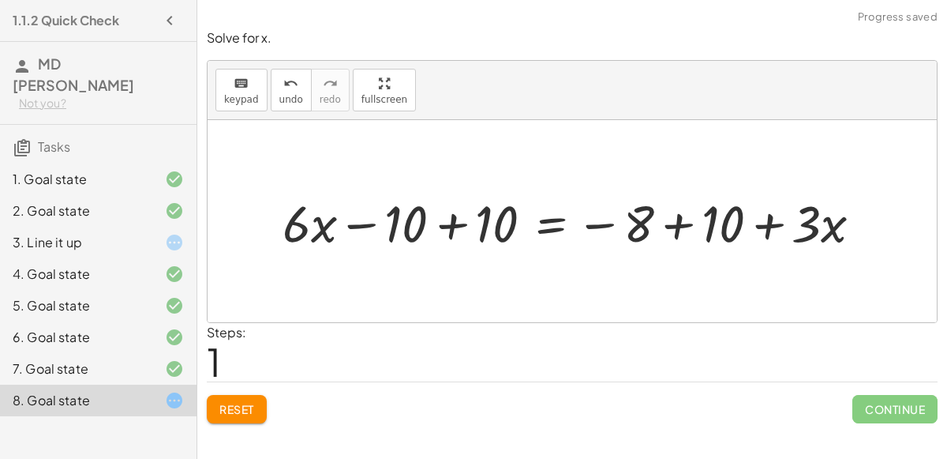
click at [645, 231] on div at bounding box center [579, 221] width 608 height 67
click at [684, 223] on div at bounding box center [579, 221] width 608 height 67
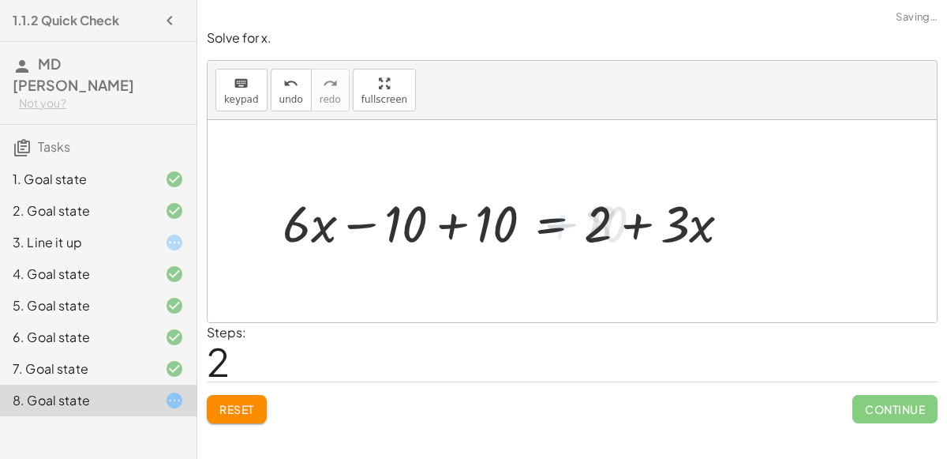
click at [445, 223] on div at bounding box center [513, 221] width 476 height 67
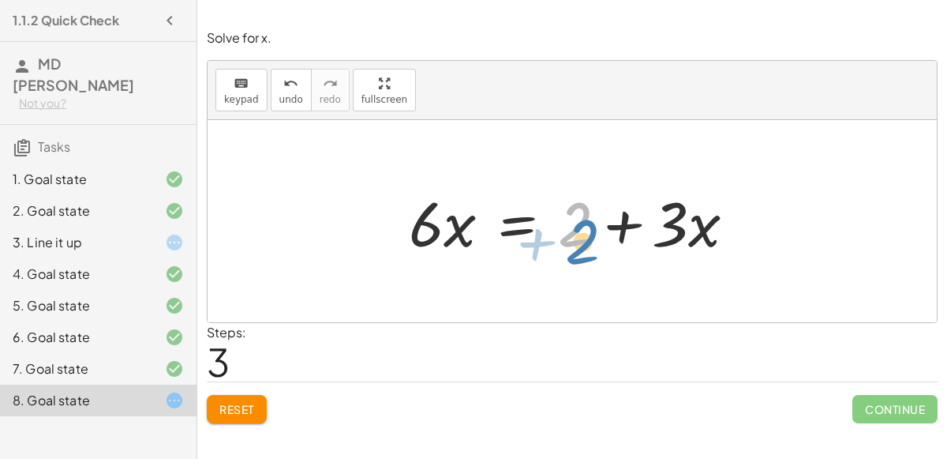
drag, startPoint x: 572, startPoint y: 223, endPoint x: 581, endPoint y: 235, distance: 15.3
click at [581, 235] on div at bounding box center [578, 221] width 355 height 81
drag, startPoint x: 707, startPoint y: 227, endPoint x: 735, endPoint y: 206, distance: 34.4
click at [735, 206] on div at bounding box center [578, 221] width 355 height 81
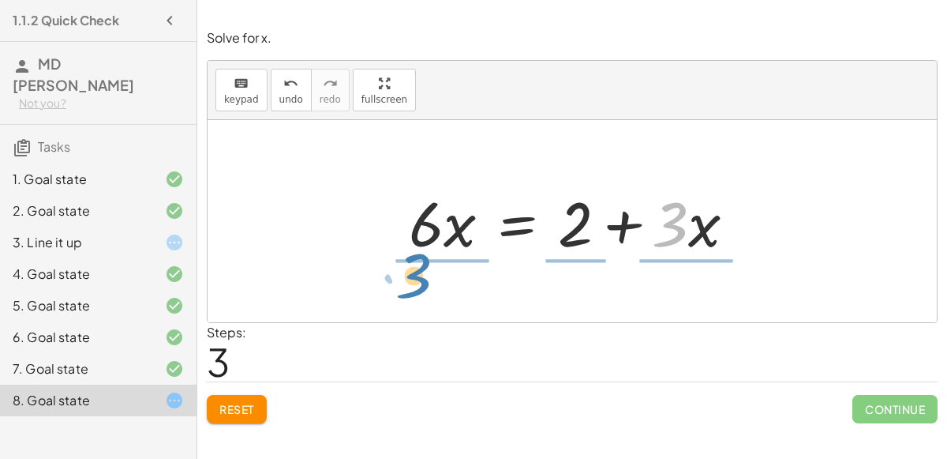
drag, startPoint x: 677, startPoint y: 224, endPoint x: 445, endPoint y: 252, distance: 233.8
click at [445, 252] on div at bounding box center [578, 221] width 355 height 81
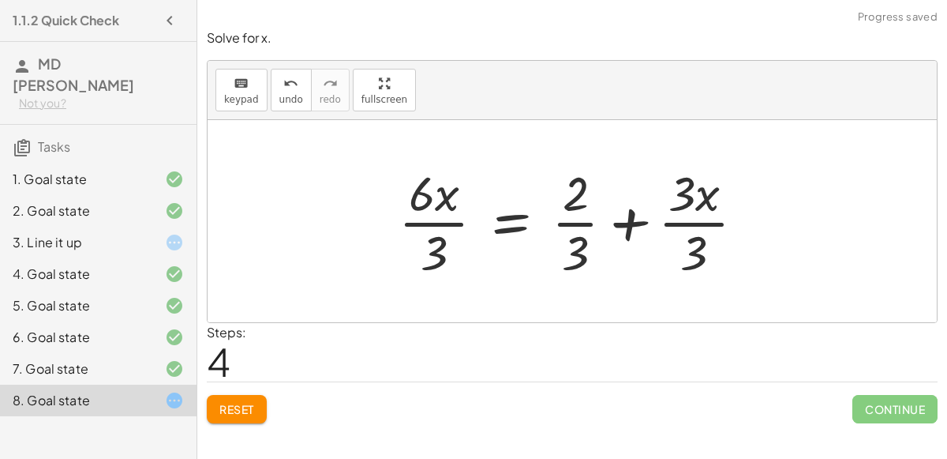
click at [424, 244] on div at bounding box center [578, 221] width 375 height 122
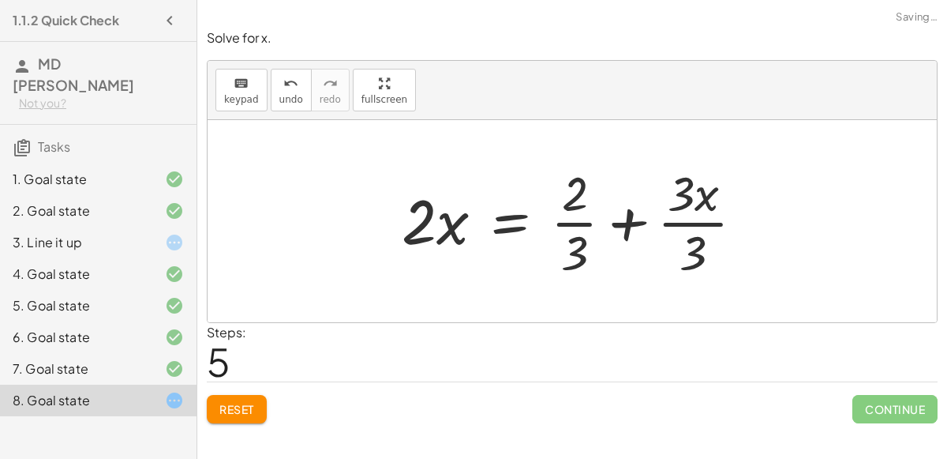
click at [553, 246] on div at bounding box center [579, 221] width 371 height 122
click at [695, 245] on div at bounding box center [578, 221] width 371 height 122
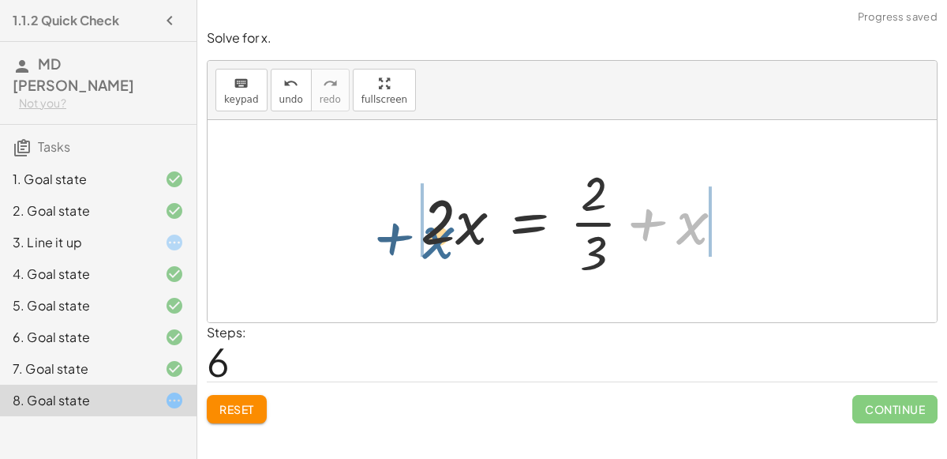
drag, startPoint x: 689, startPoint y: 231, endPoint x: 434, endPoint y: 243, distance: 255.3
click at [434, 243] on div at bounding box center [579, 221] width 332 height 122
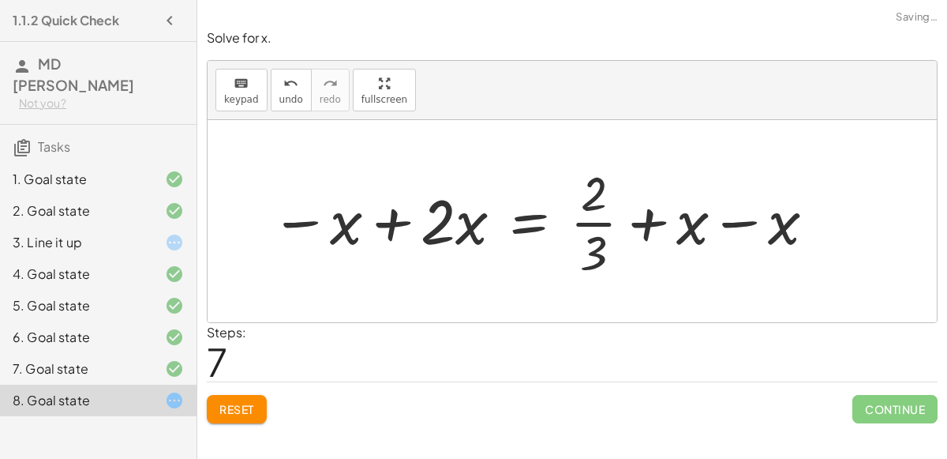
click at [393, 224] on div at bounding box center [544, 221] width 563 height 122
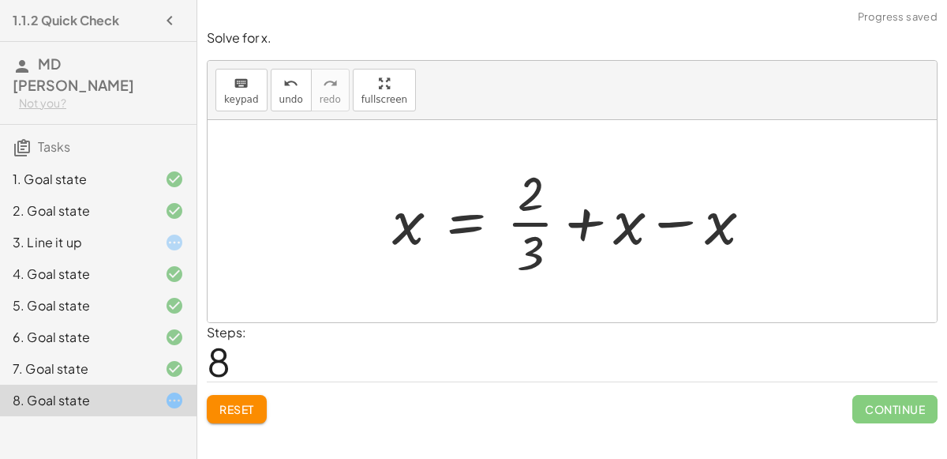
click at [656, 220] on div at bounding box center [579, 221] width 388 height 122
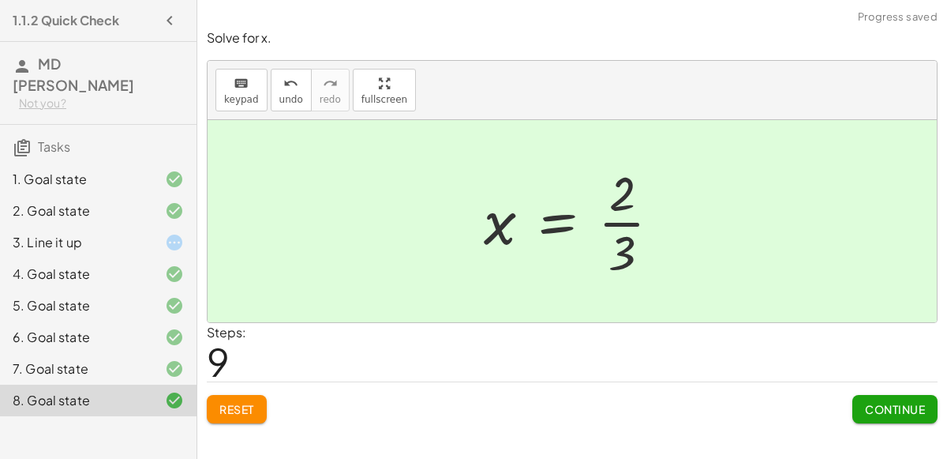
click at [886, 408] on span "Continue" at bounding box center [895, 409] width 60 height 14
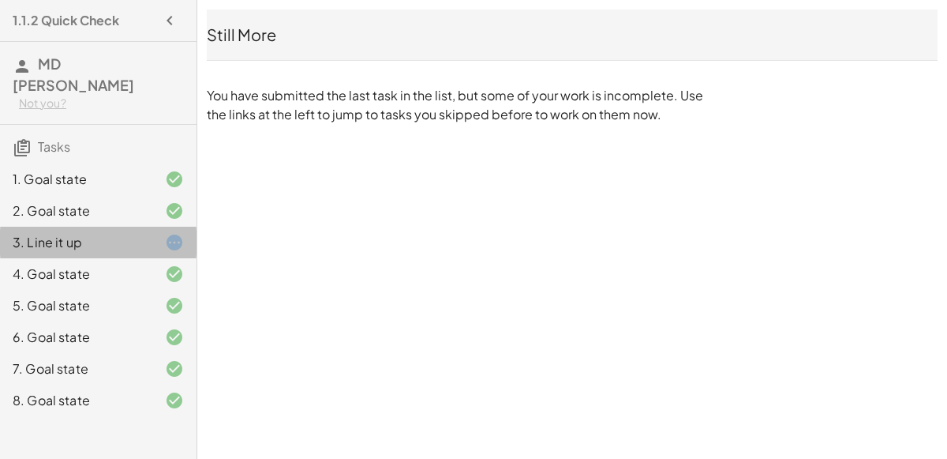
click at [103, 233] on div "3. Line it up" at bounding box center [76, 242] width 127 height 19
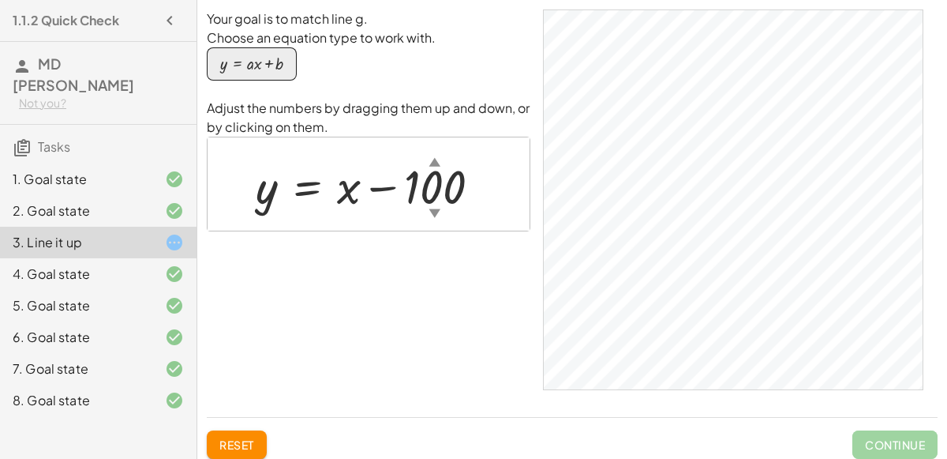
click at [132, 233] on div "3. Line it up" at bounding box center [76, 242] width 127 height 19
click at [424, 158] on div at bounding box center [375, 185] width 254 height 62
